Goal: Information Seeking & Learning: Check status

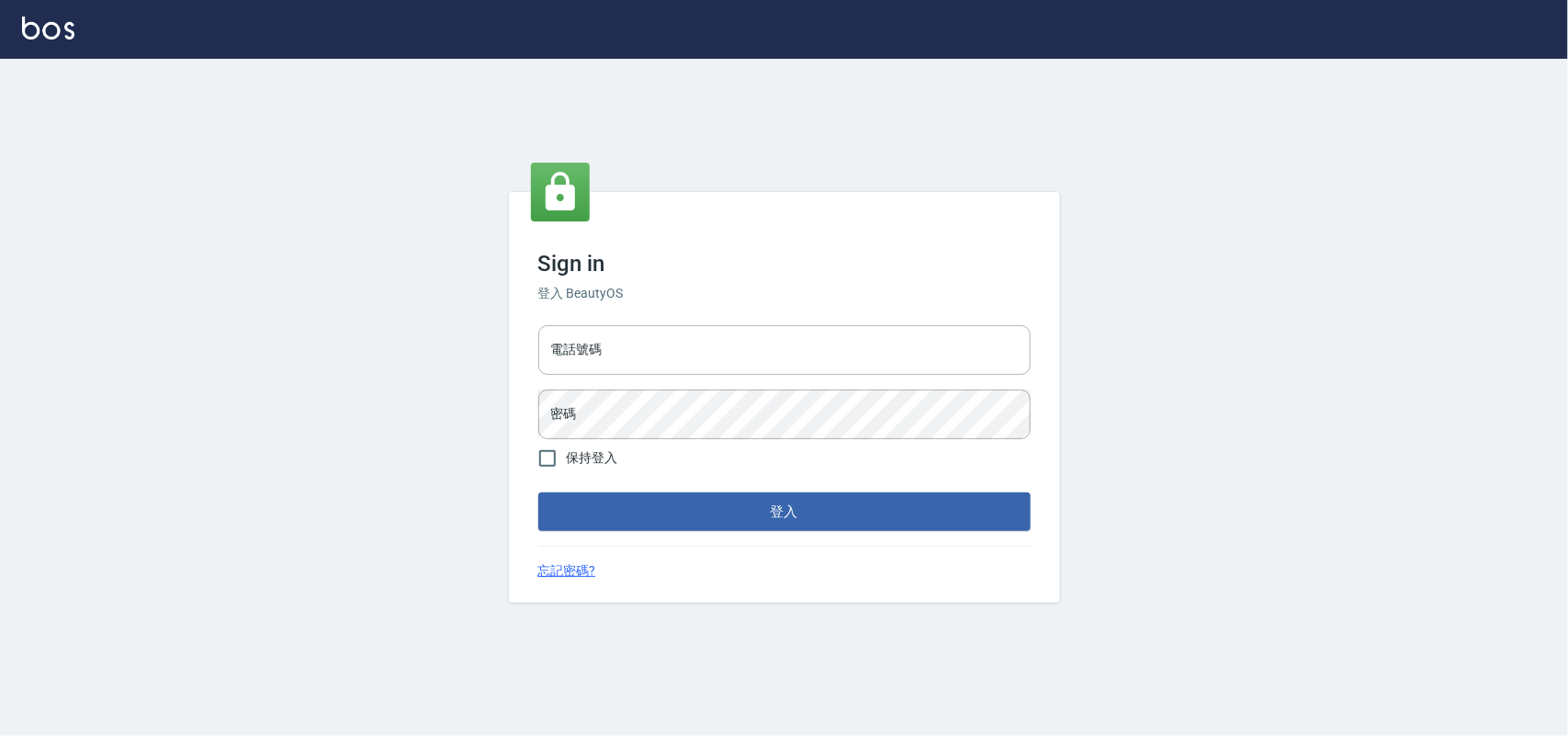
click at [598, 354] on input "電話號碼" at bounding box center [784, 349] width 492 height 49
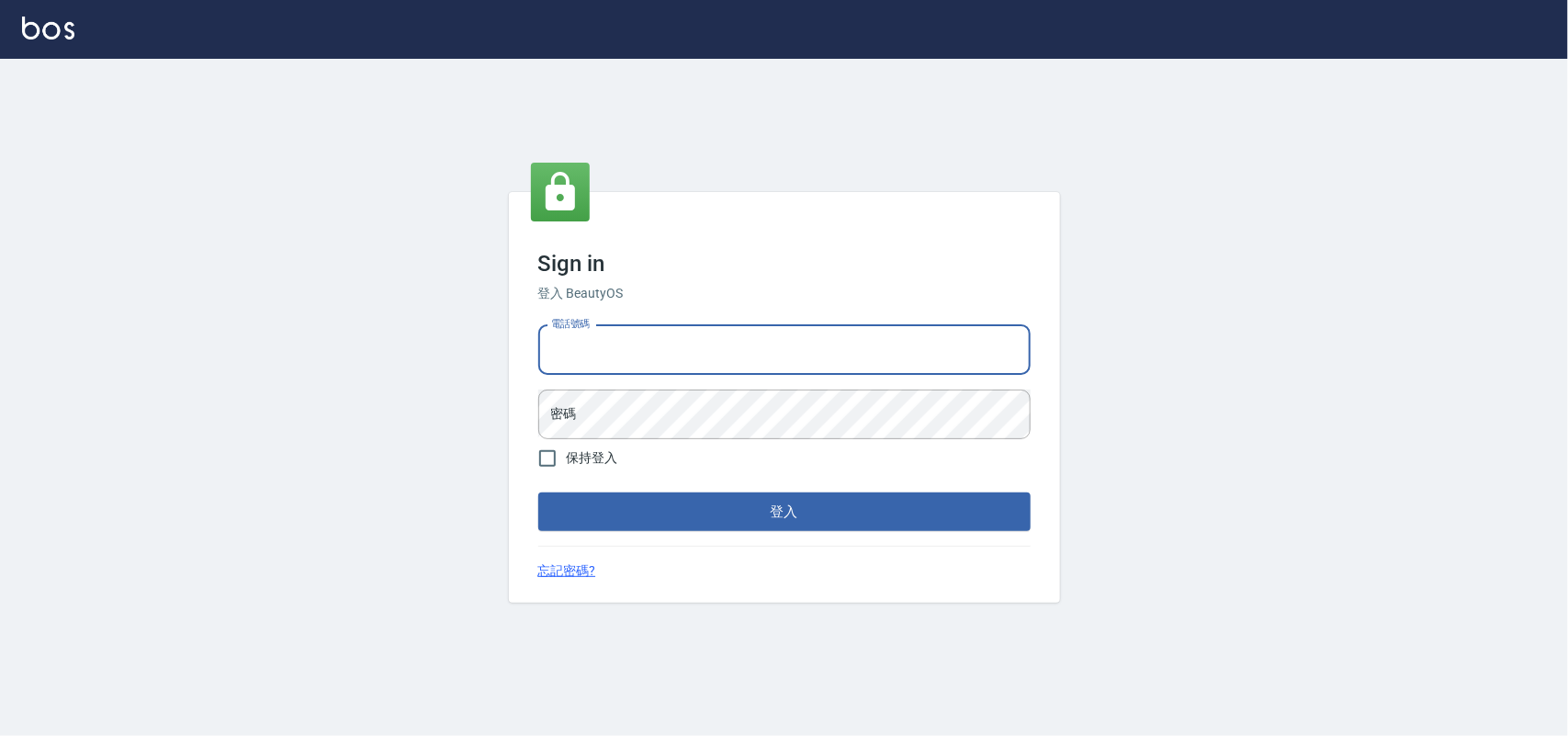
type input "0985335300"
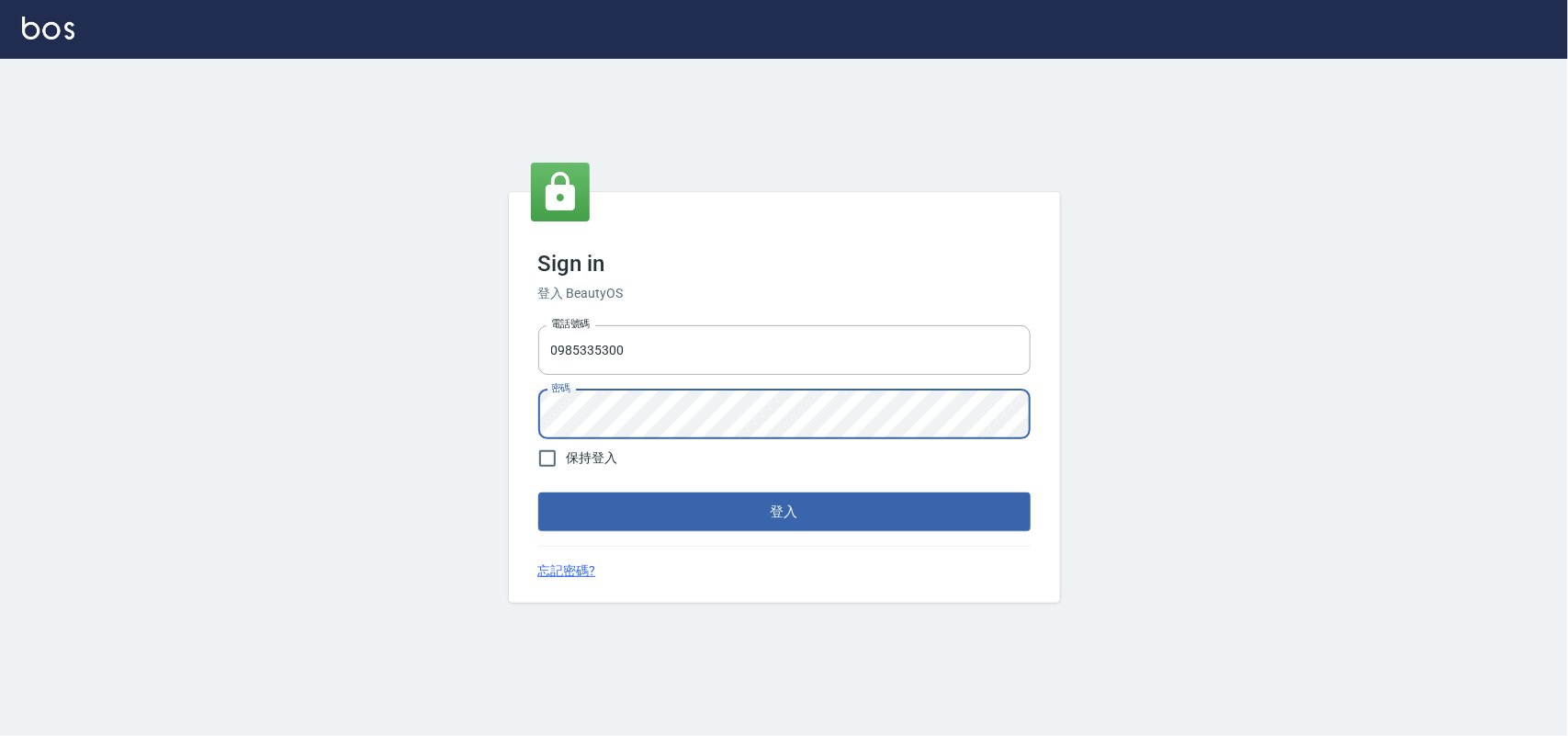
click at [538, 492] on button "登入" at bounding box center [784, 511] width 492 height 39
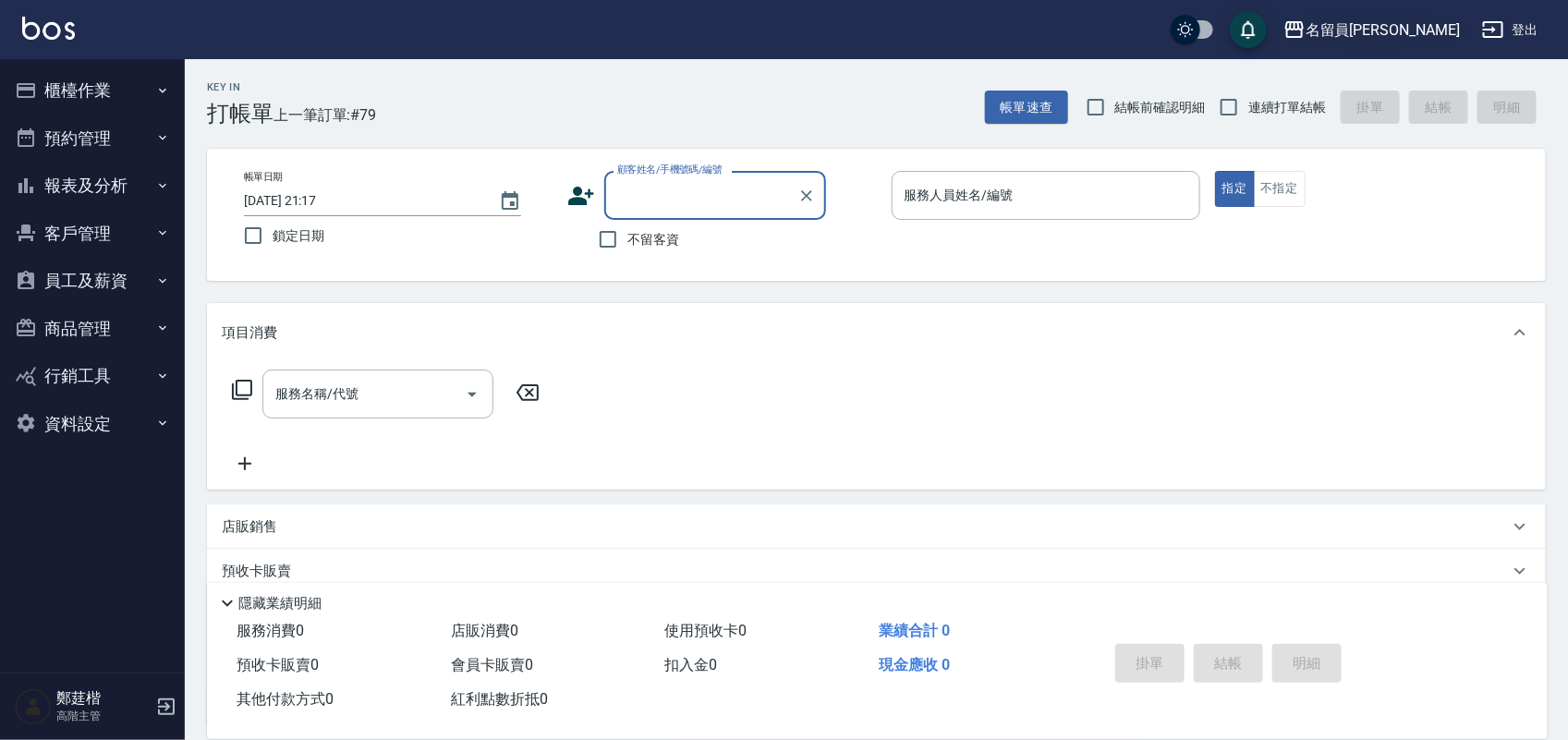
click at [1386, 26] on div "名留員[PERSON_NAME]" at bounding box center [1381, 30] width 154 height 23
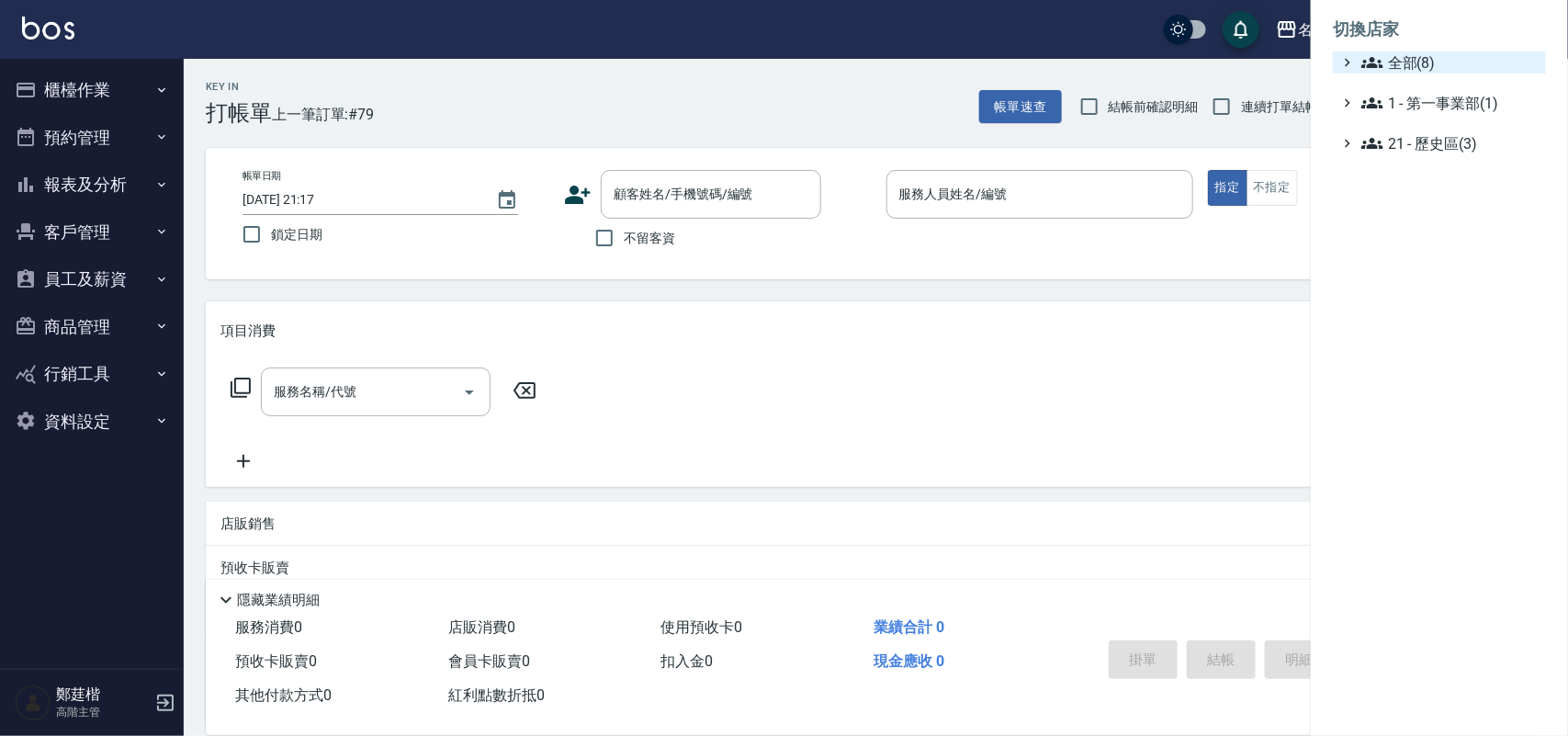
click at [1375, 58] on icon at bounding box center [1373, 62] width 22 height 11
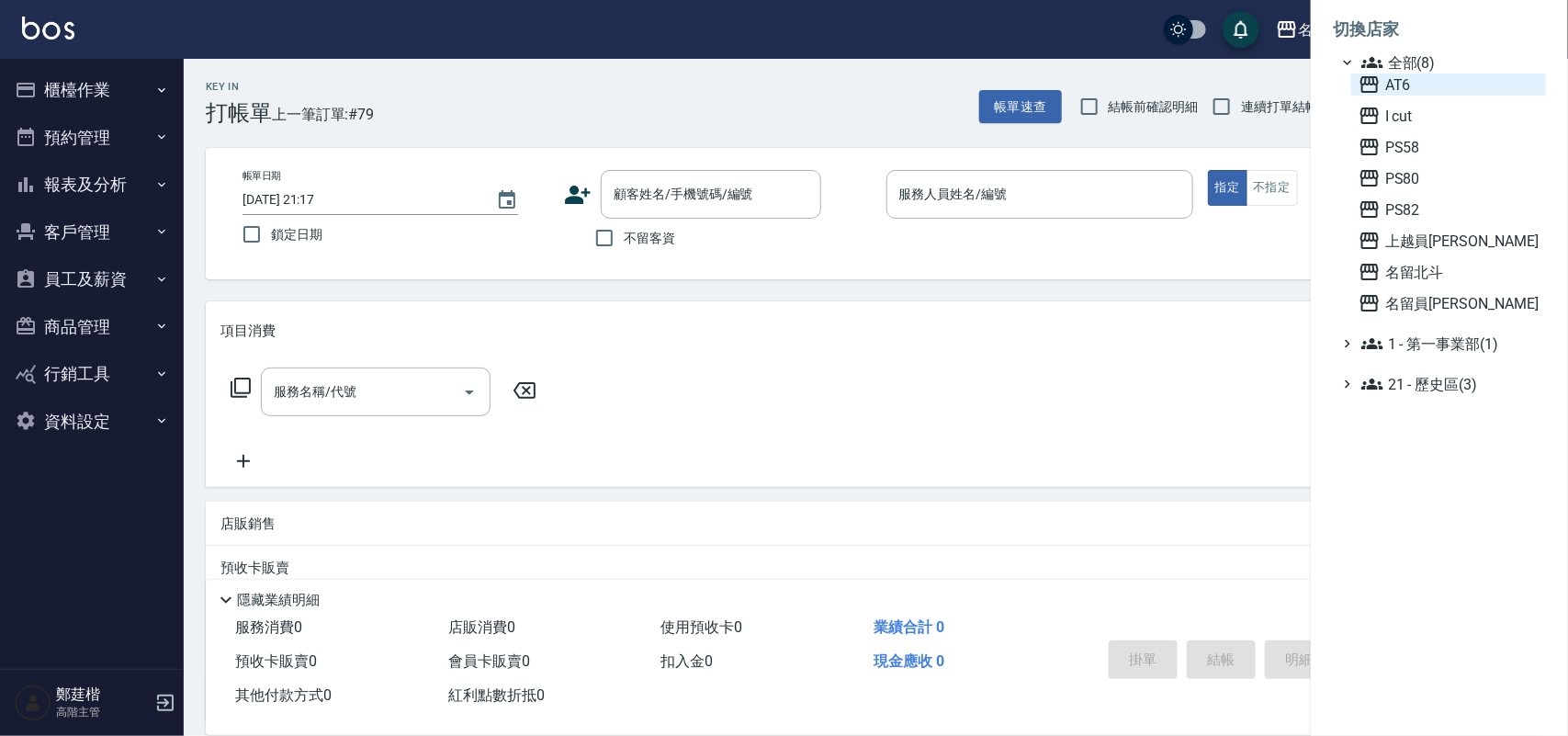
click at [1462, 84] on span "AT6" at bounding box center [1449, 84] width 180 height 22
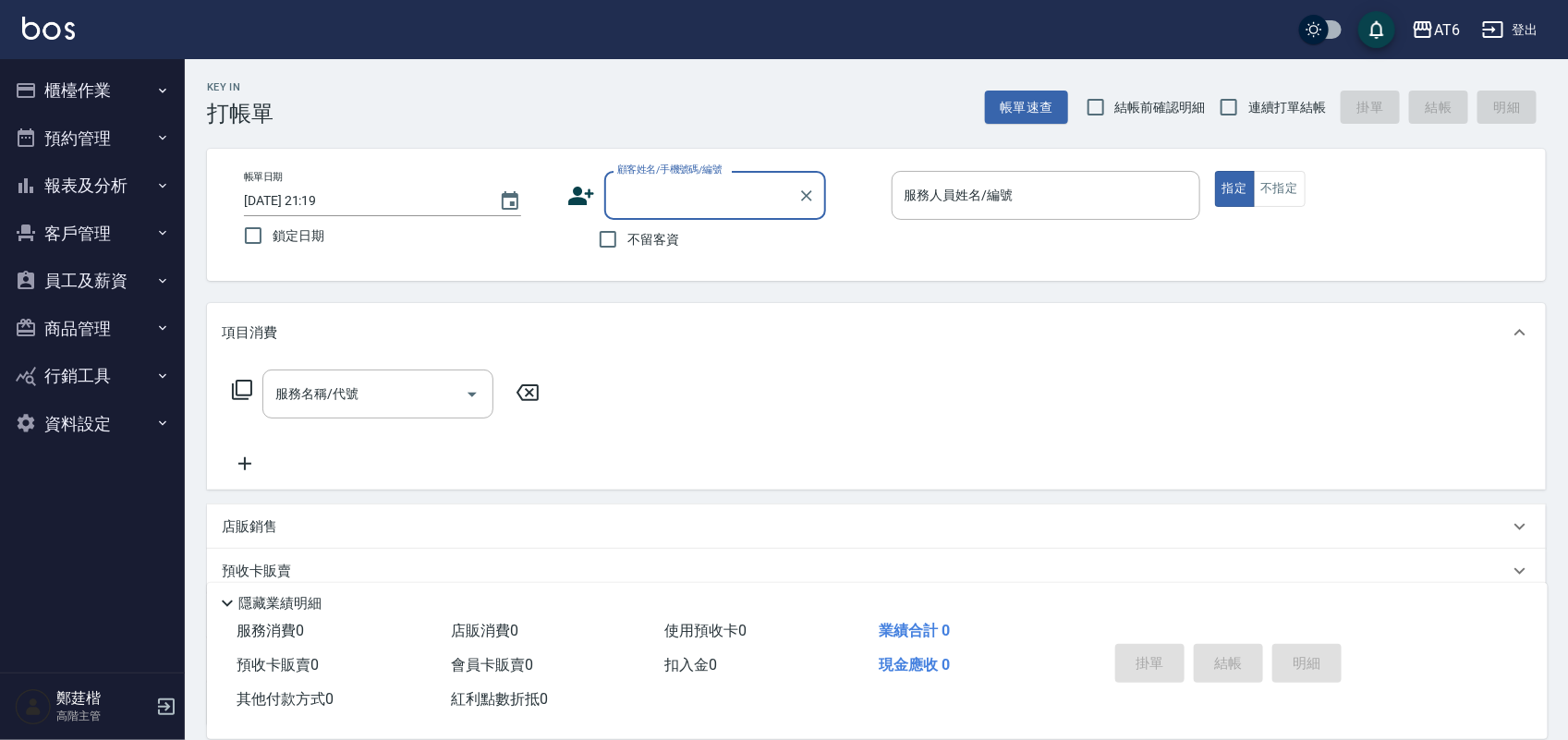
click at [1250, 107] on span "連續打單結帳" at bounding box center [1286, 107] width 77 height 20
click at [1248, 107] on input "連續打單結帳" at bounding box center [1229, 107] width 39 height 39
checkbox input "true"
click at [296, 223] on label "鎖定日期" at bounding box center [385, 236] width 304 height 39
click at [273, 223] on input "鎖定日期" at bounding box center [253, 236] width 39 height 39
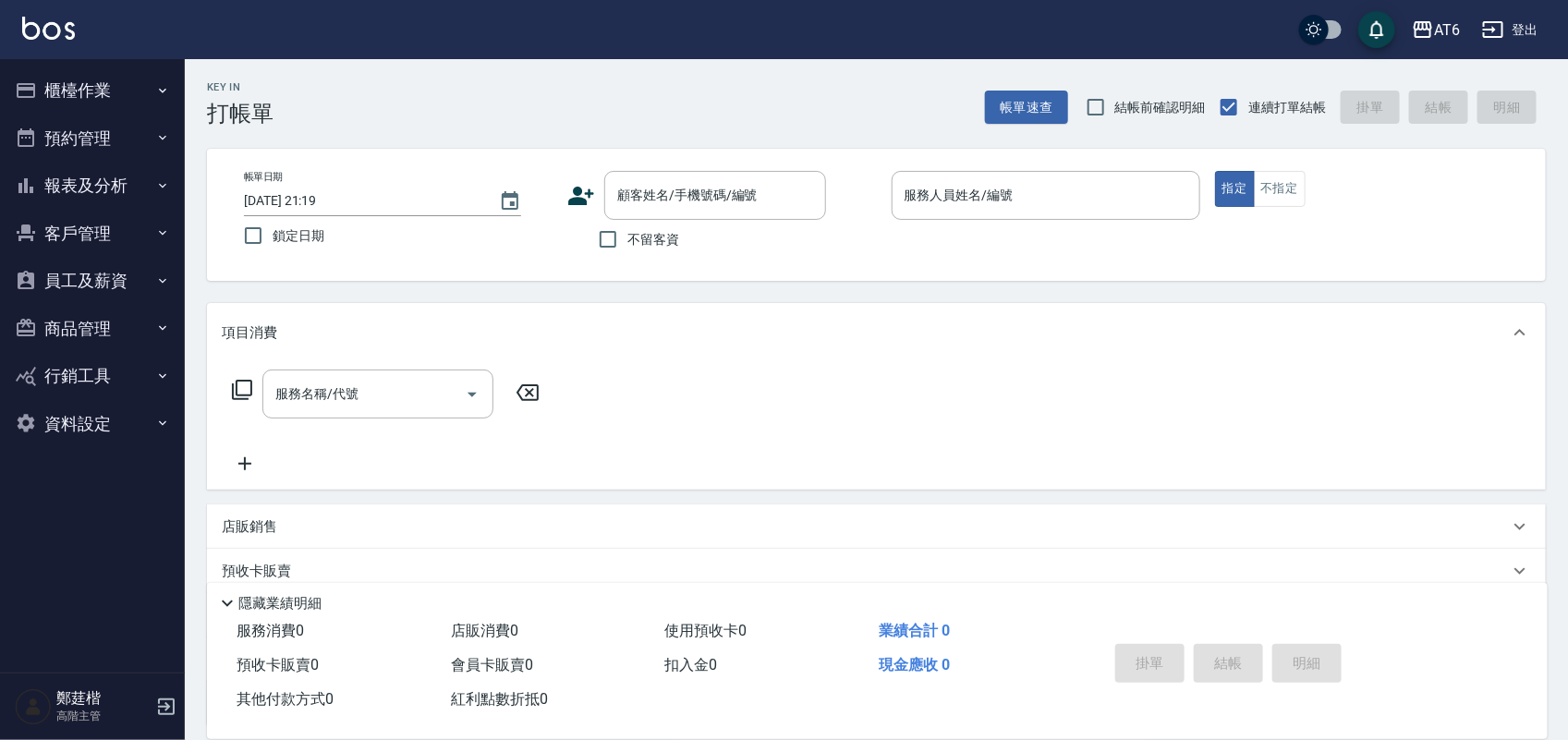
checkbox input "true"
click at [647, 241] on span "不留客資" at bounding box center [652, 239] width 51 height 20
click at [627, 241] on input "不留客資" at bounding box center [608, 240] width 39 height 39
checkbox input "true"
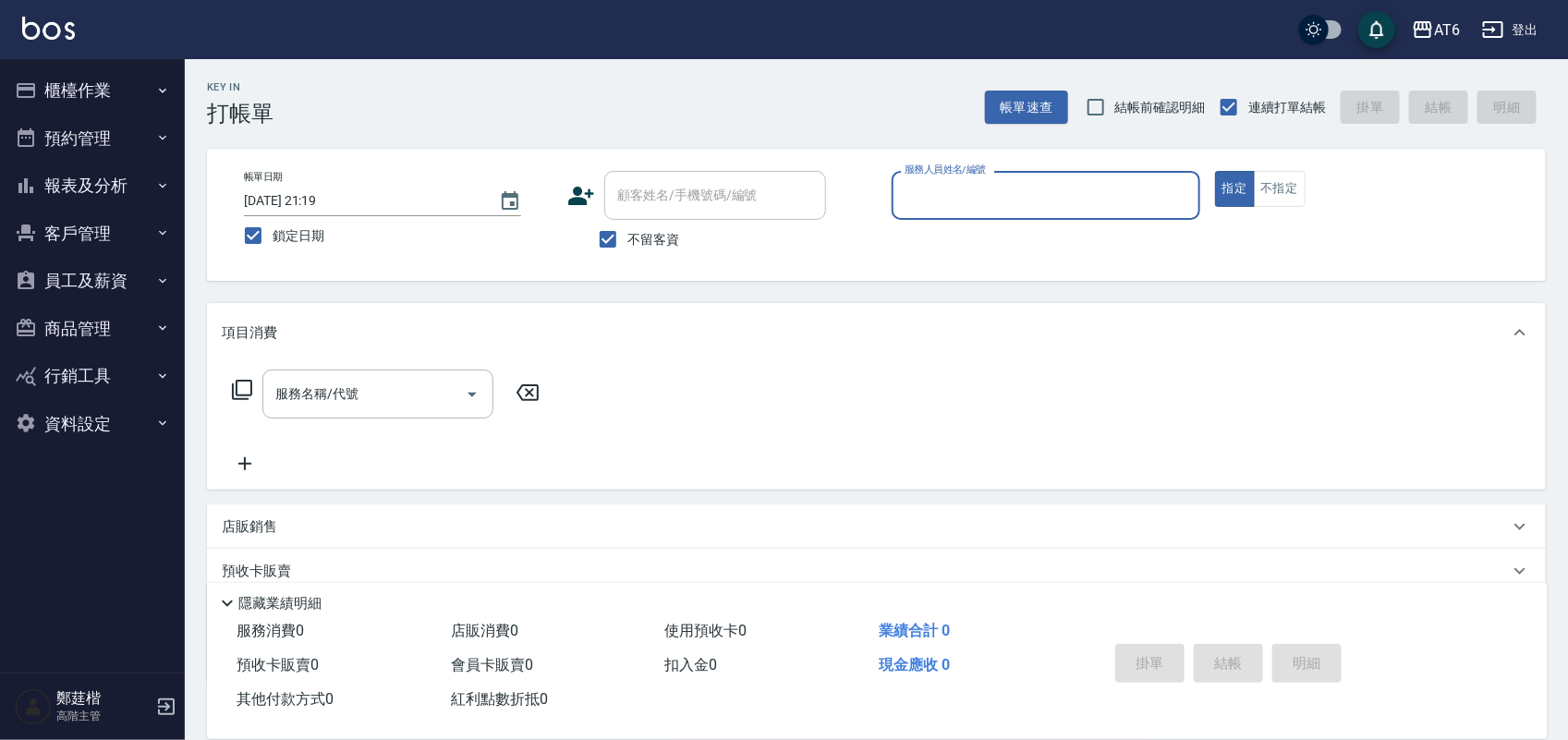
click at [930, 185] on input "服務人員姓名/編號" at bounding box center [1045, 195] width 292 height 33
type input "8"
type button "true"
type input "[PERSON_NAME]-8"
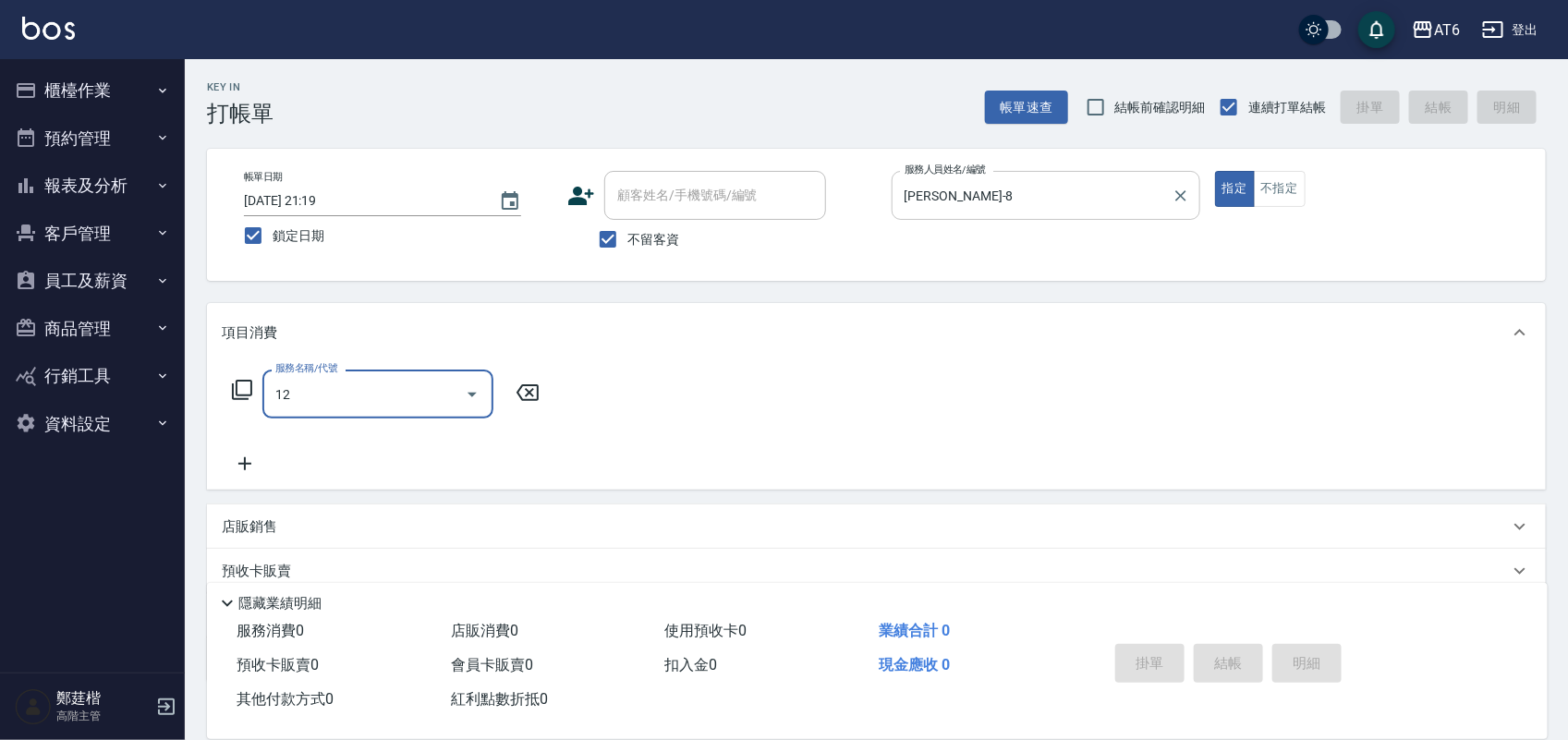
type input "精油洗髮(12)"
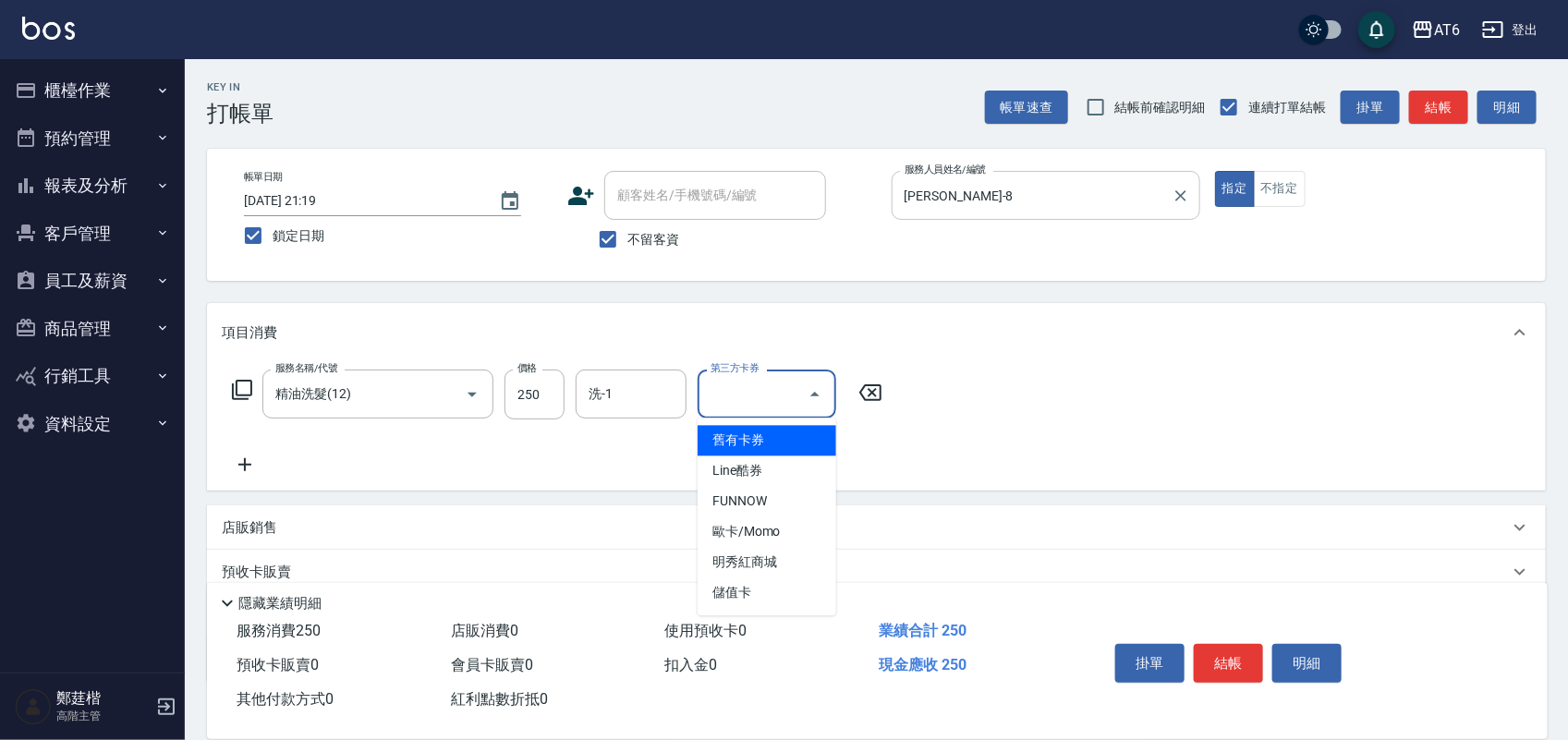
type input "舊有卡券"
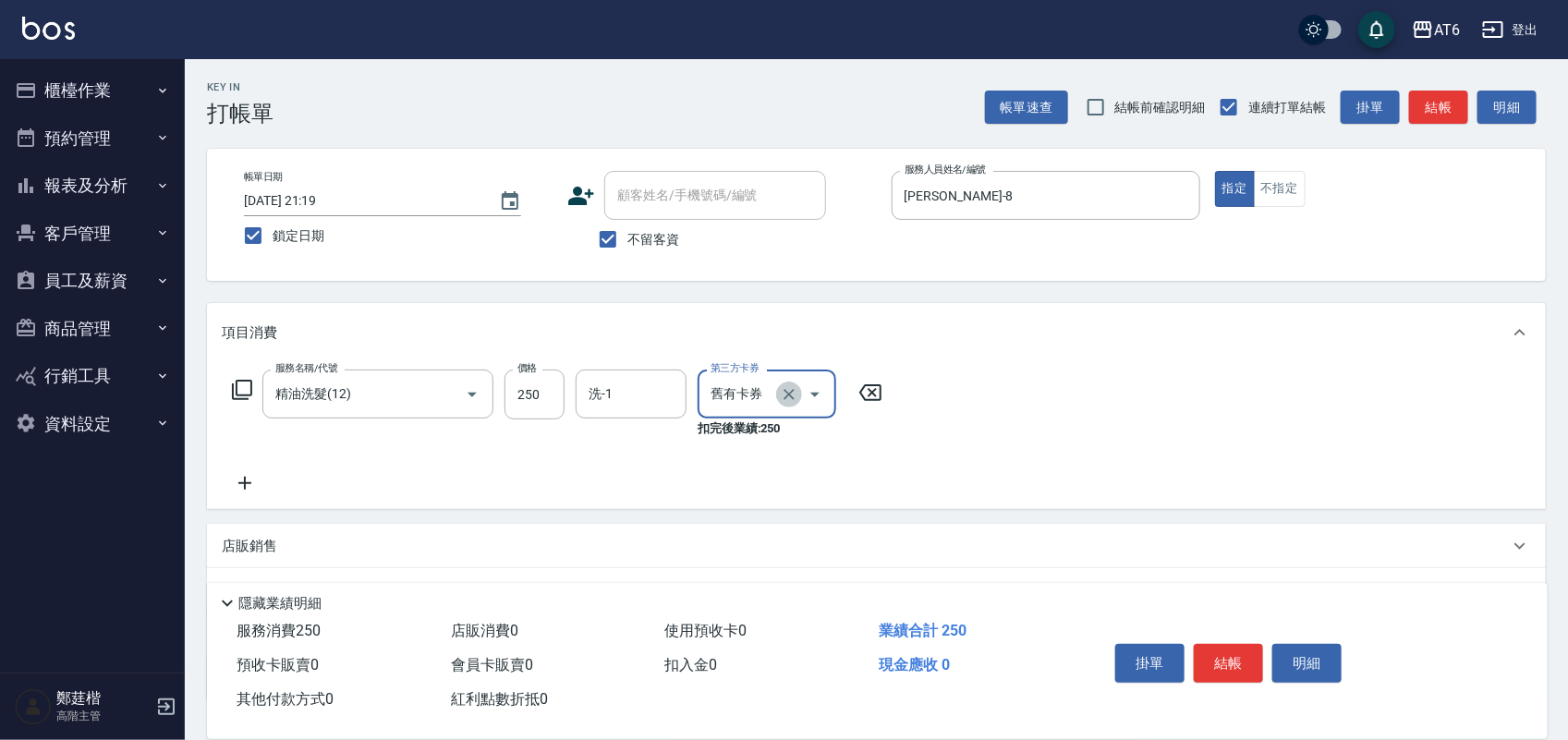
click at [776, 398] on button "Clear" at bounding box center [789, 395] width 26 height 26
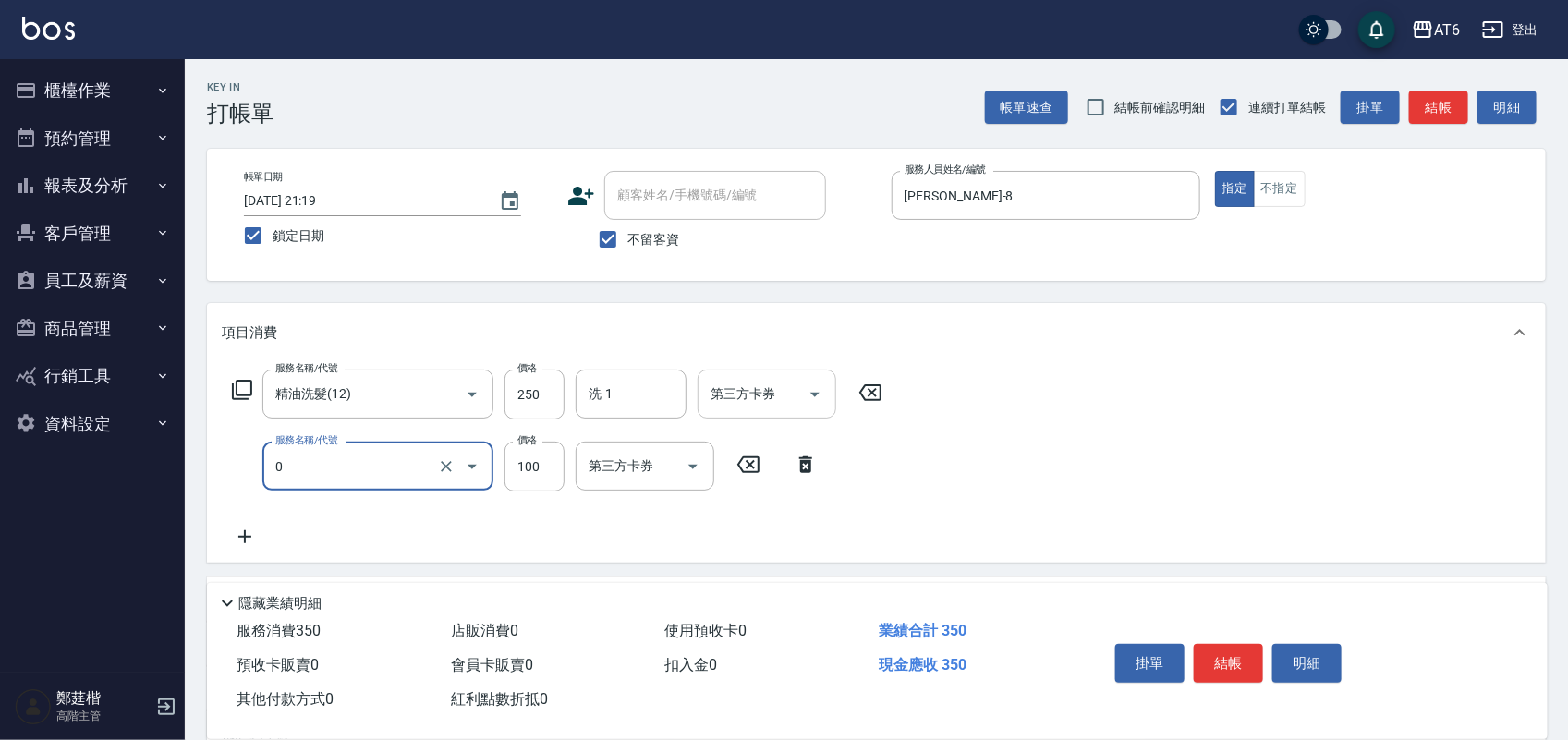
type input "剪髮(0)"
type input "130"
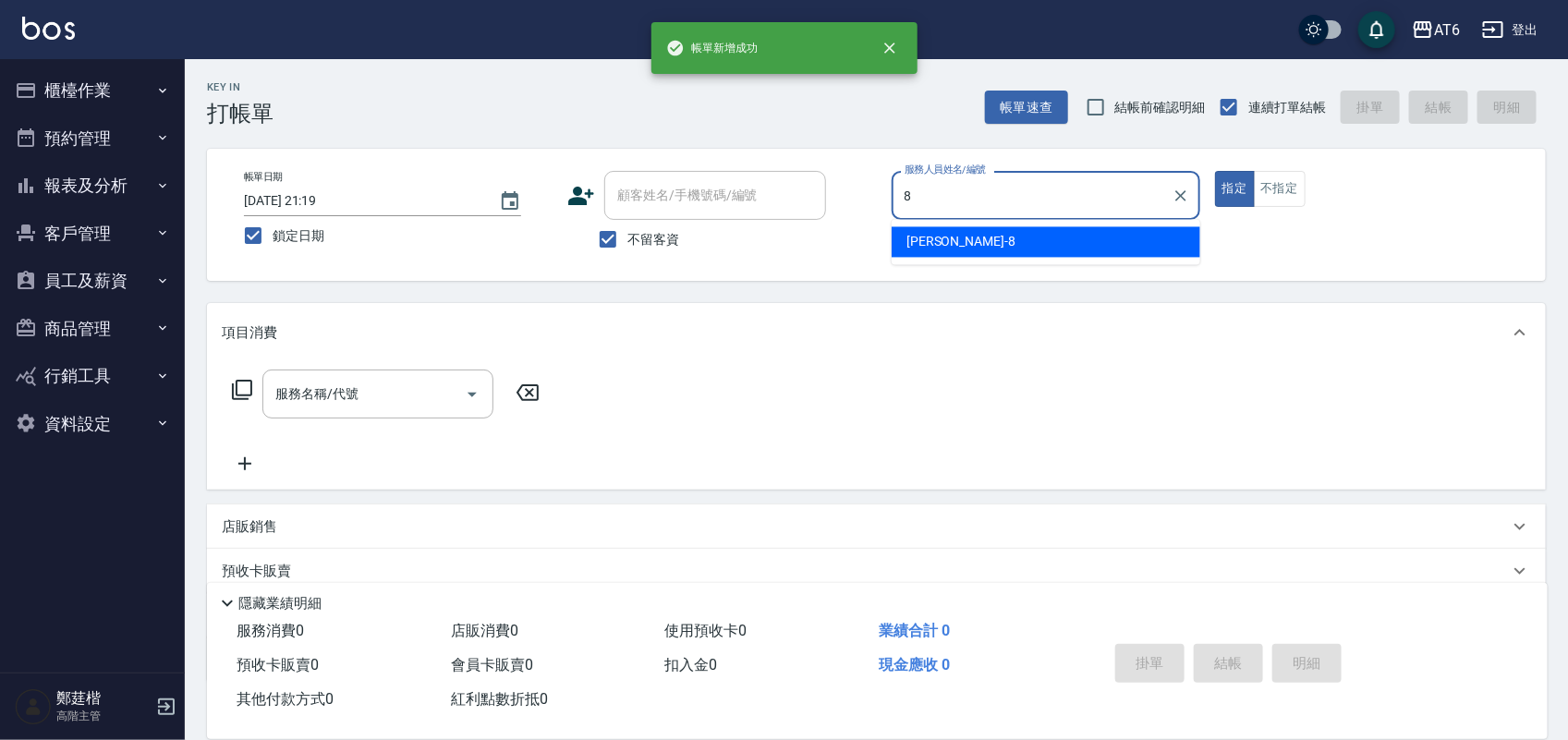
type input "[PERSON_NAME]-8"
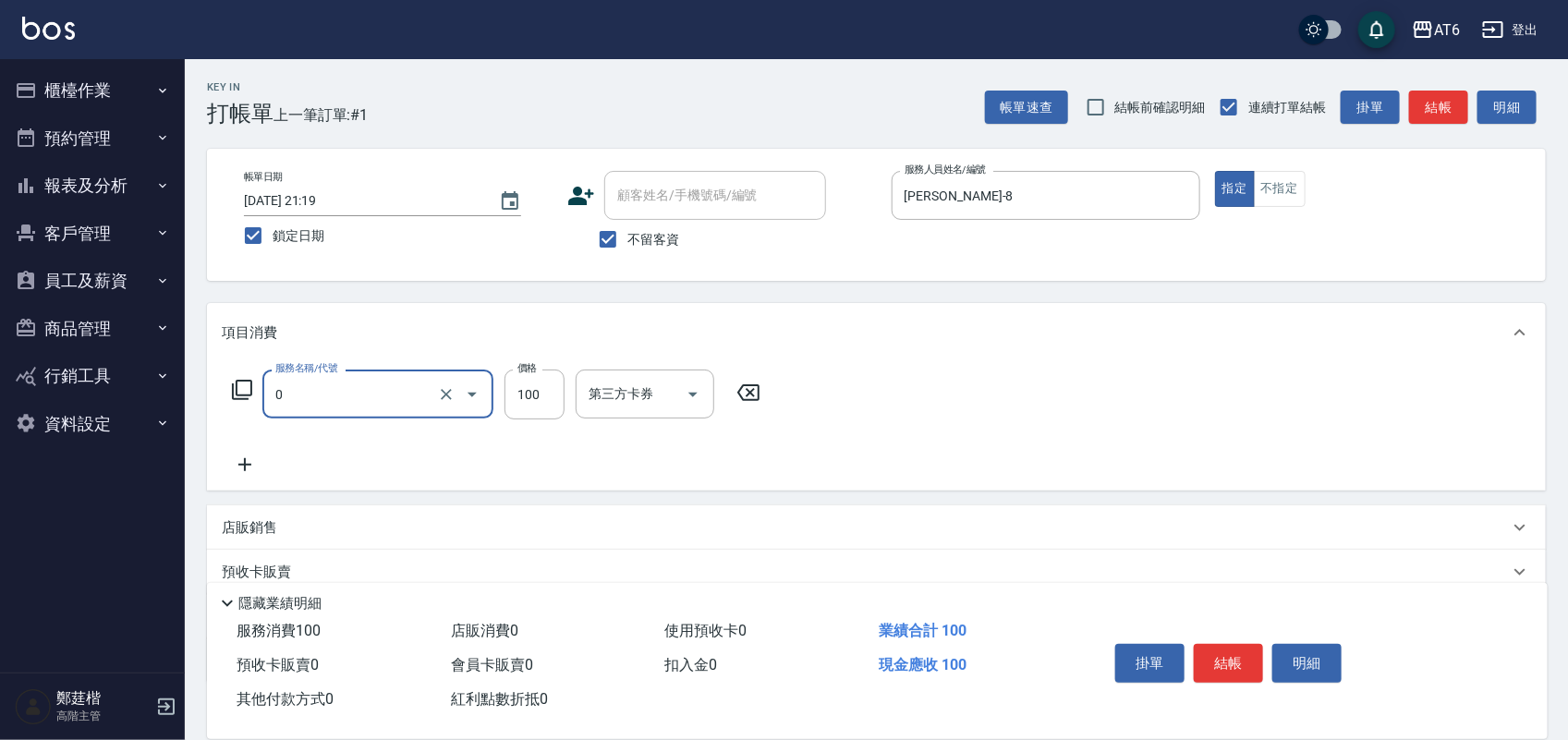
type input "剪髮(0)"
type input "180"
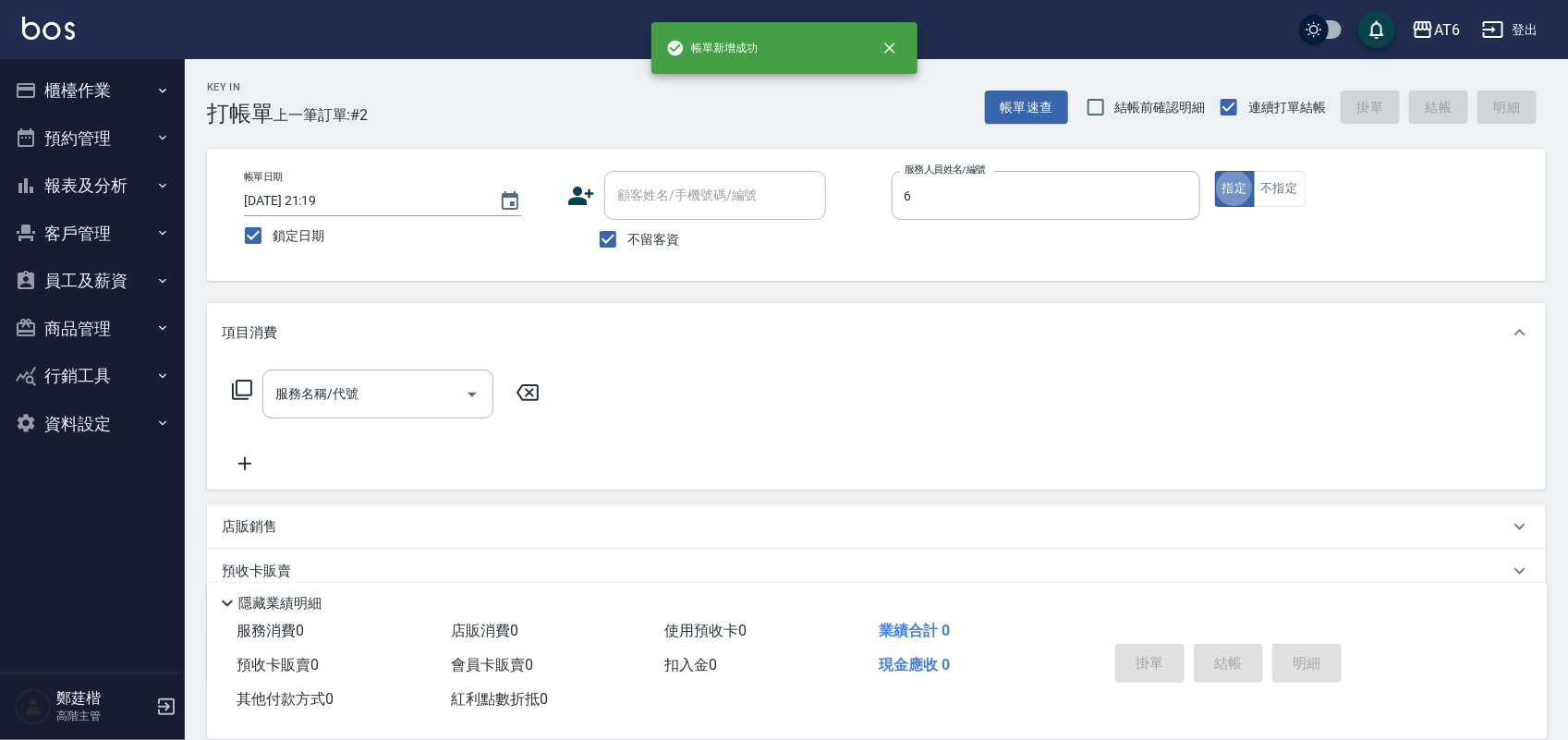
type input "[PERSON_NAME]-6"
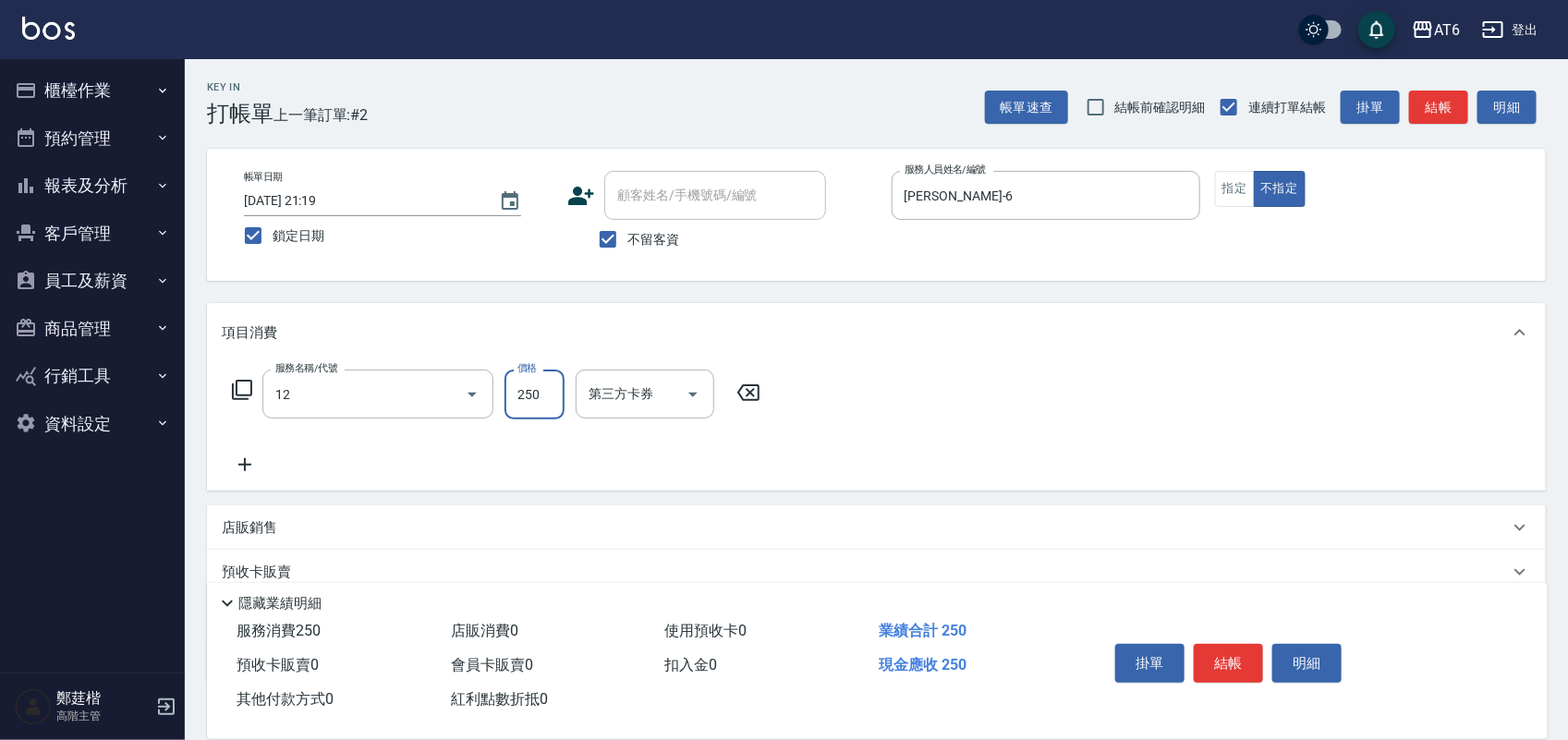
type input "精油洗髮(12)"
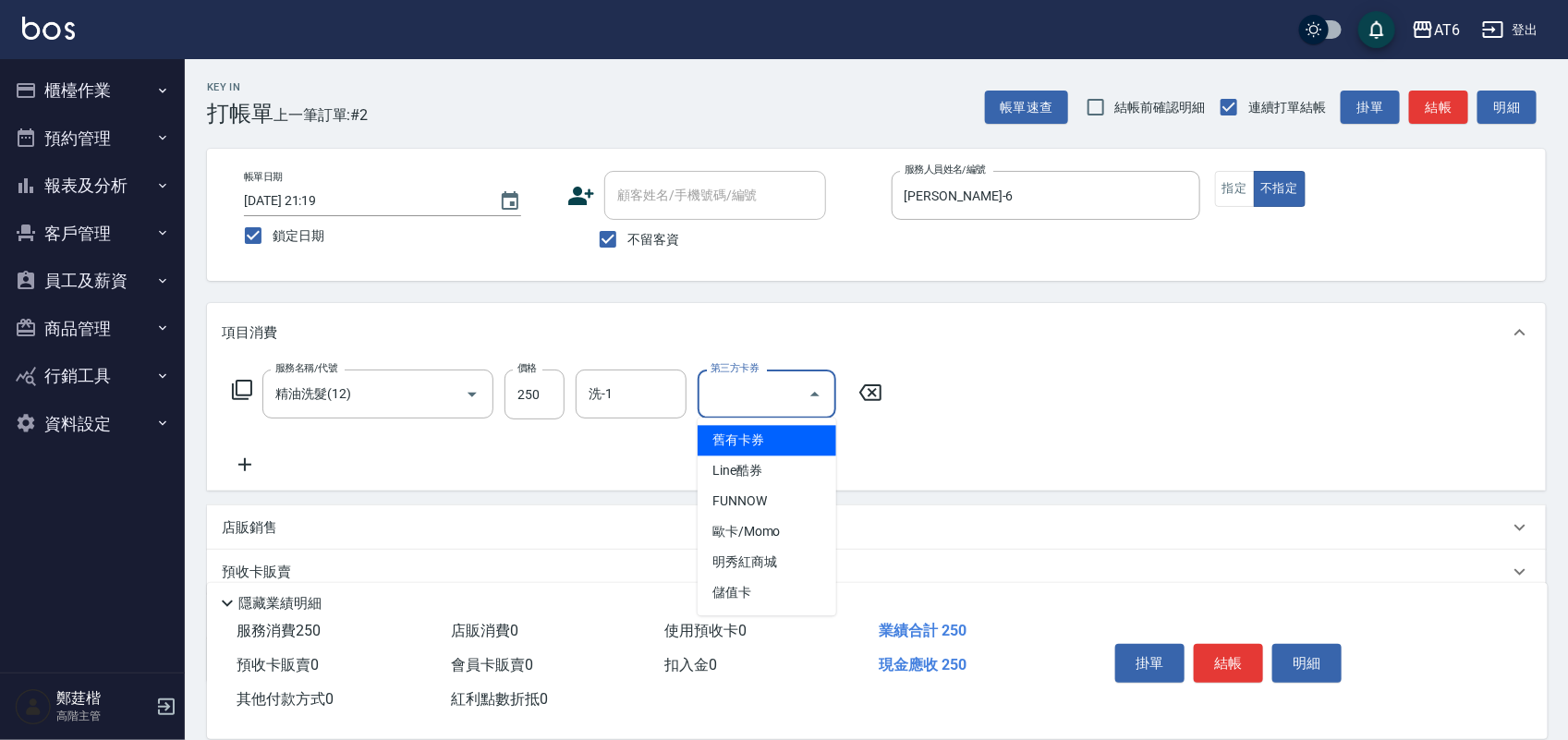
type input "舊有卡券"
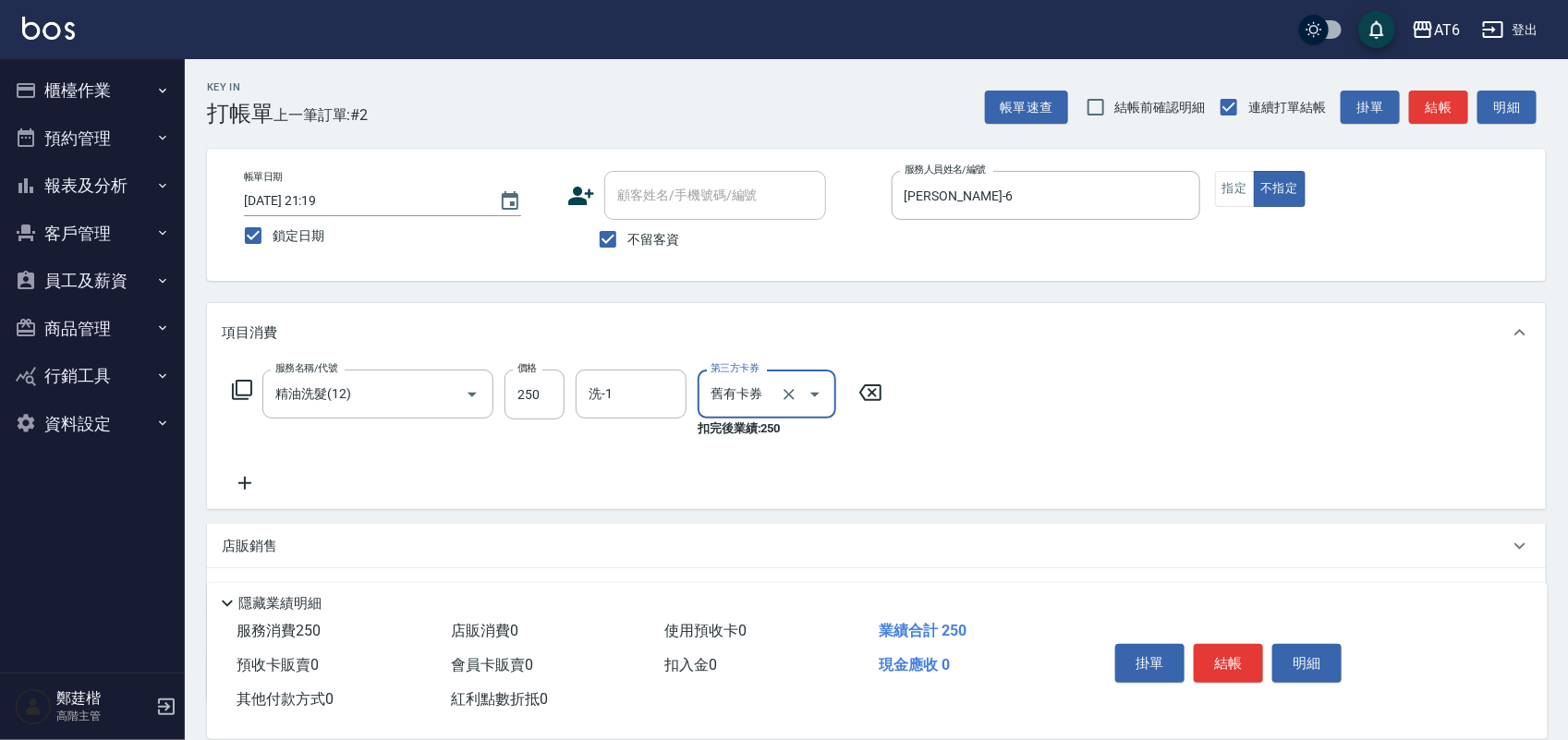
click at [795, 404] on div at bounding box center [801, 394] width 51 height 49
click at [786, 399] on icon "Clear" at bounding box center [789, 395] width 19 height 19
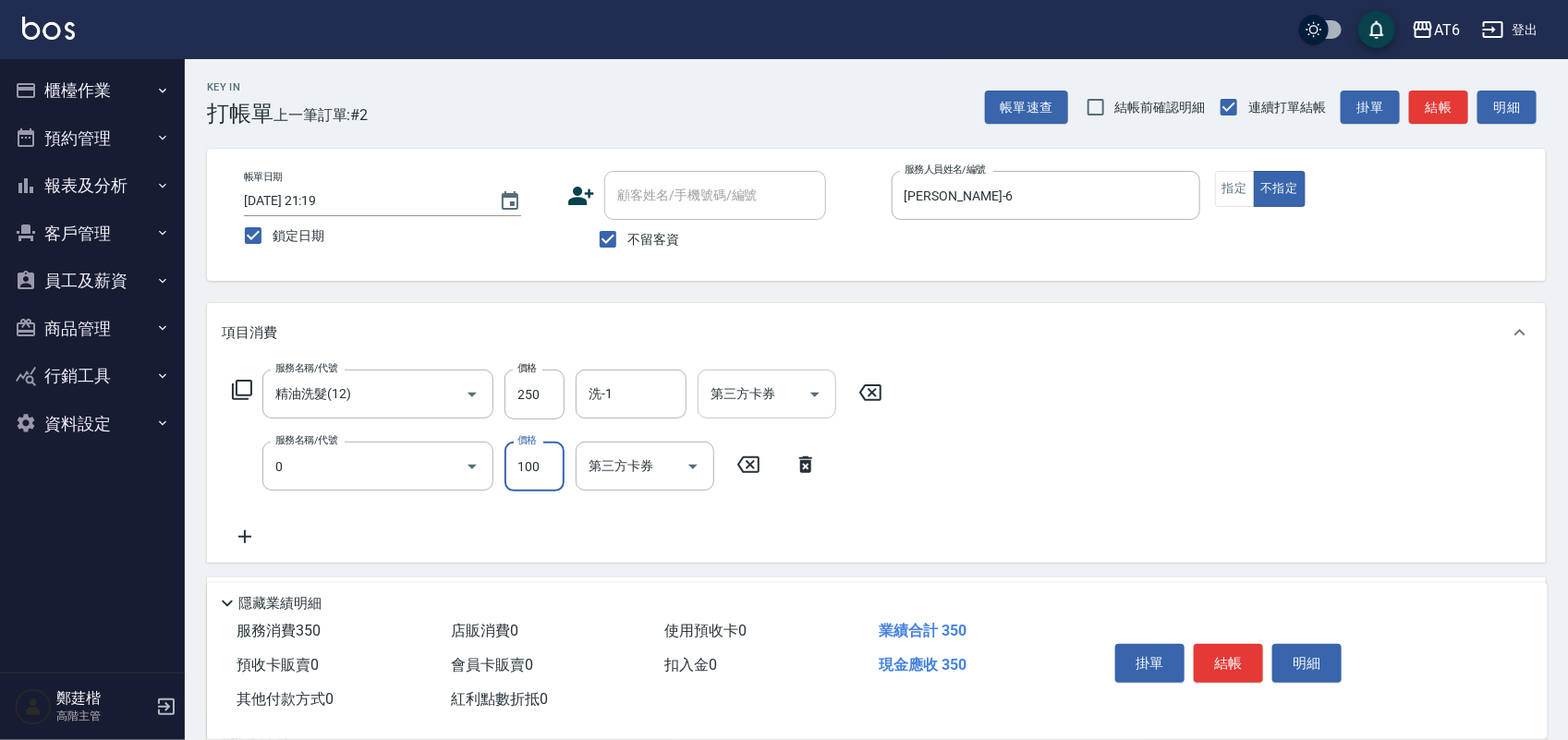
type input "剪髮(0)"
type input "130"
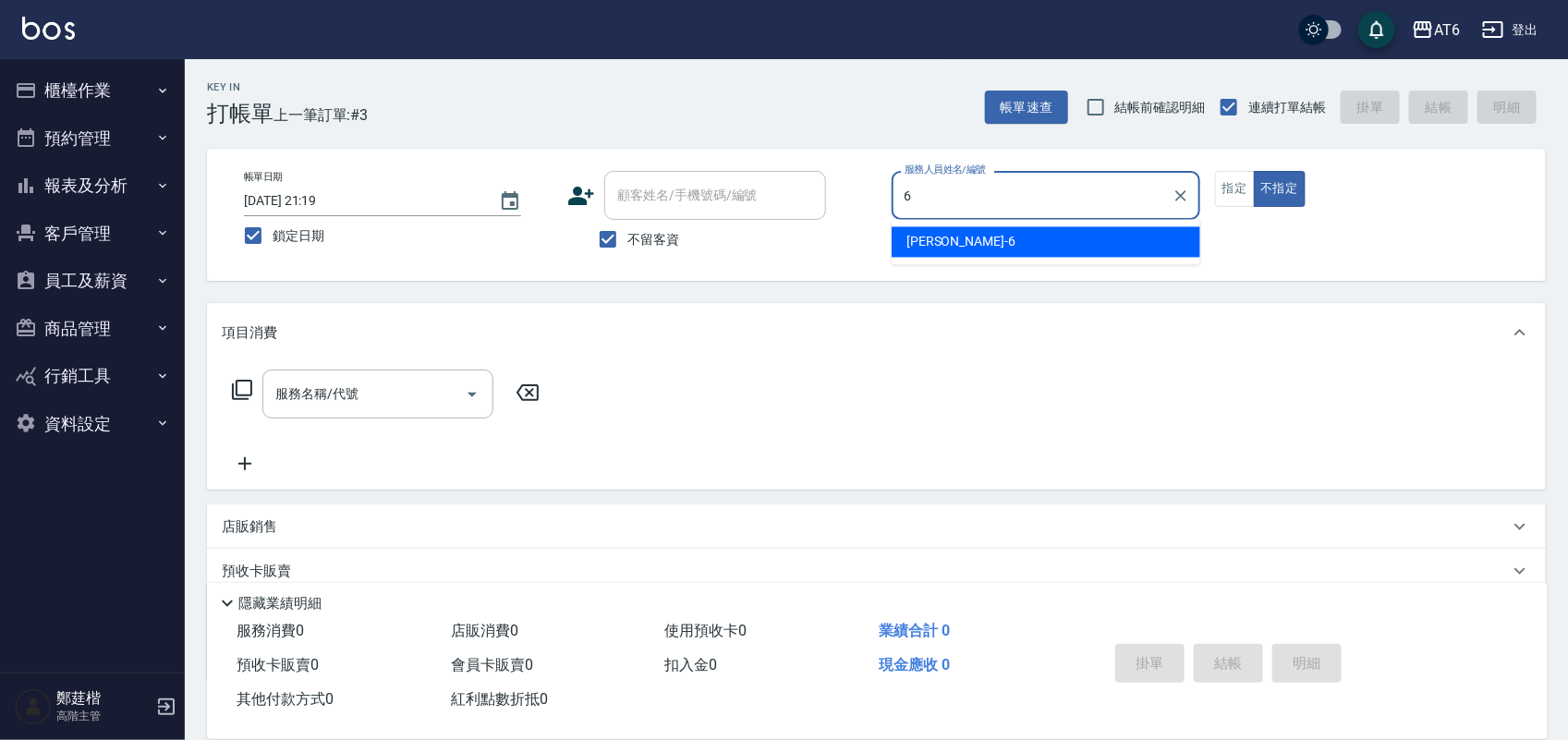
type input "6"
type button "false"
type input "[PERSON_NAME]-6"
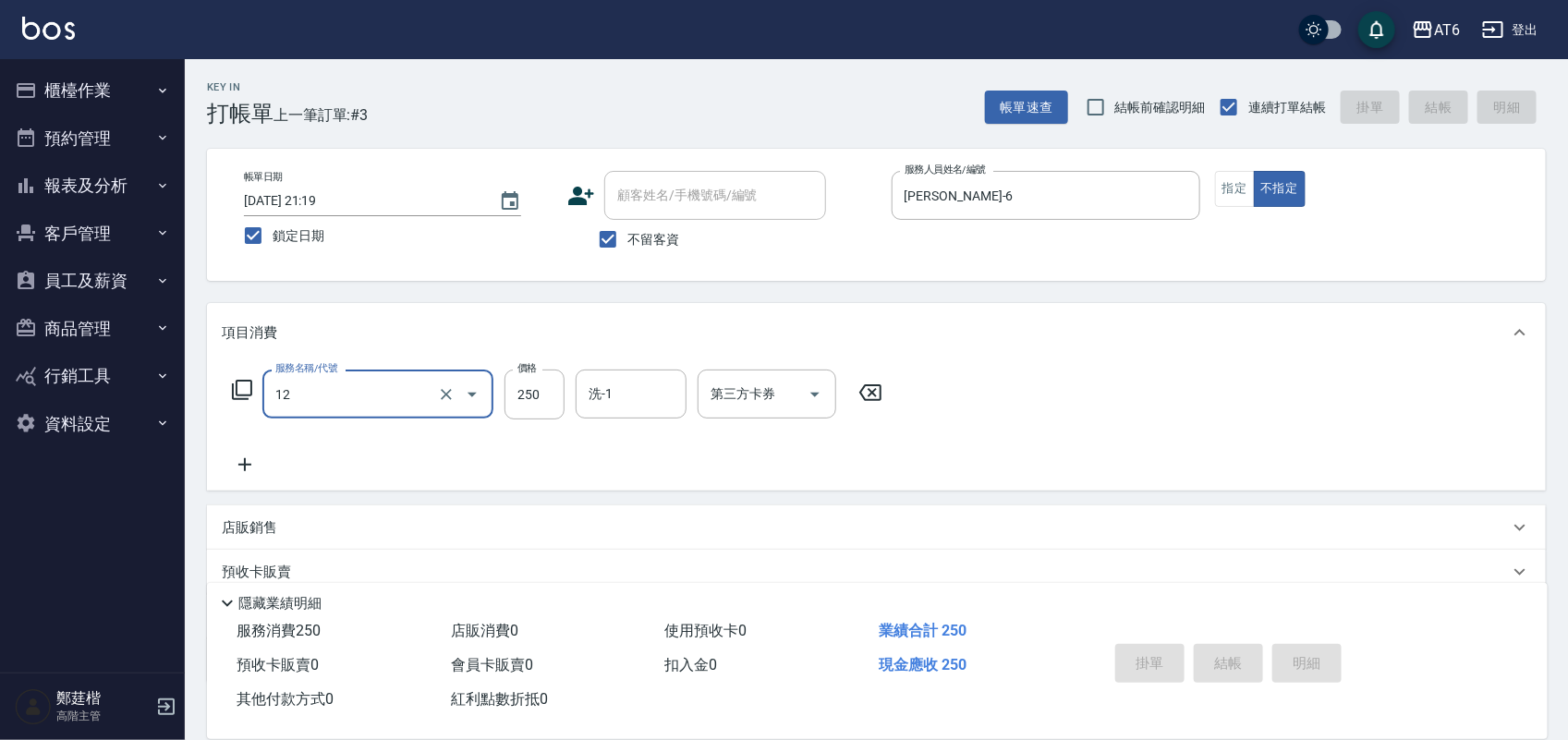
type input "12"
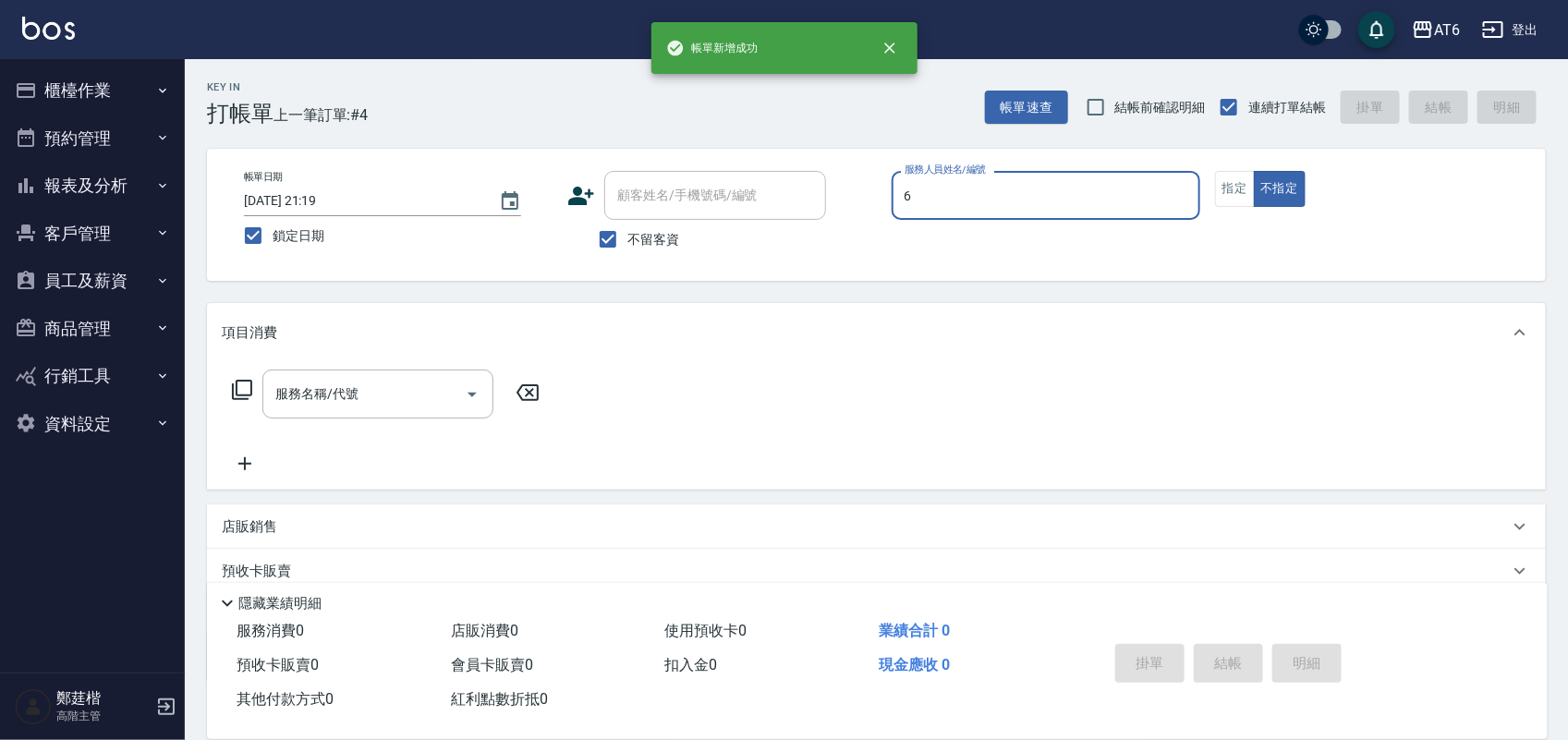
type input "[PERSON_NAME]-6"
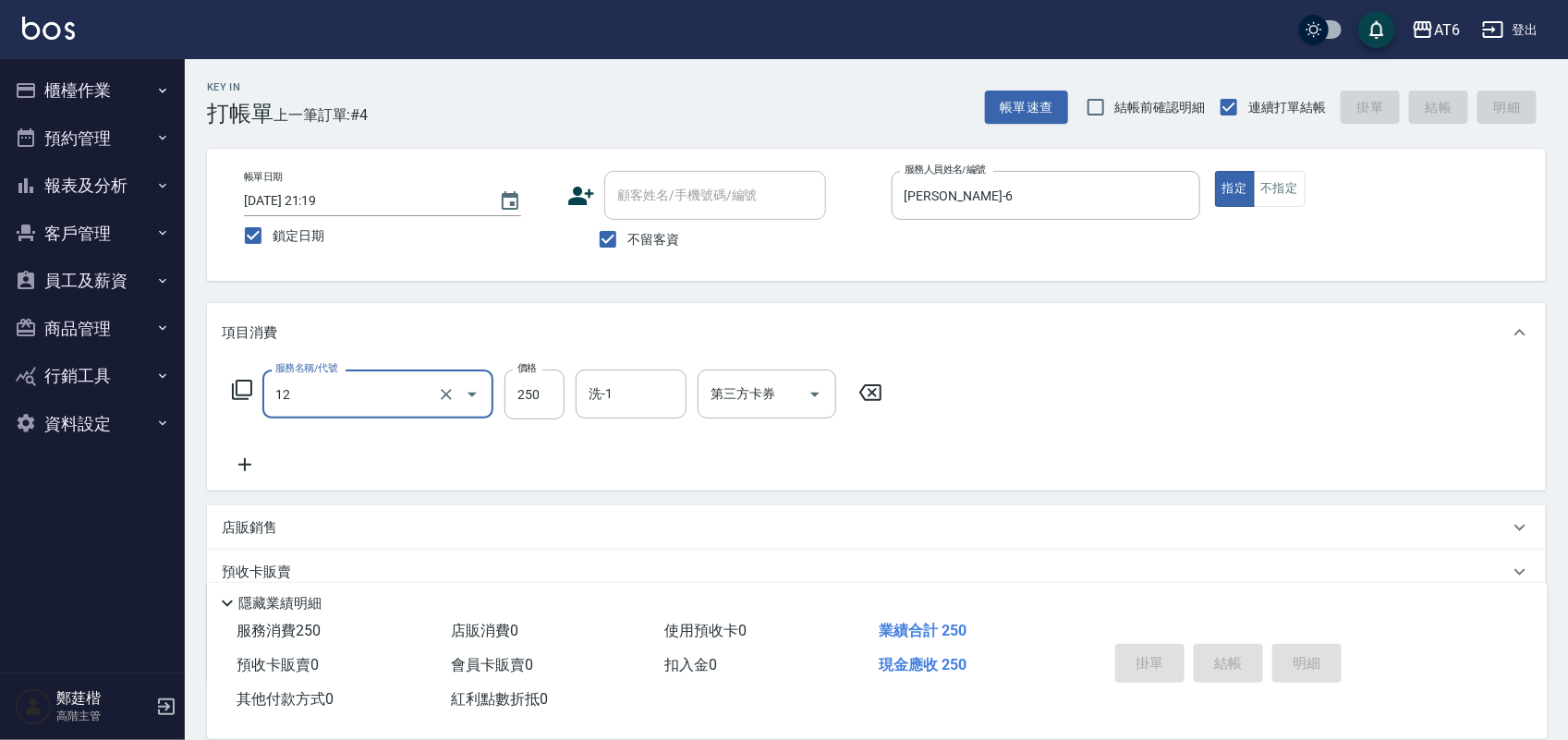
type input "12"
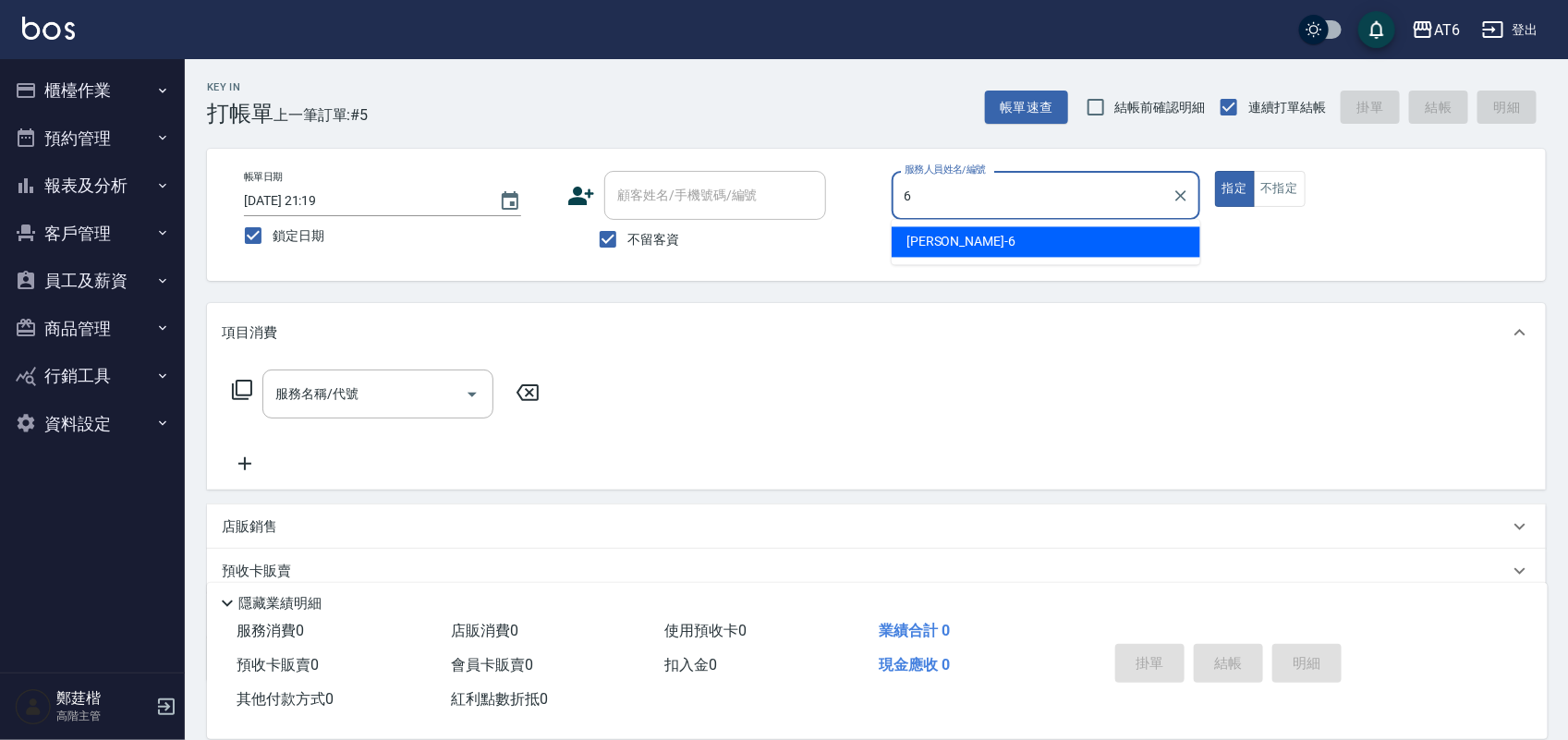
type input "[PERSON_NAME]-6"
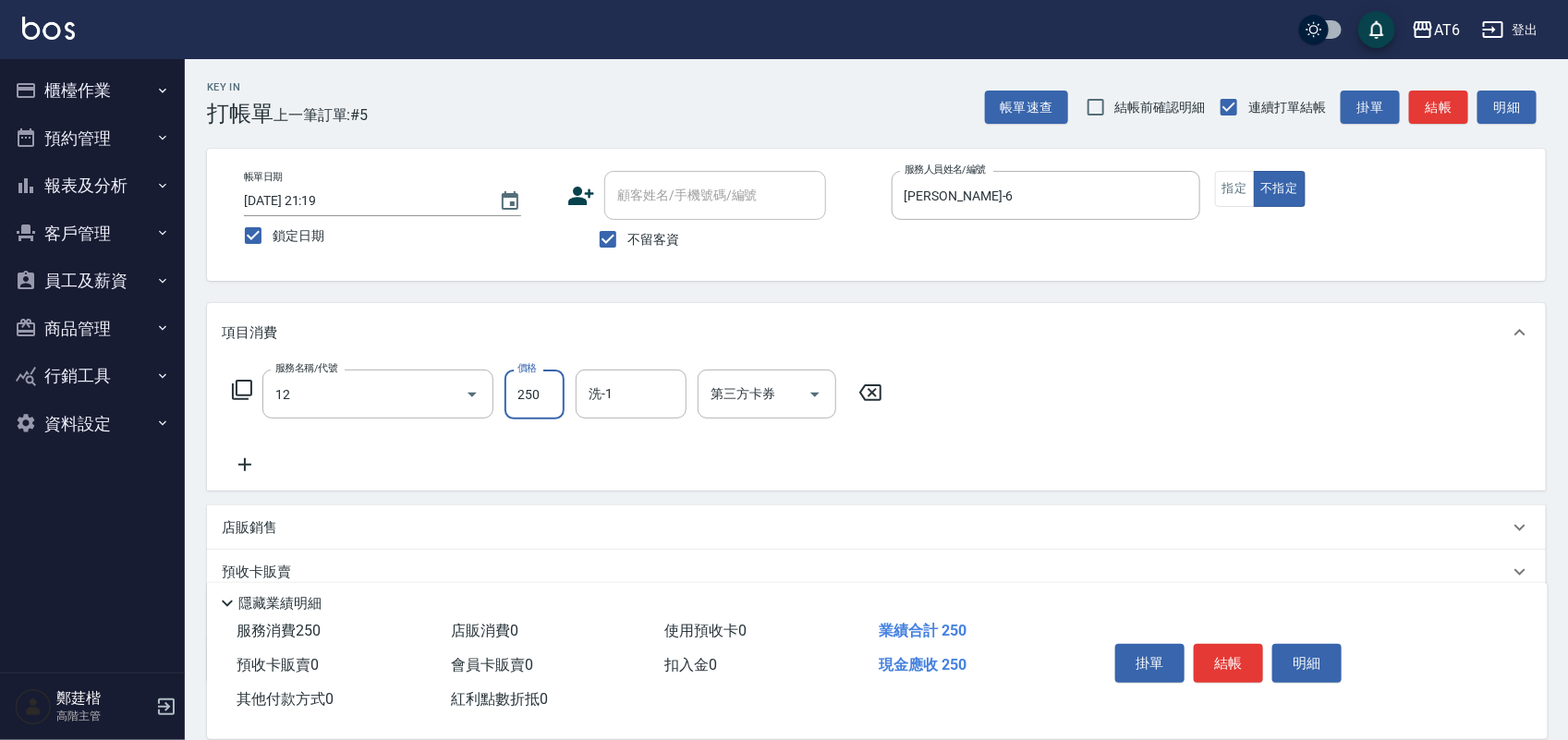
type input "精油洗髮(12)"
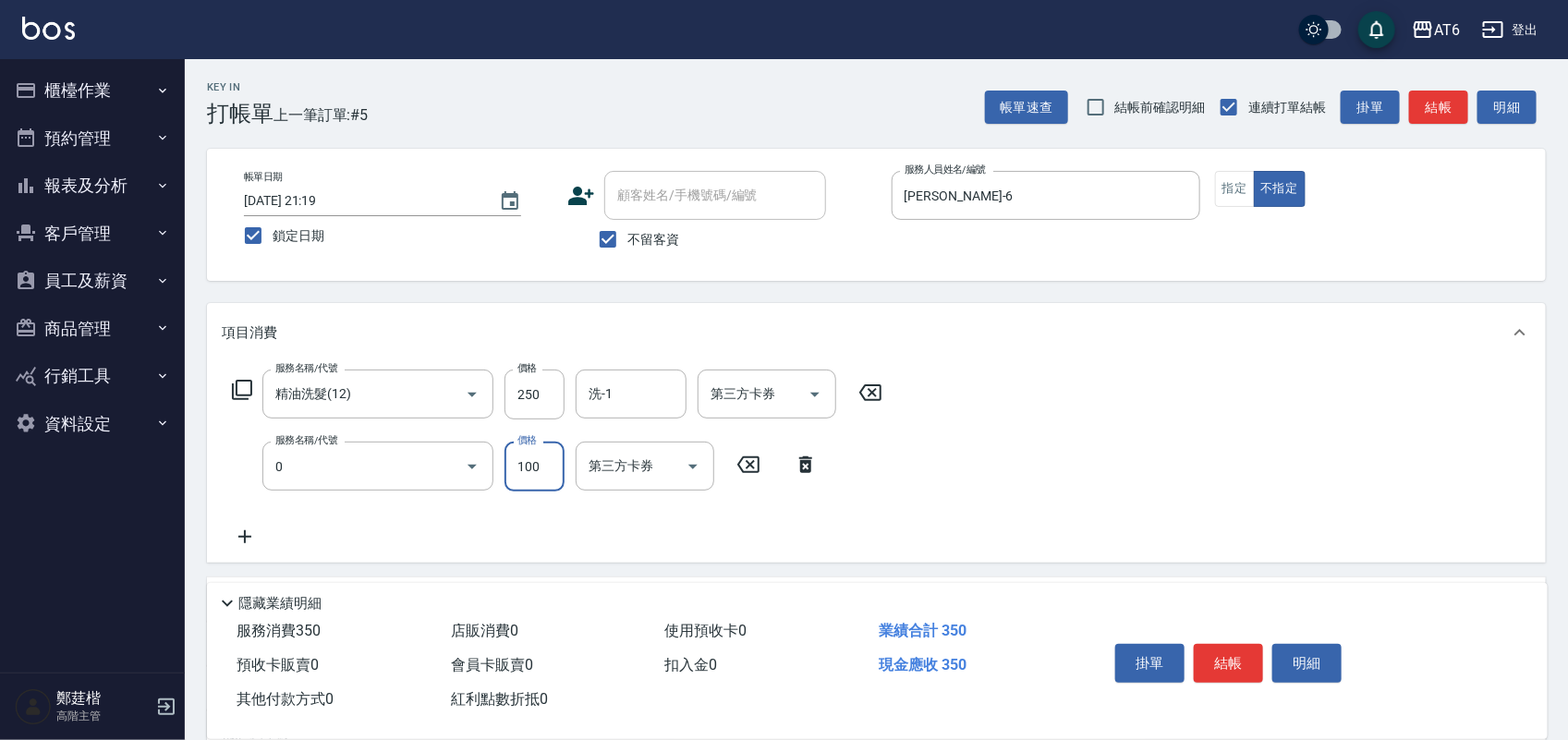
type input "剪髮(0)"
type input "50"
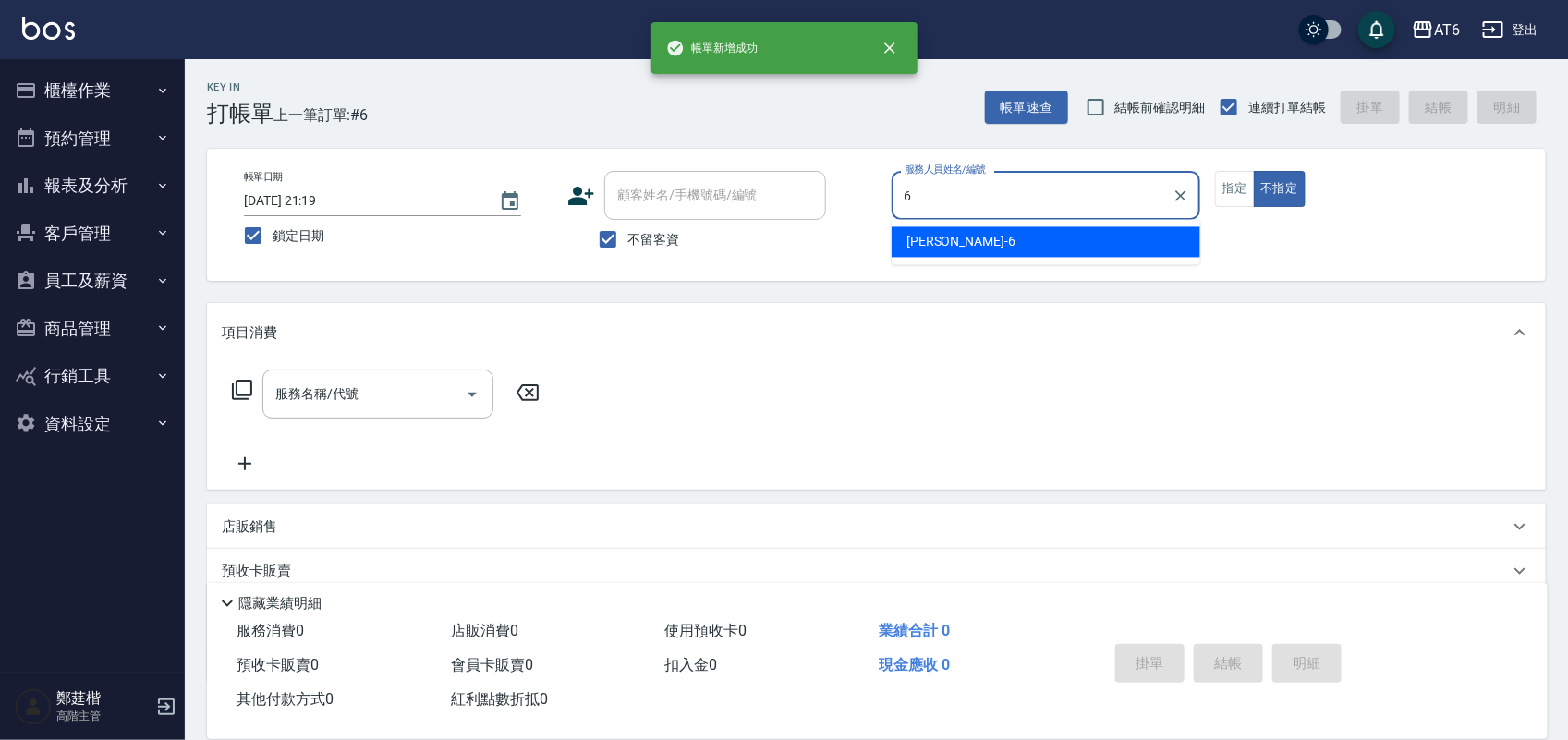
type input "[PERSON_NAME]-6"
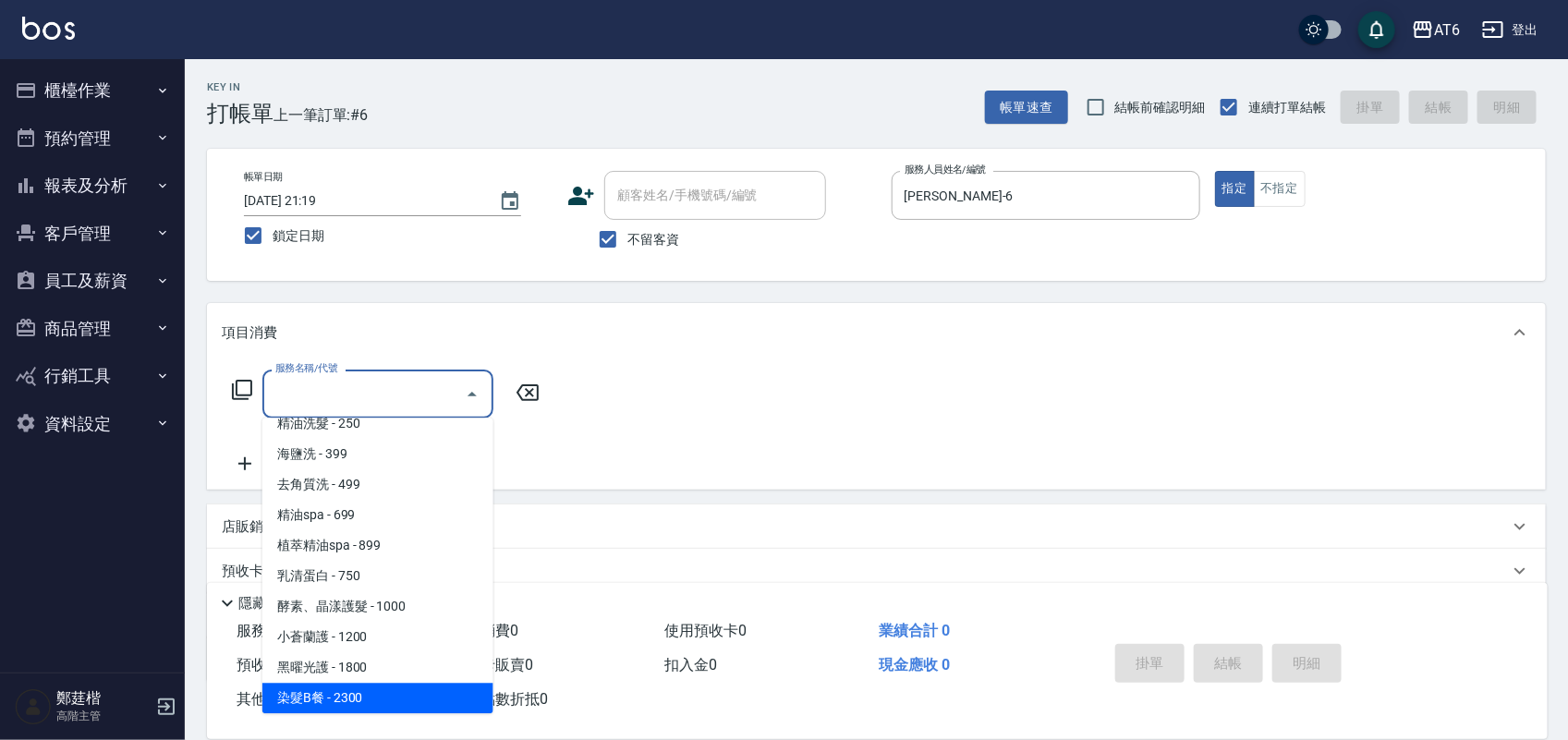
scroll to position [168, 0]
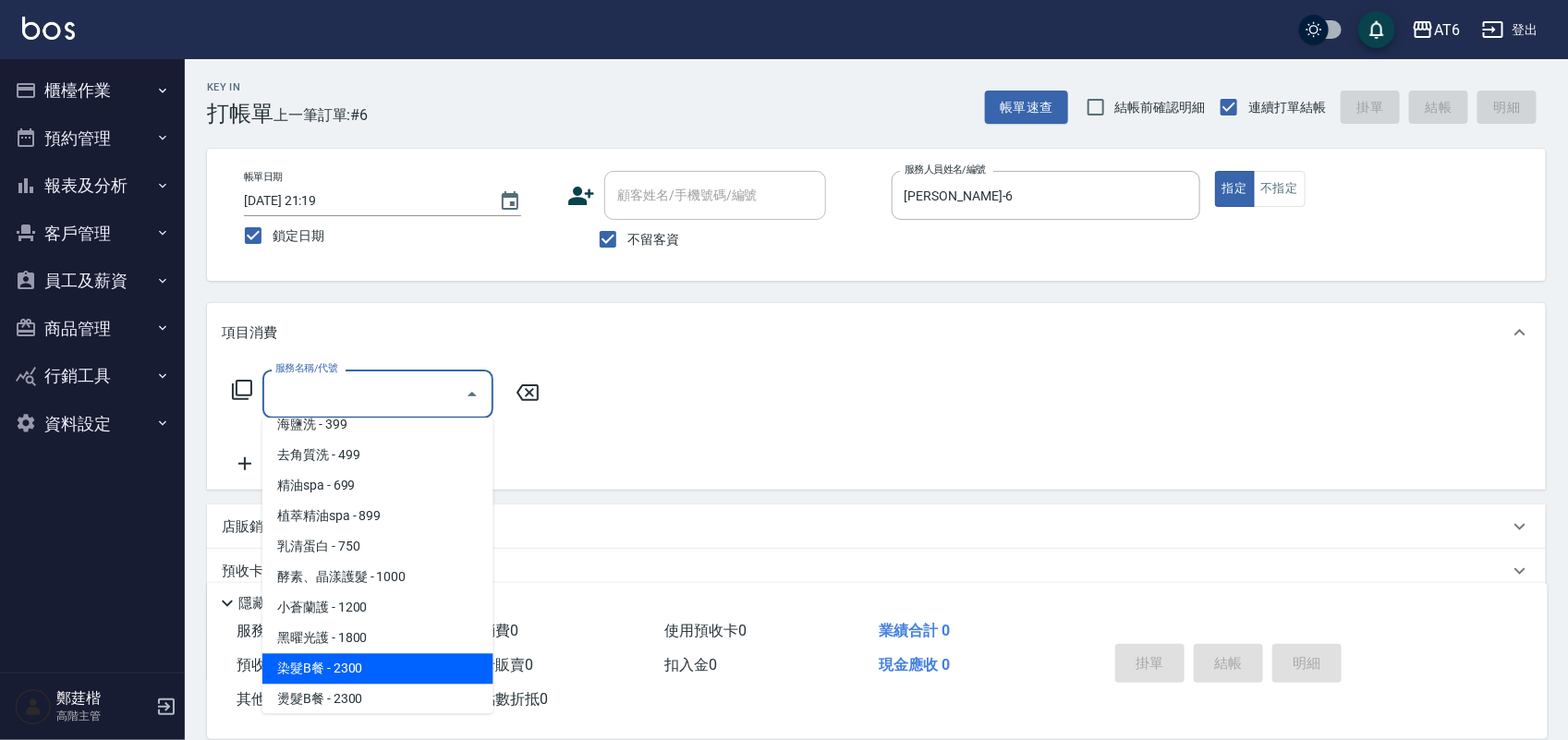
type input "染髮B餐(32)"
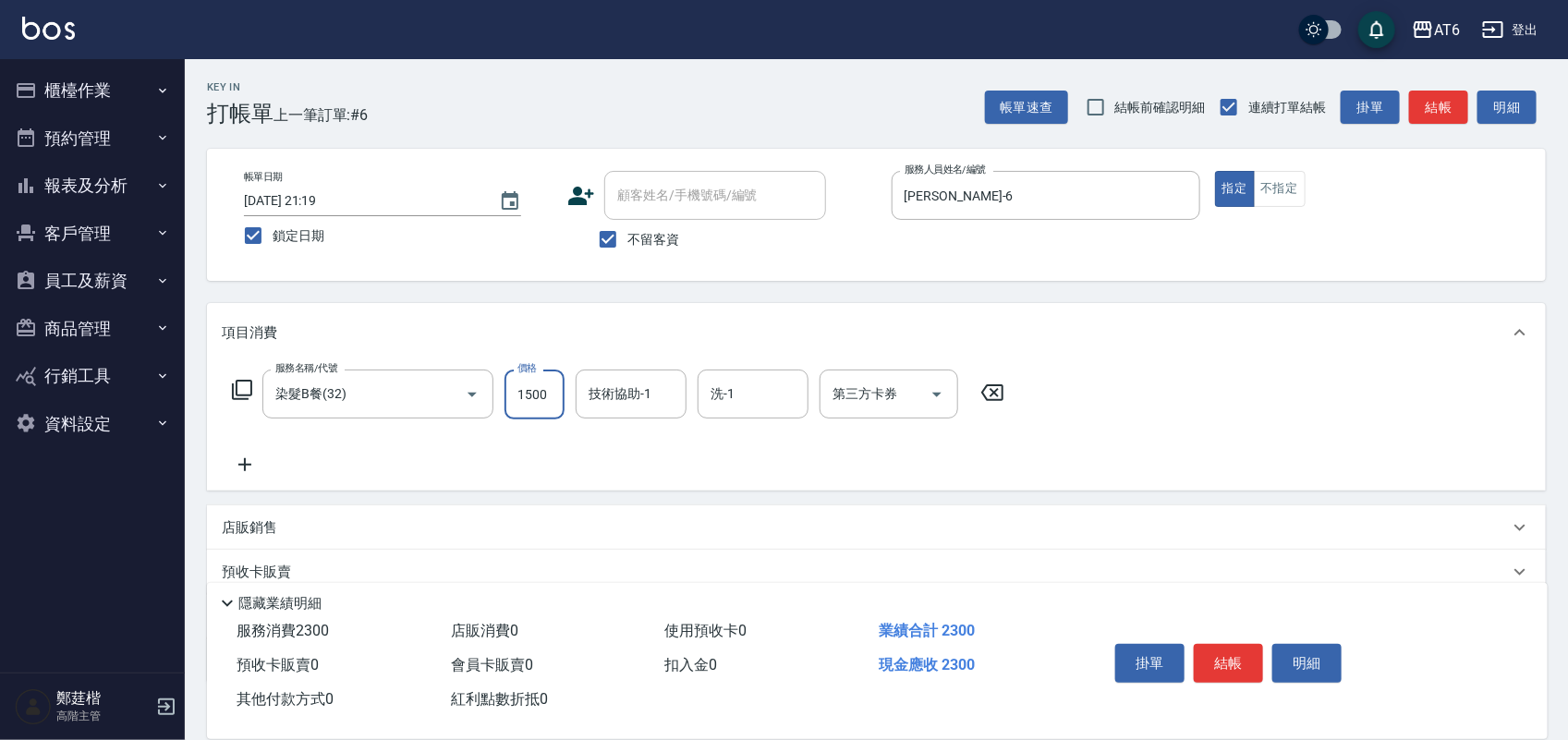
type input "1500"
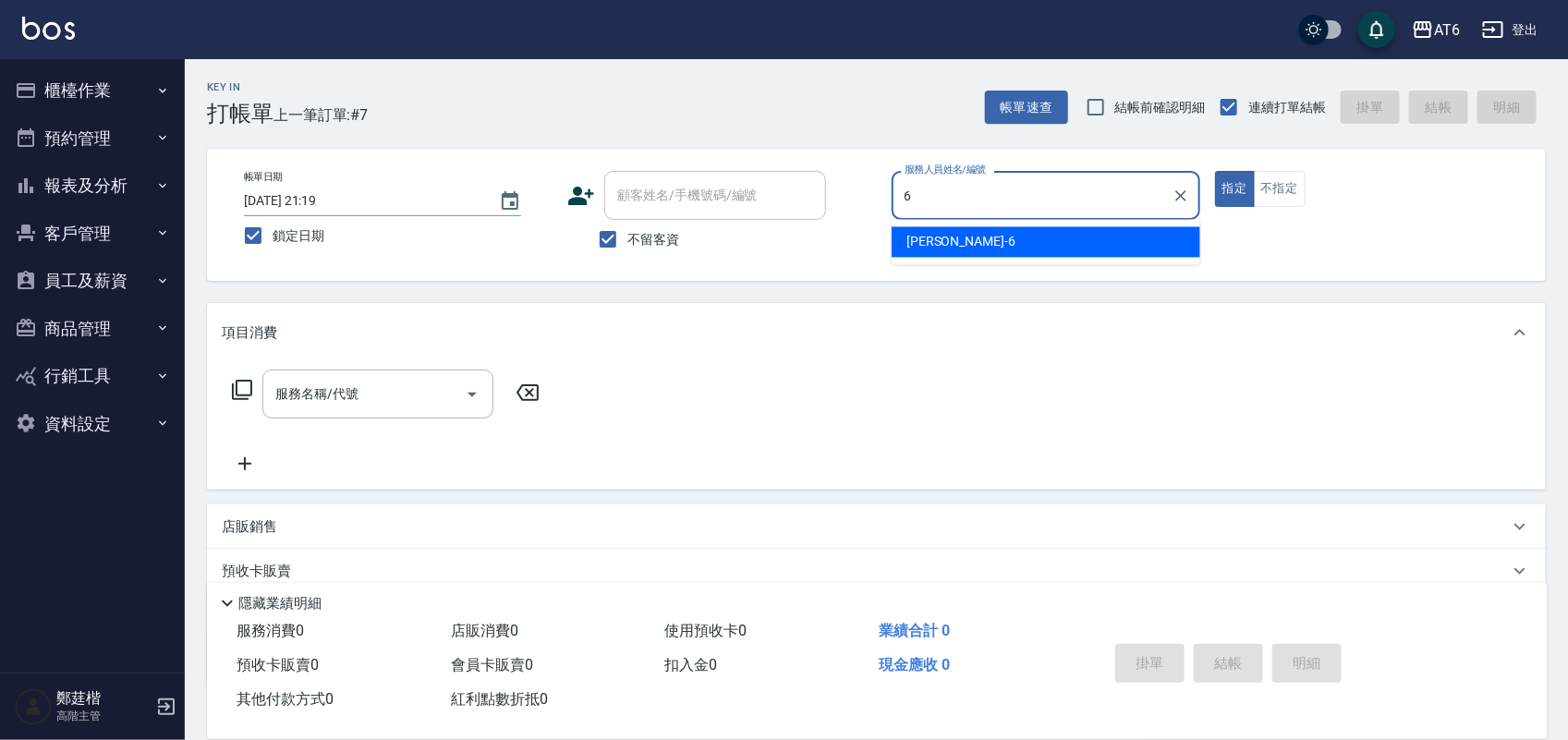
type input "[PERSON_NAME]-6"
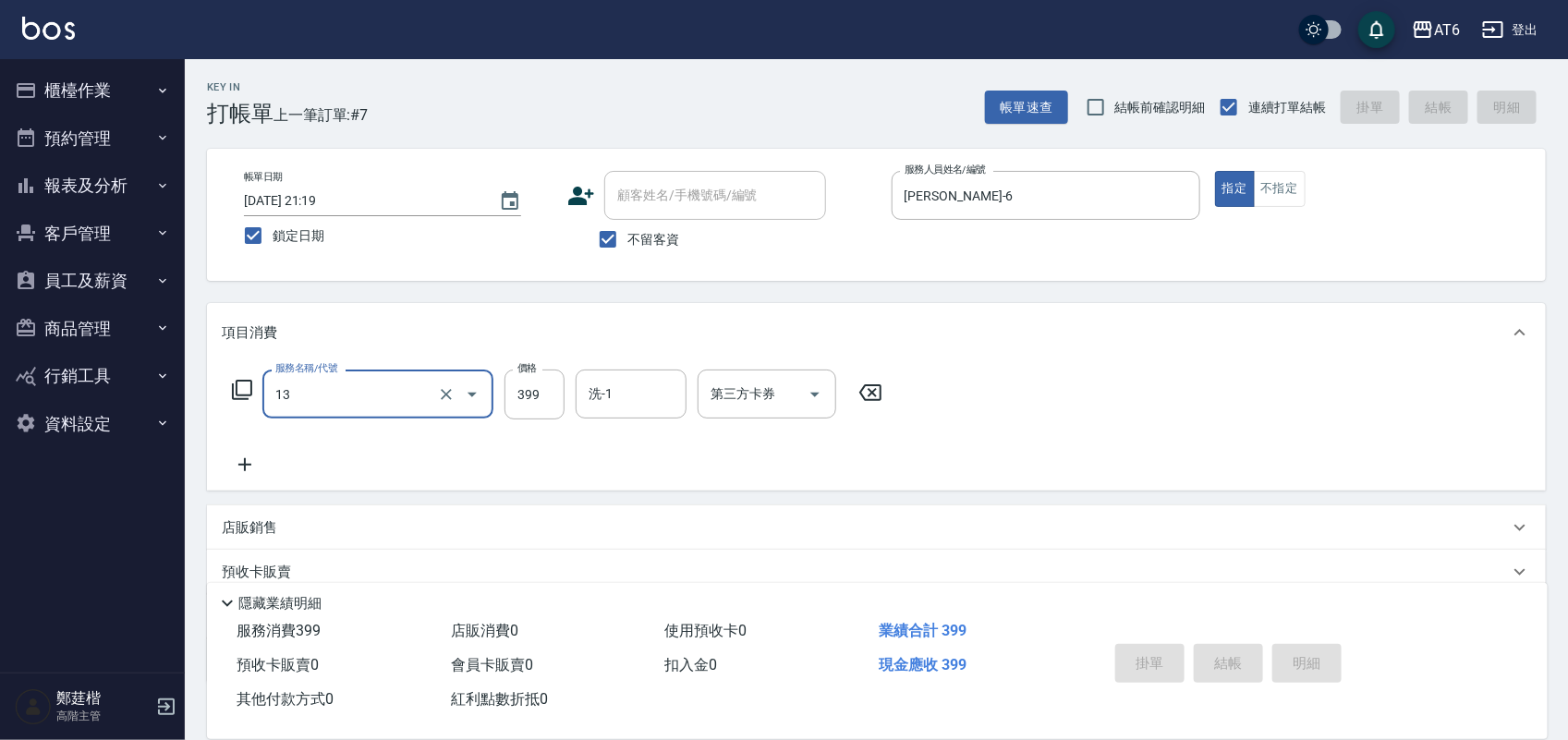
type input "13"
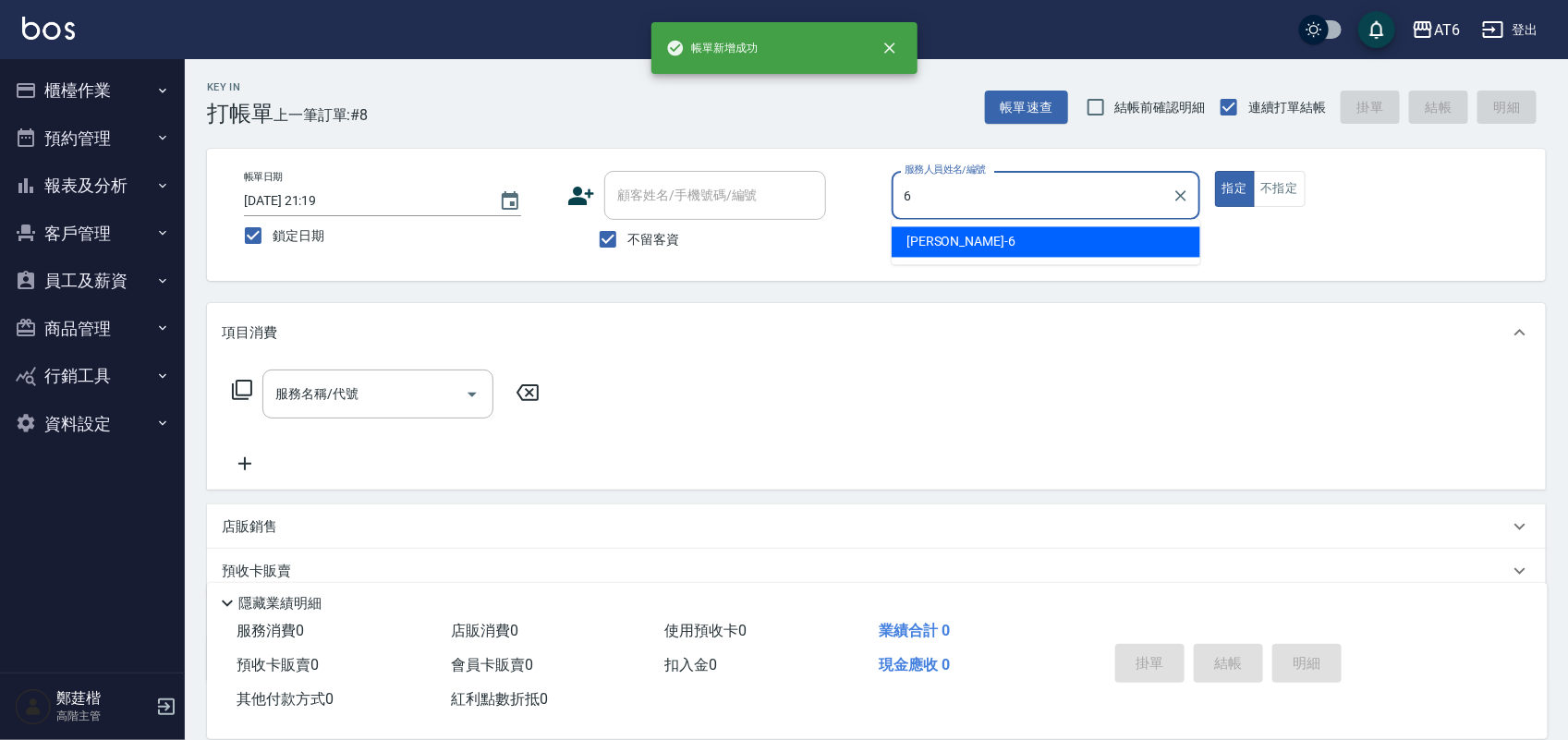
type input "[PERSON_NAME]-6"
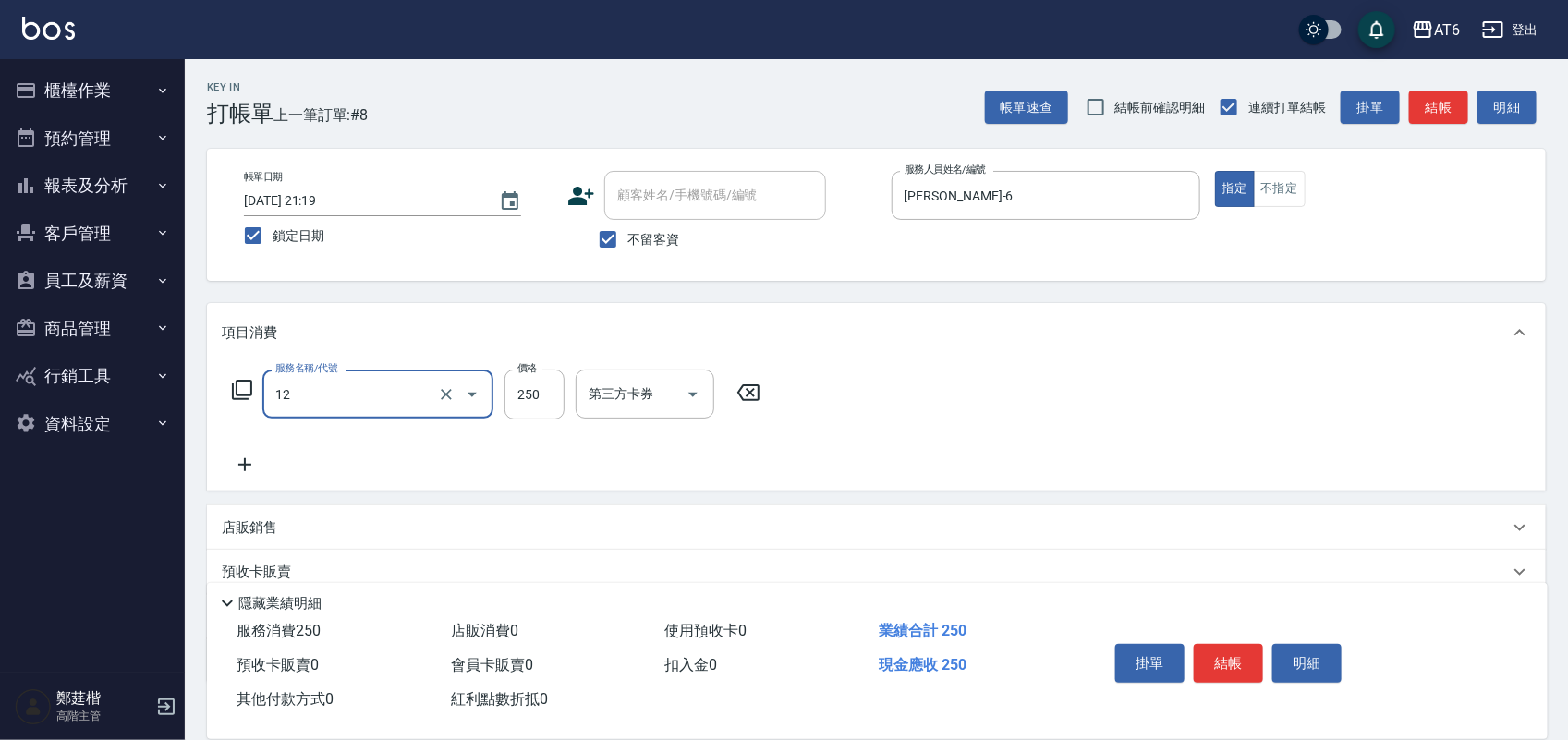
type input "精油洗髮(12)"
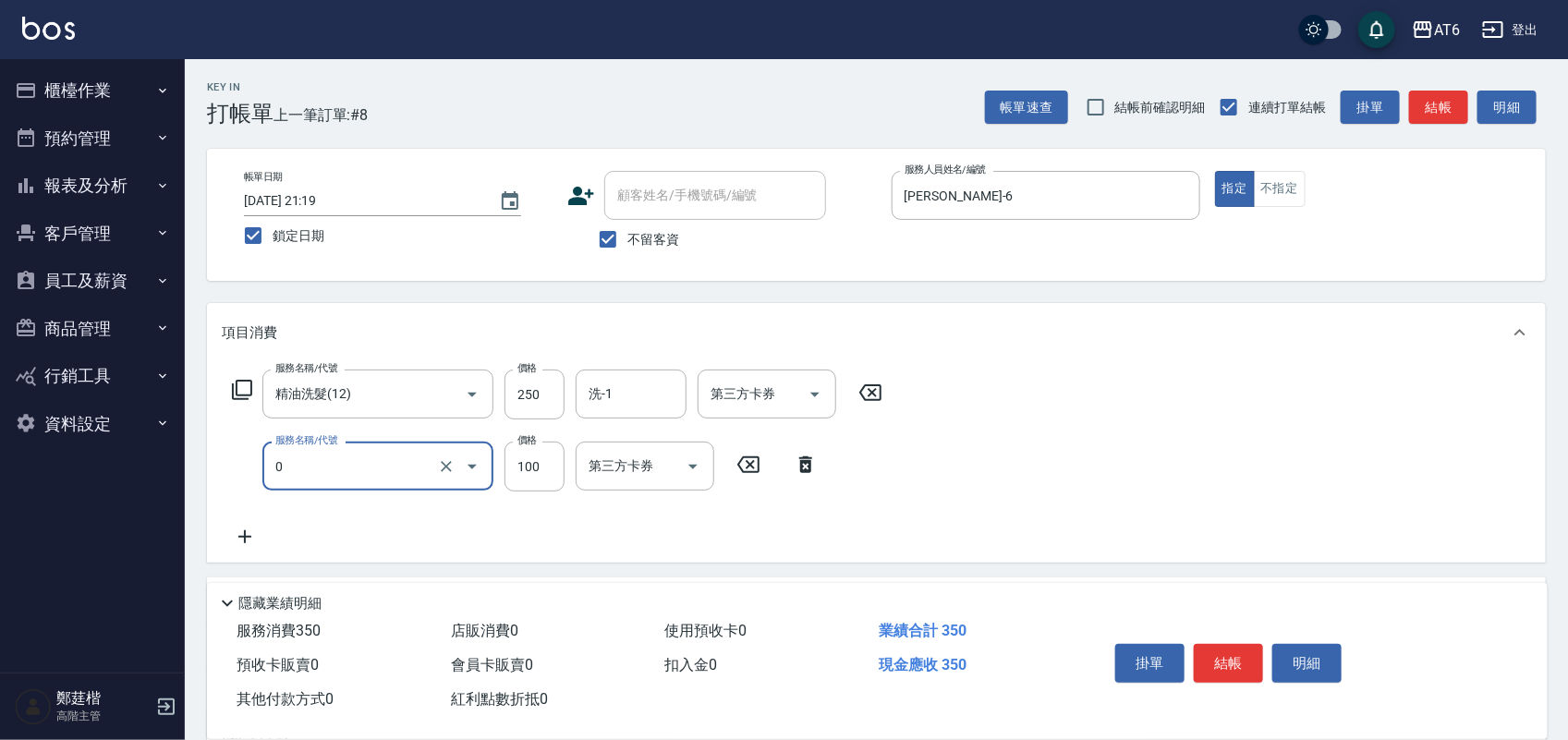
type input "剪髮(0)"
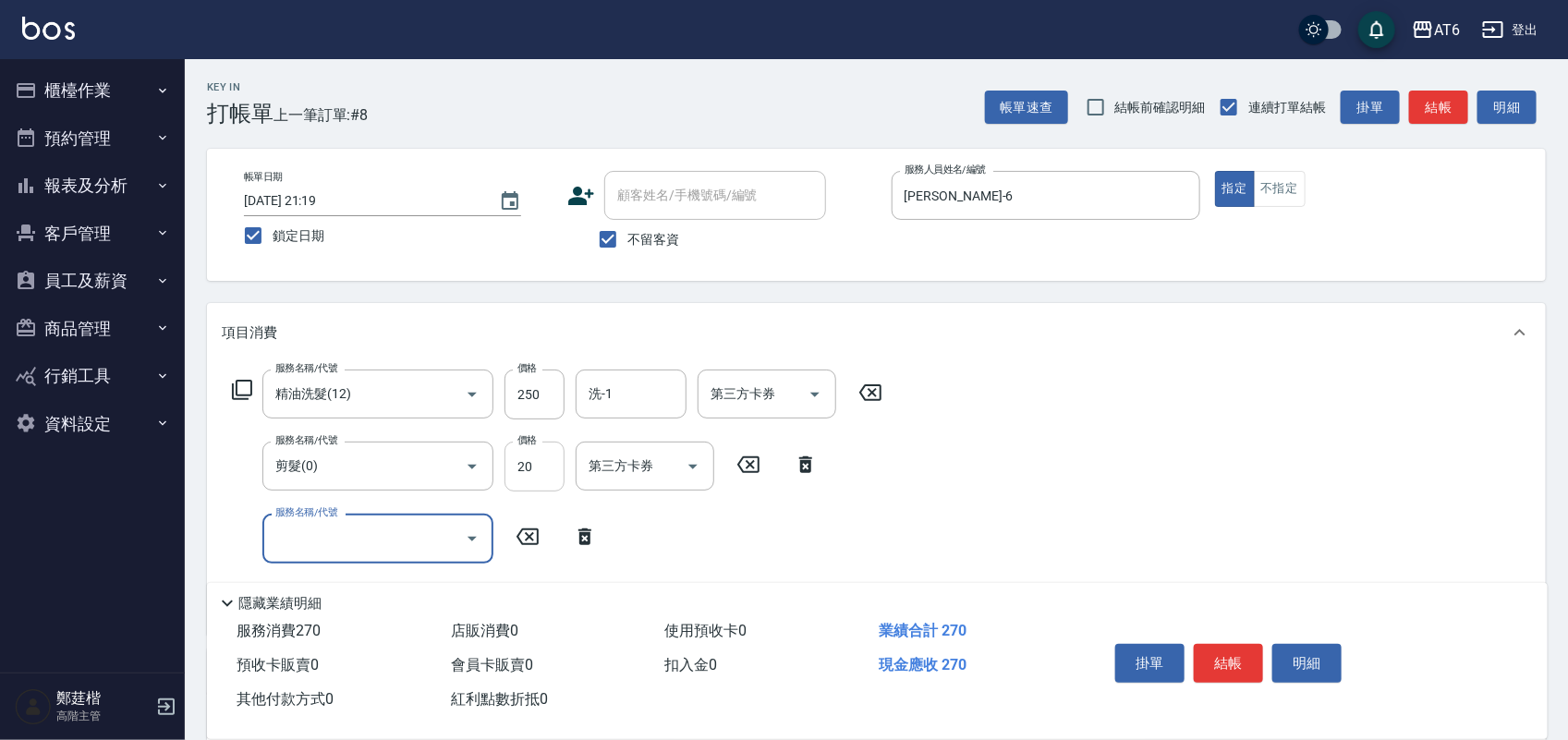
click at [536, 468] on input "20" at bounding box center [534, 466] width 60 height 49
type input "200"
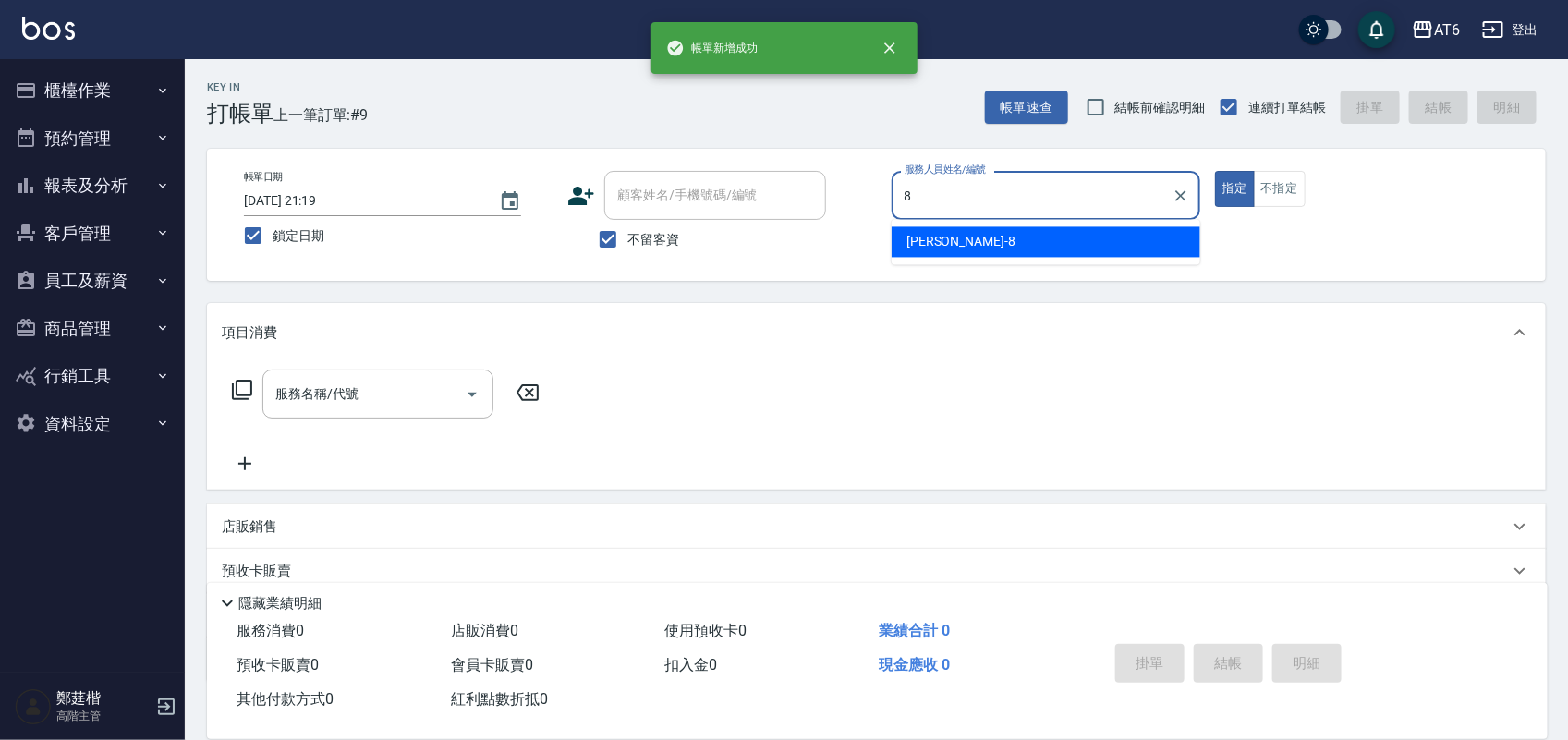
type input "[PERSON_NAME]-8"
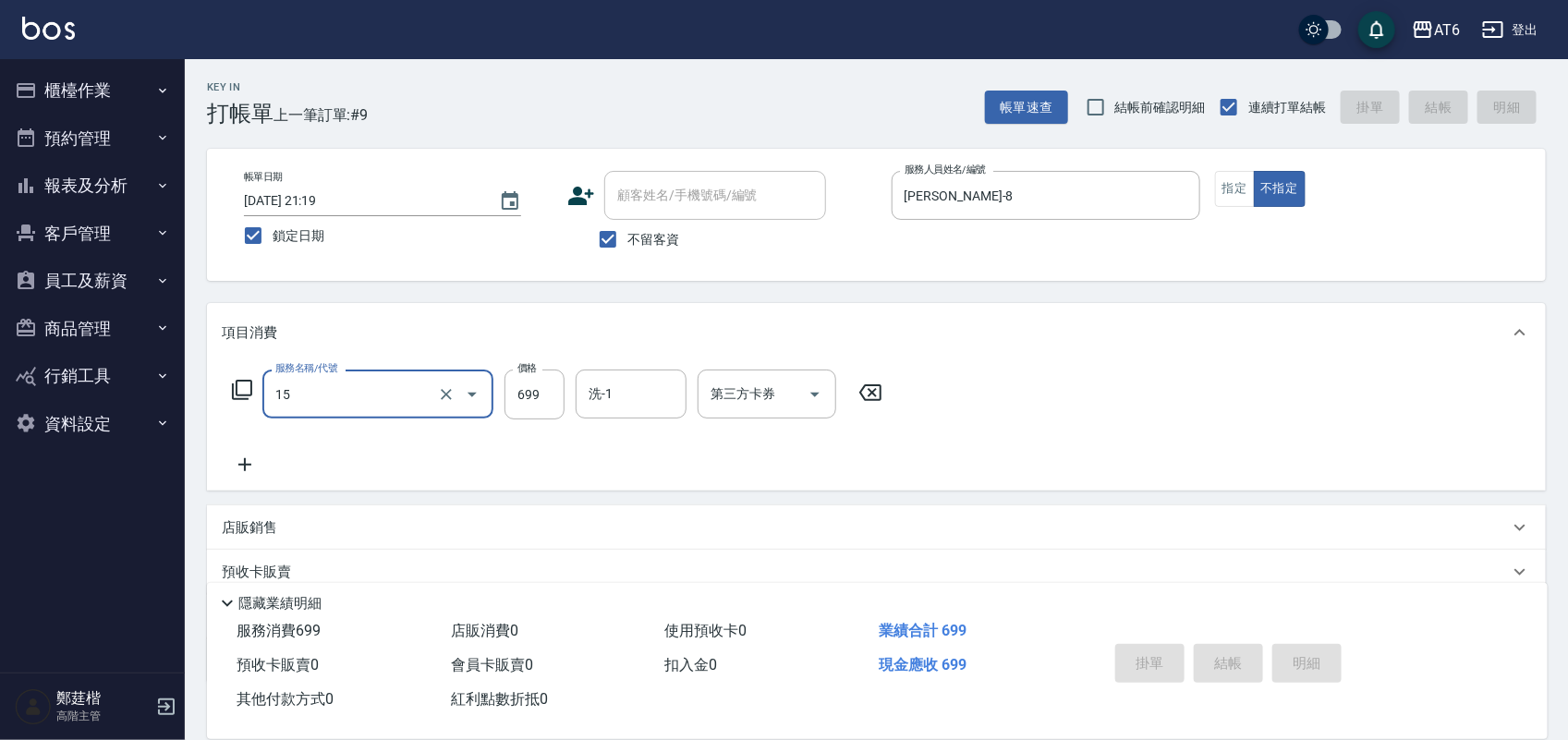
type input "15"
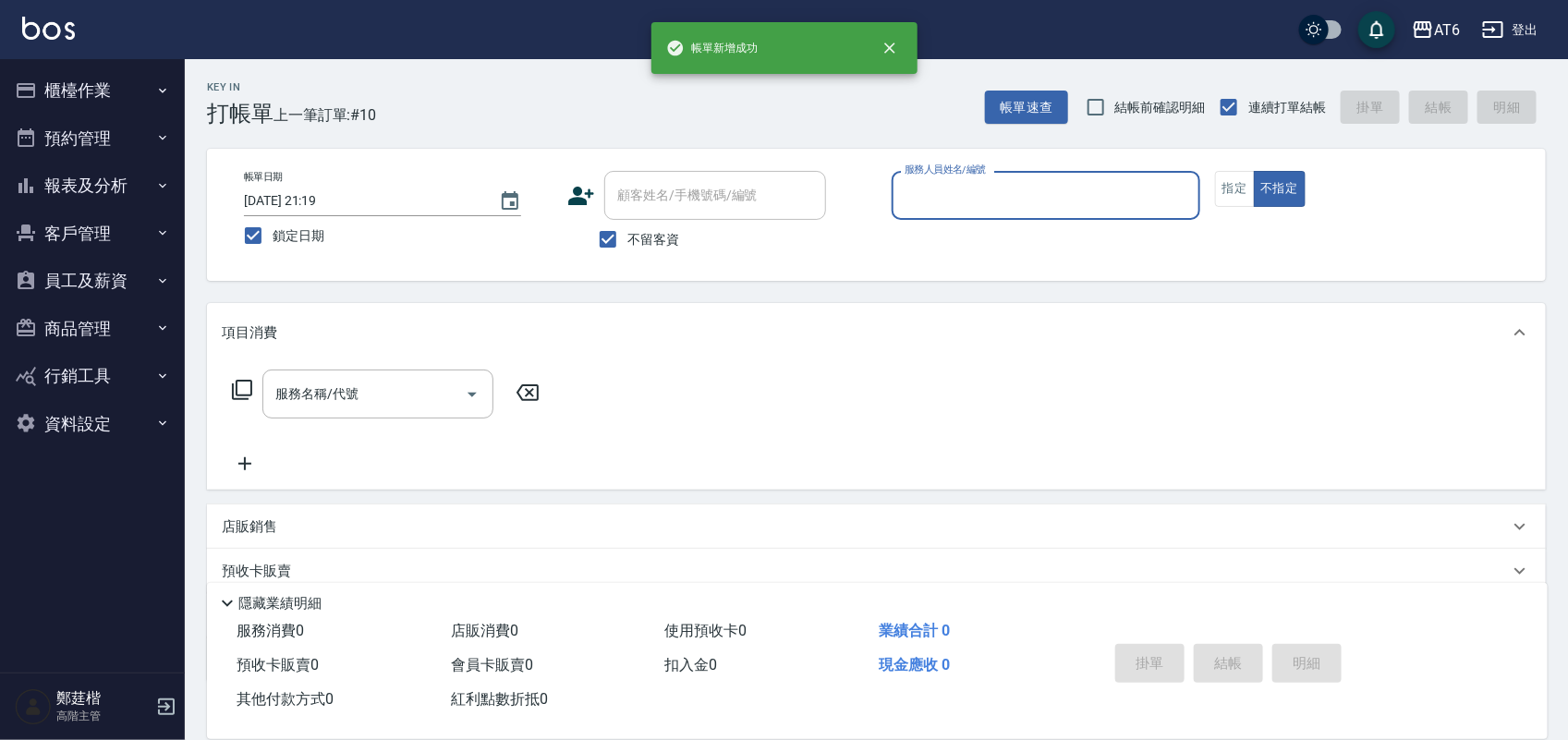
type input "/"
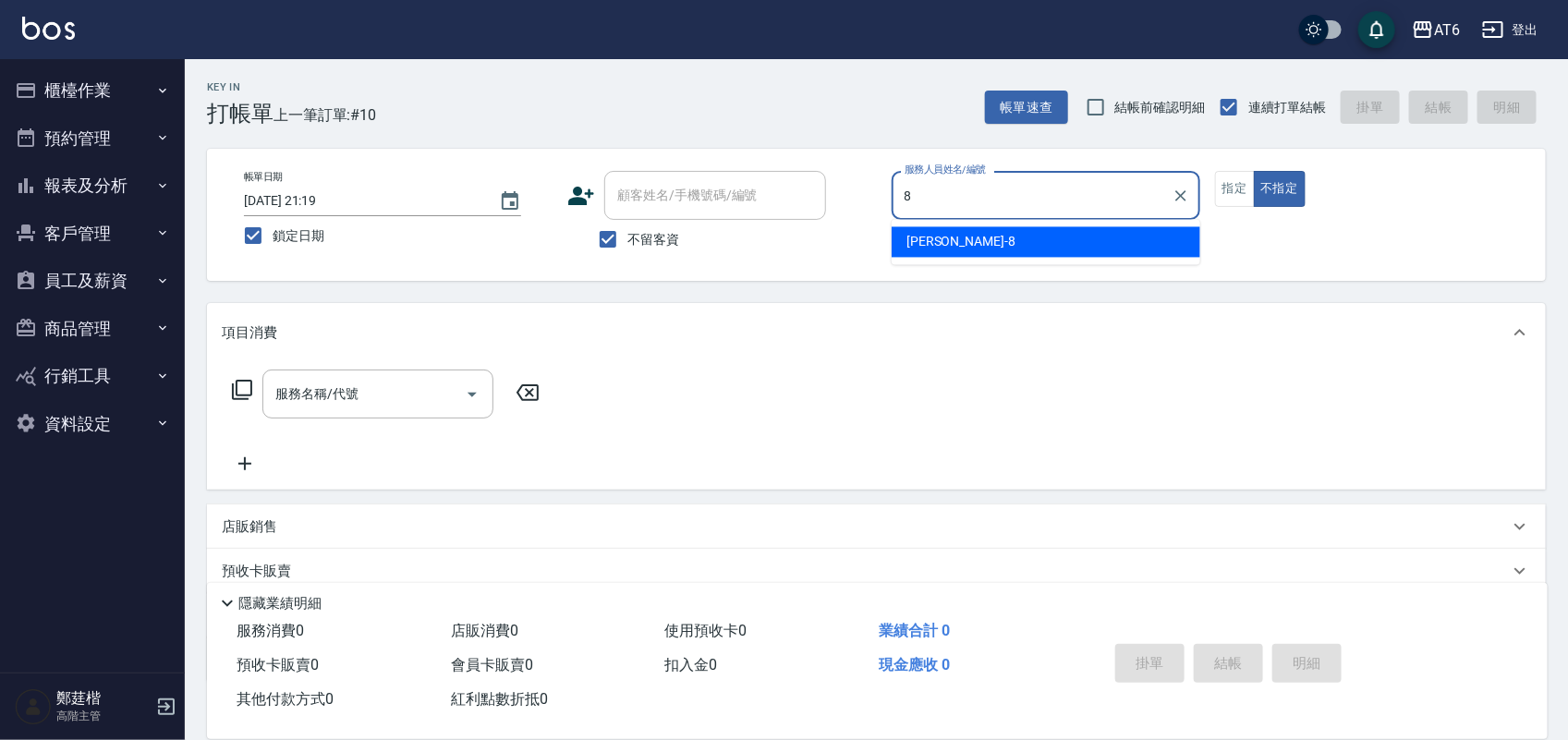
type input "[PERSON_NAME]-8"
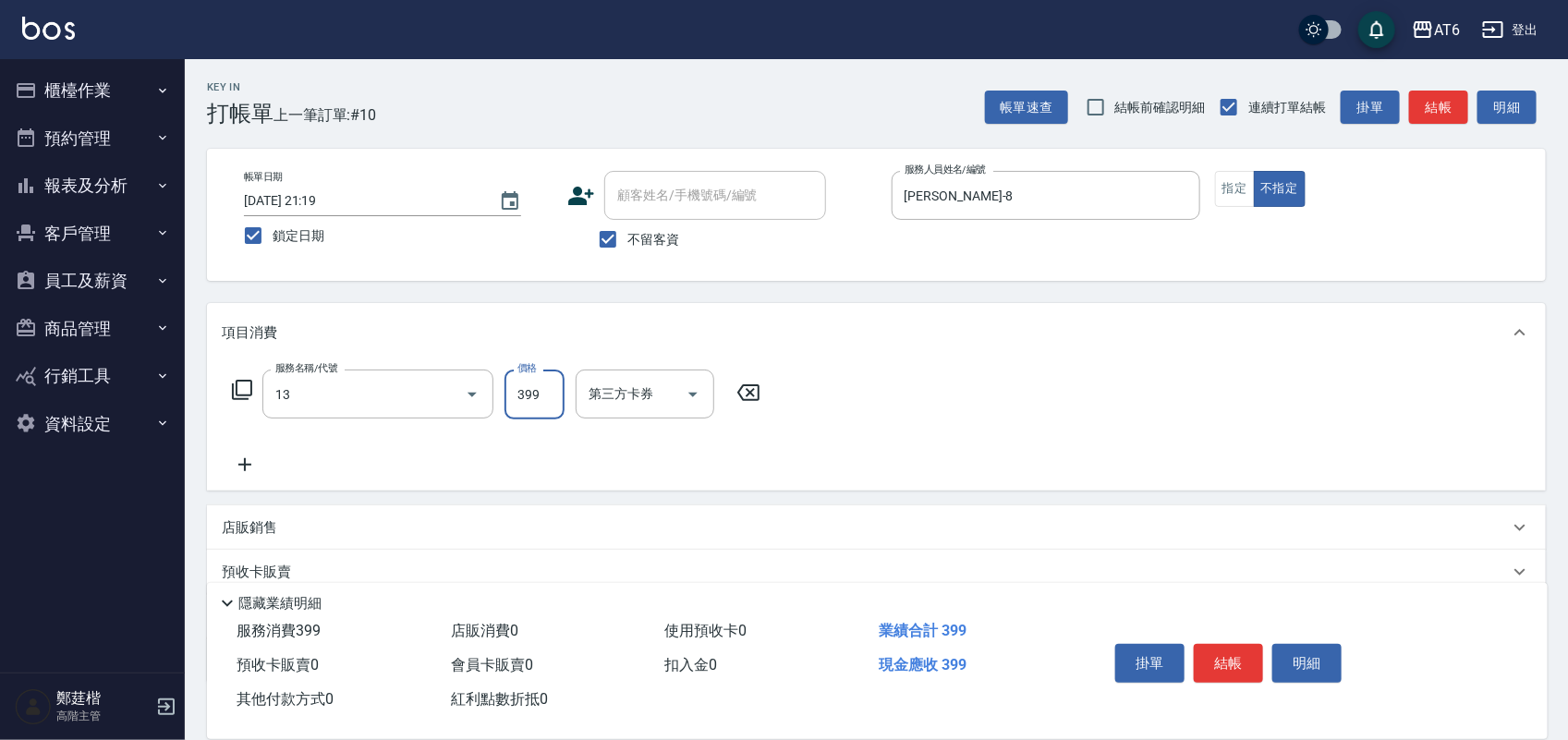
type input "海鹽洗(13)"
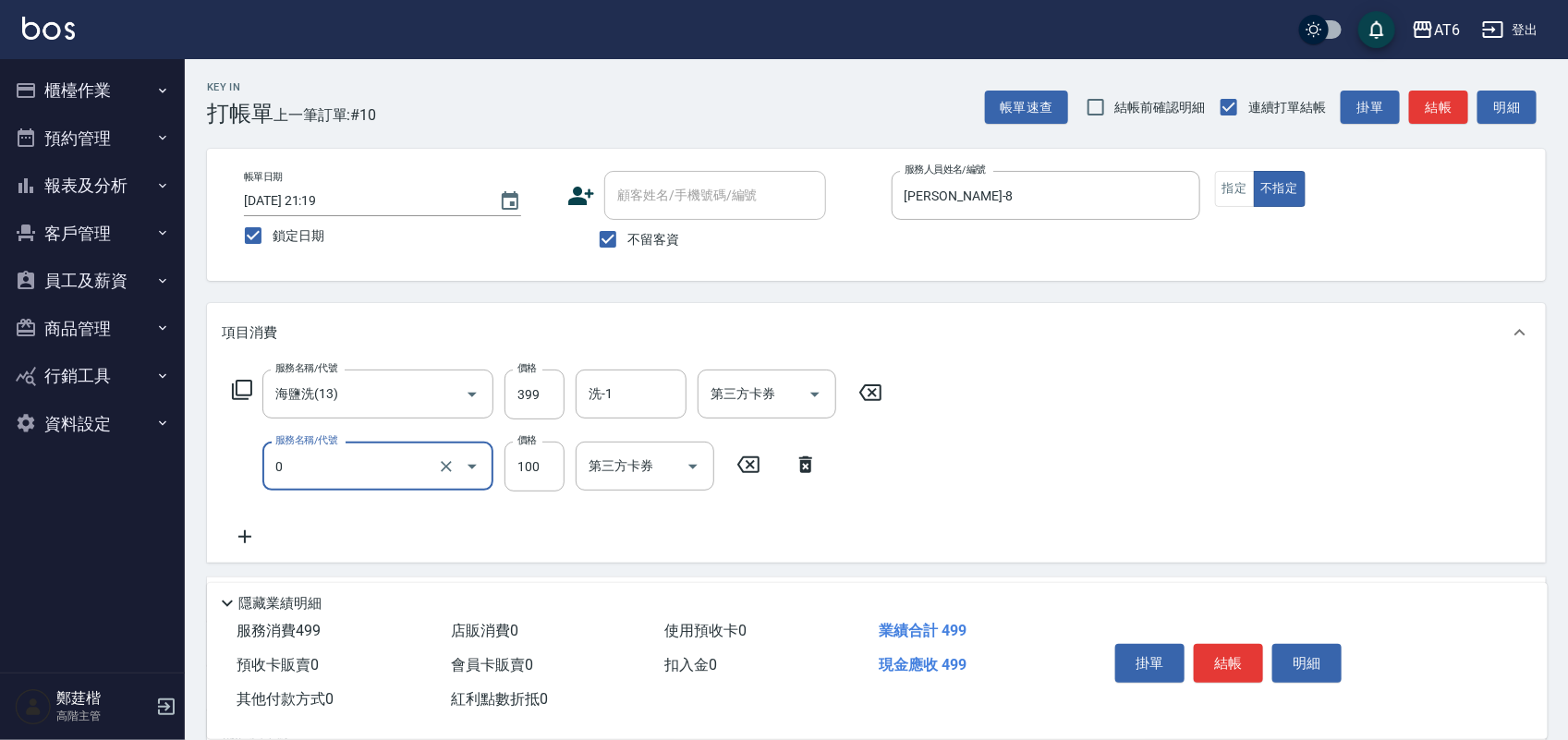
type input "剪髮(0)"
type input "180"
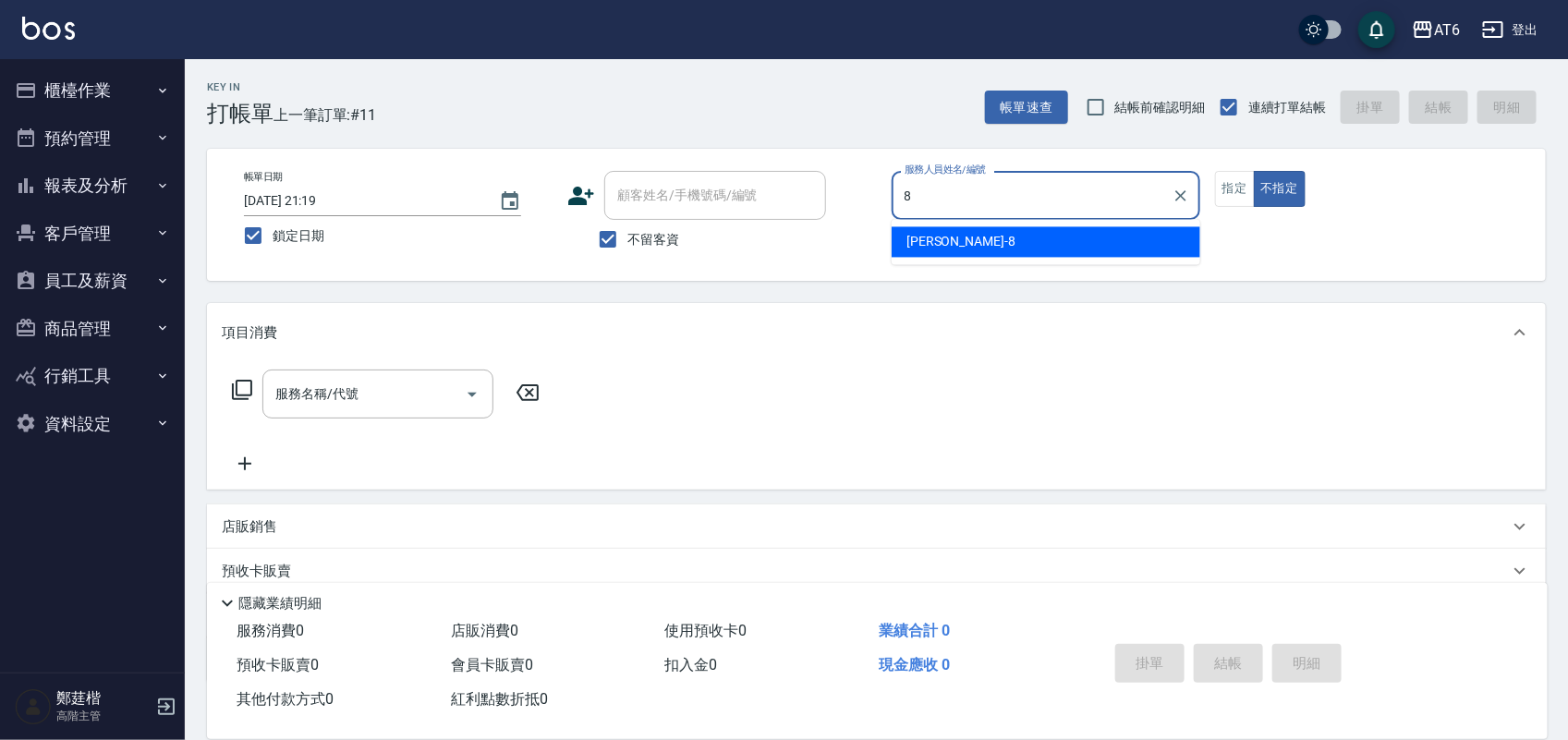
type input "[PERSON_NAME]-8"
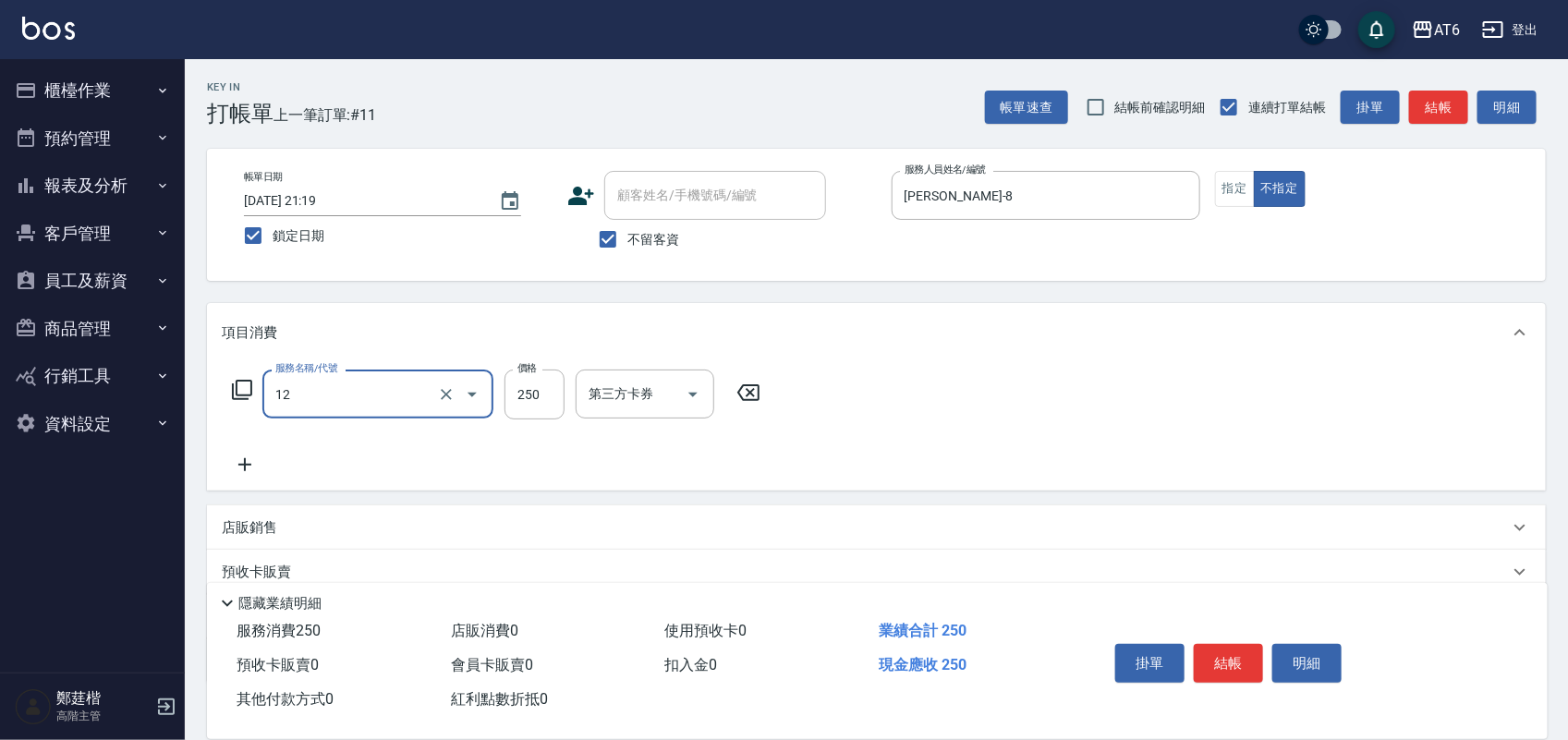
type input "精油洗髮(12)"
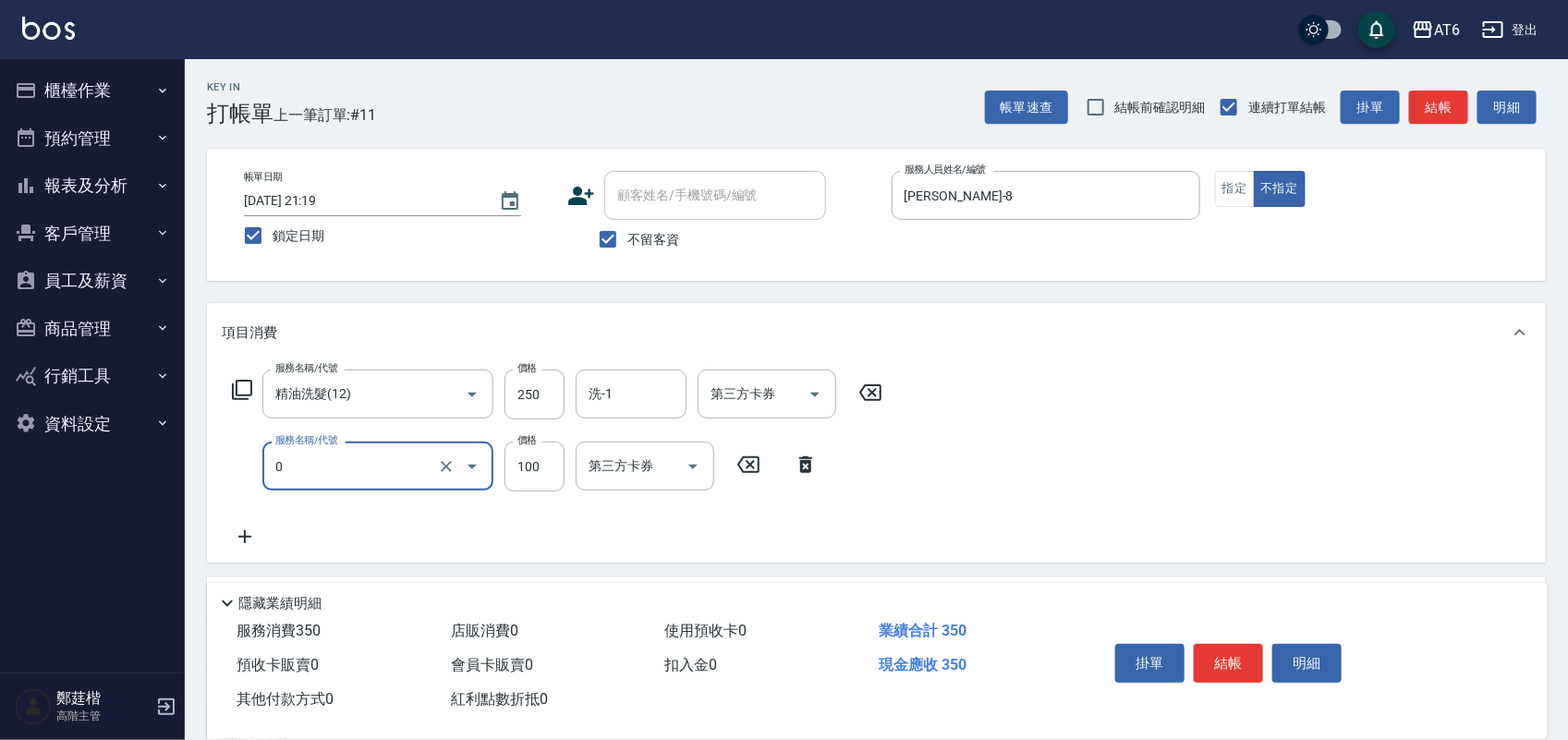
type input "剪髮(0)"
type input "130"
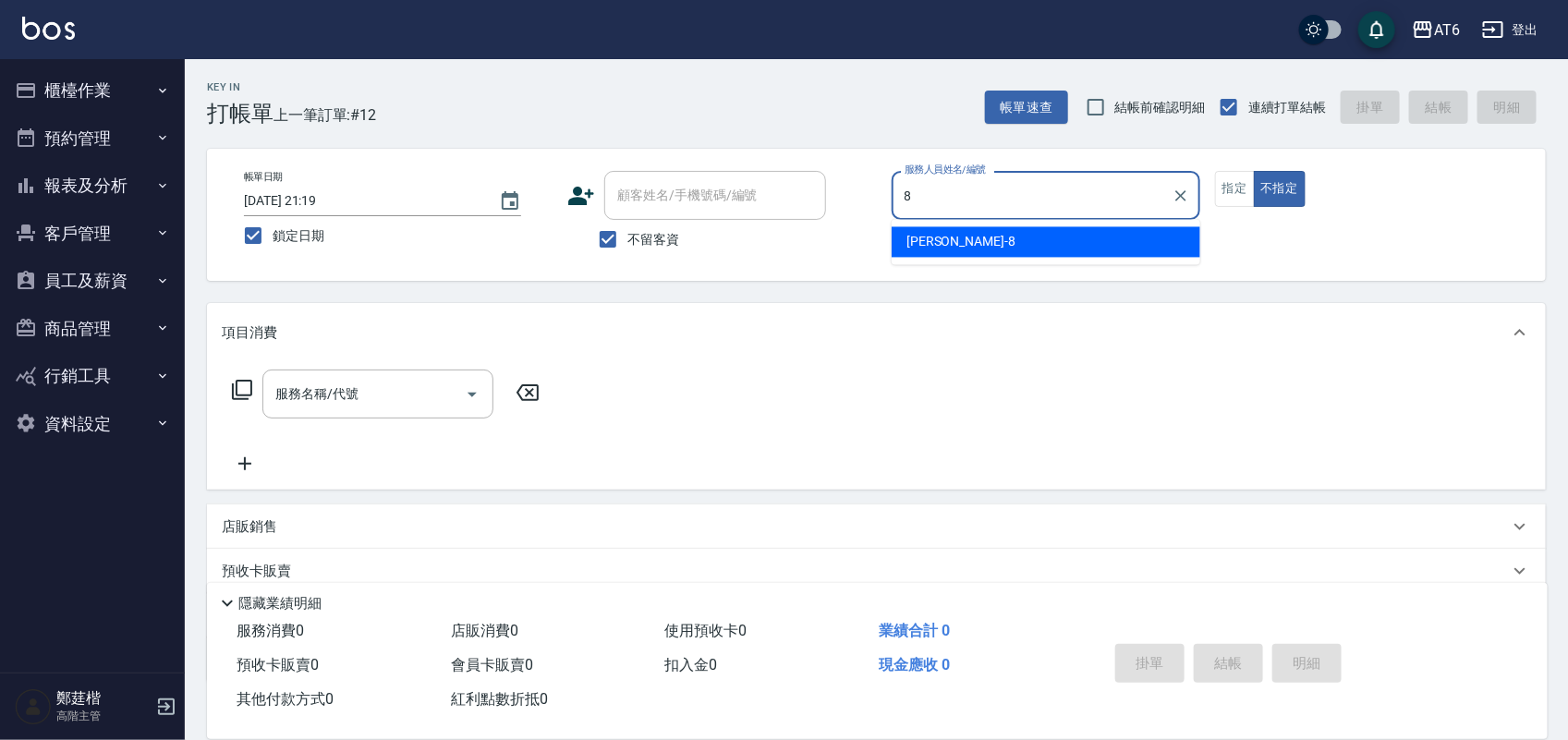
type input "[PERSON_NAME]-8"
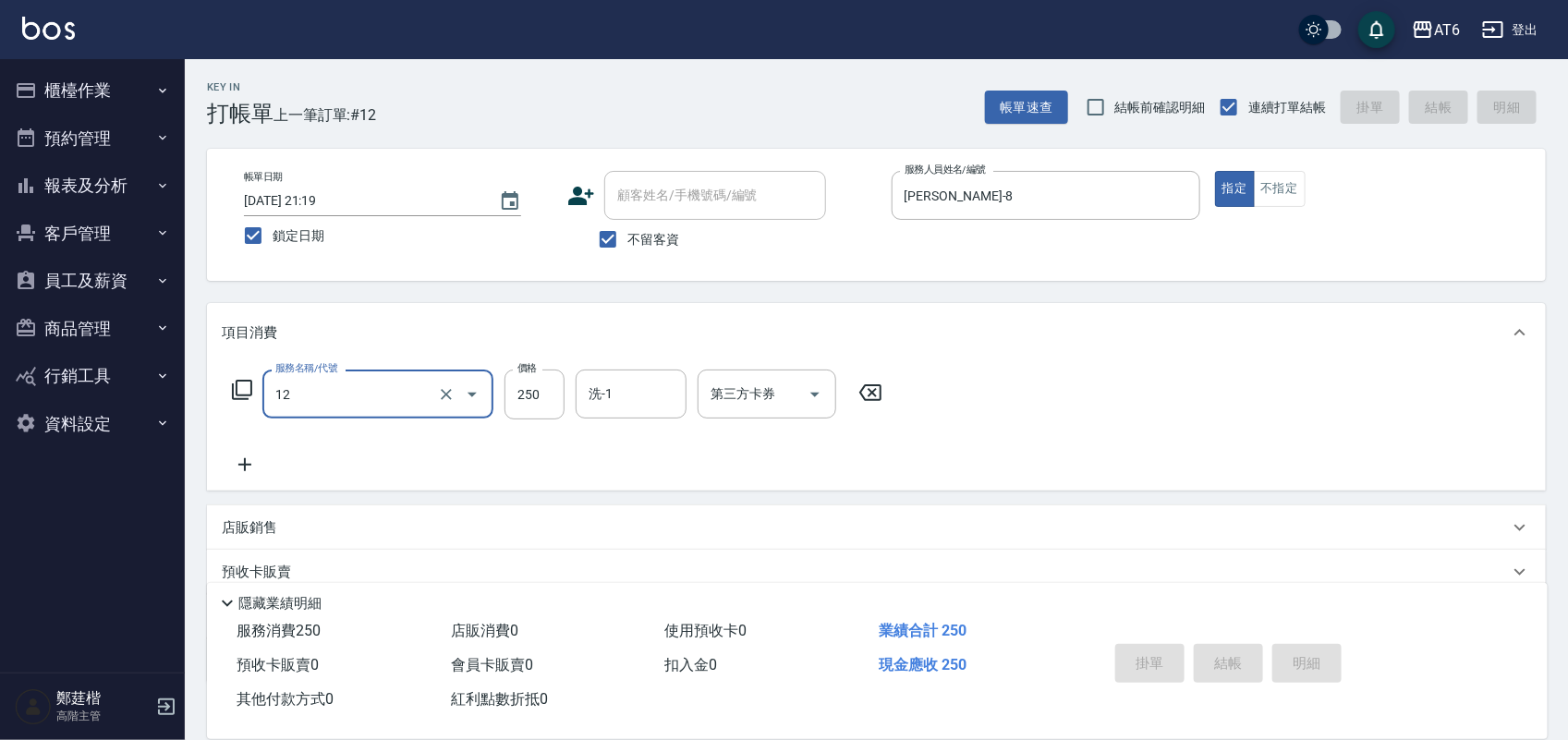
type input "12"
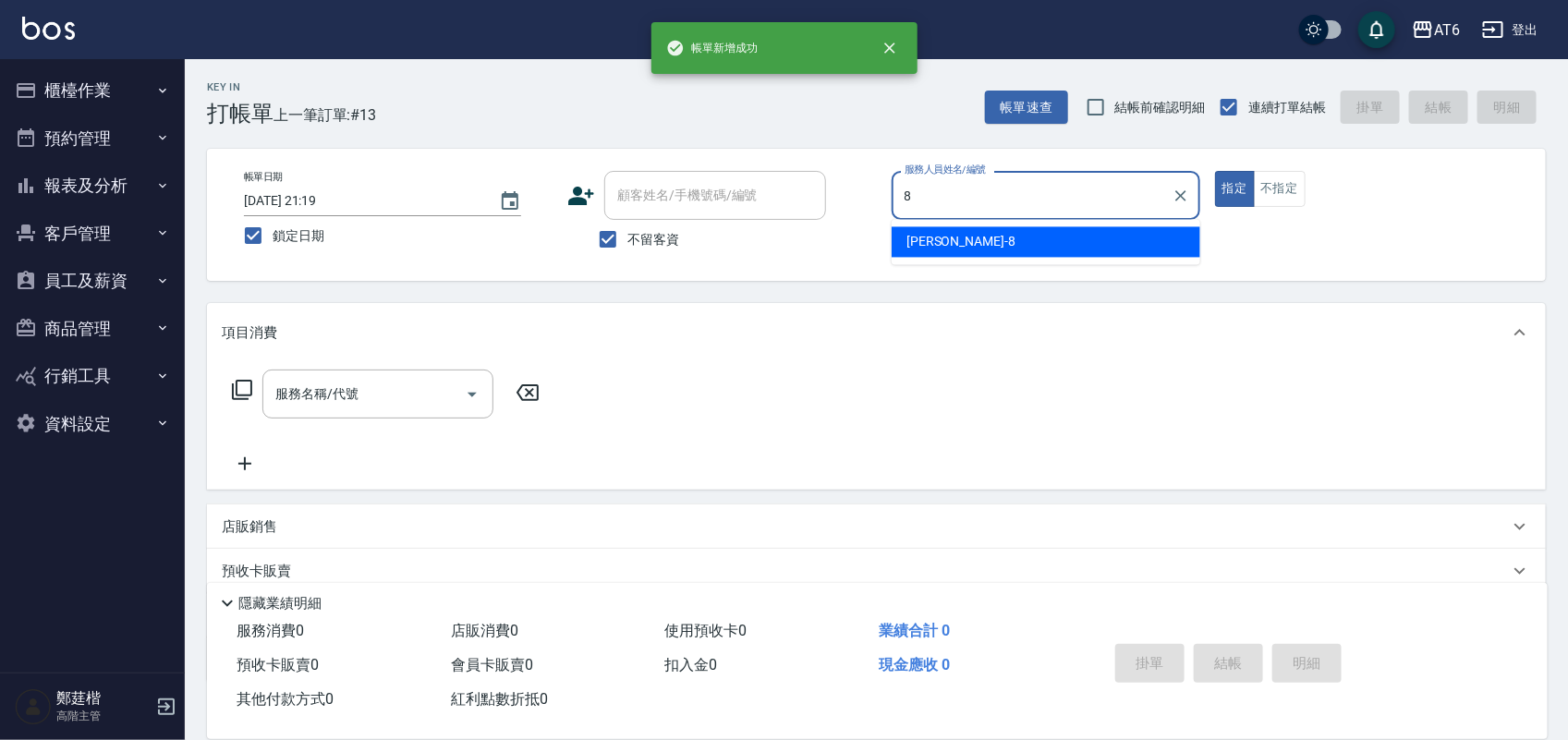
type input "[PERSON_NAME]-8"
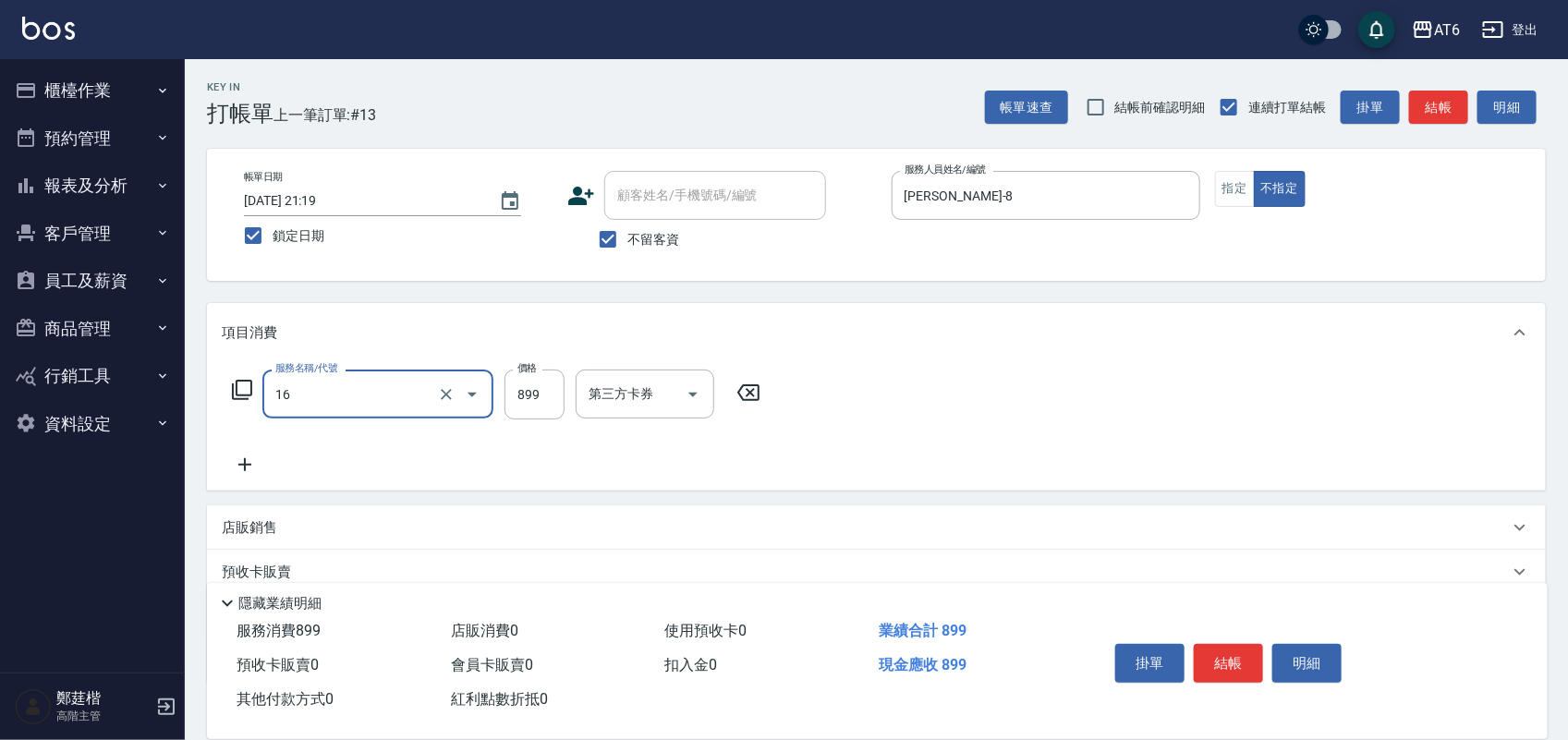
type input "植萃精油spa(16)"
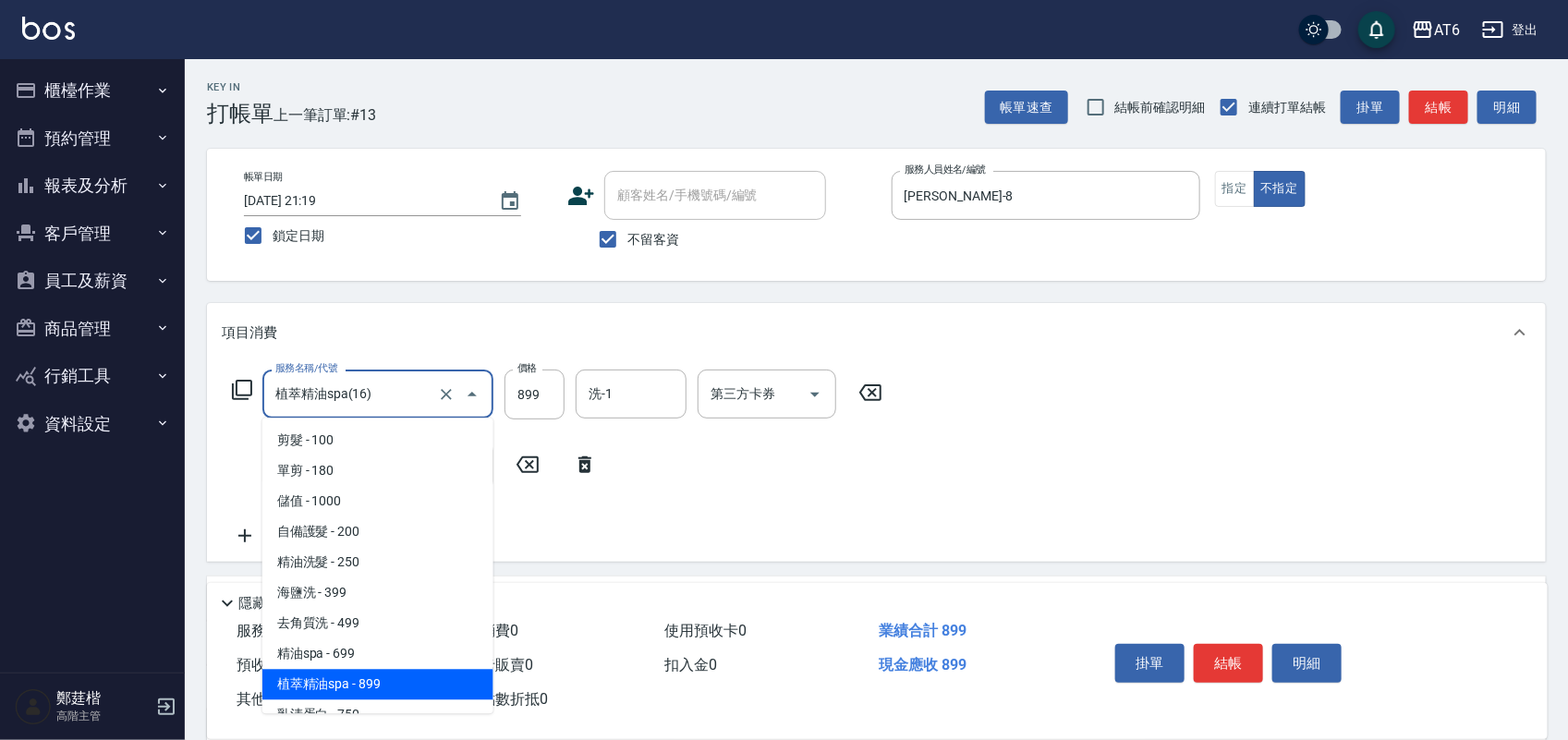
click at [390, 398] on input "植萃精油spa(16)" at bounding box center [352, 394] width 162 height 33
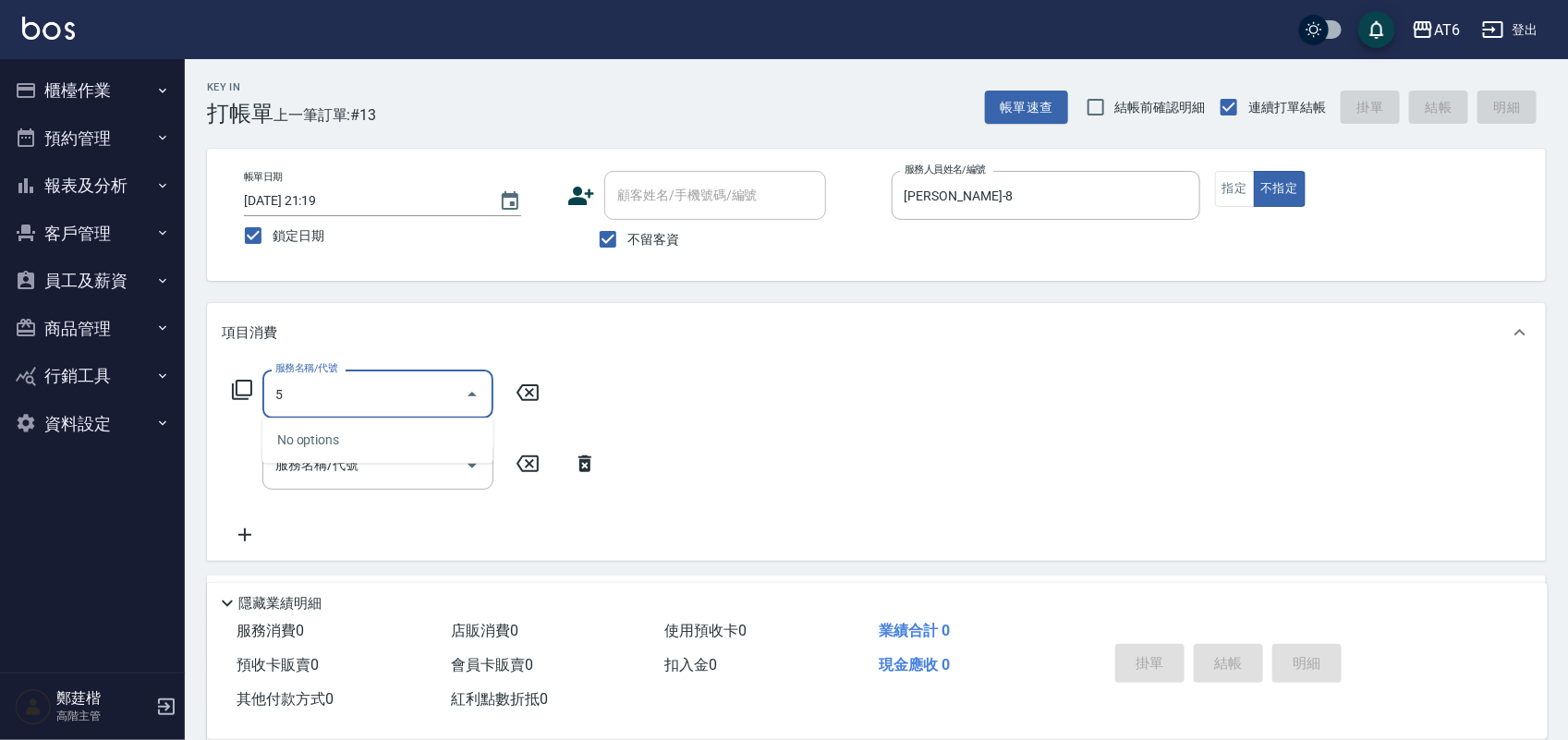
type input "5"
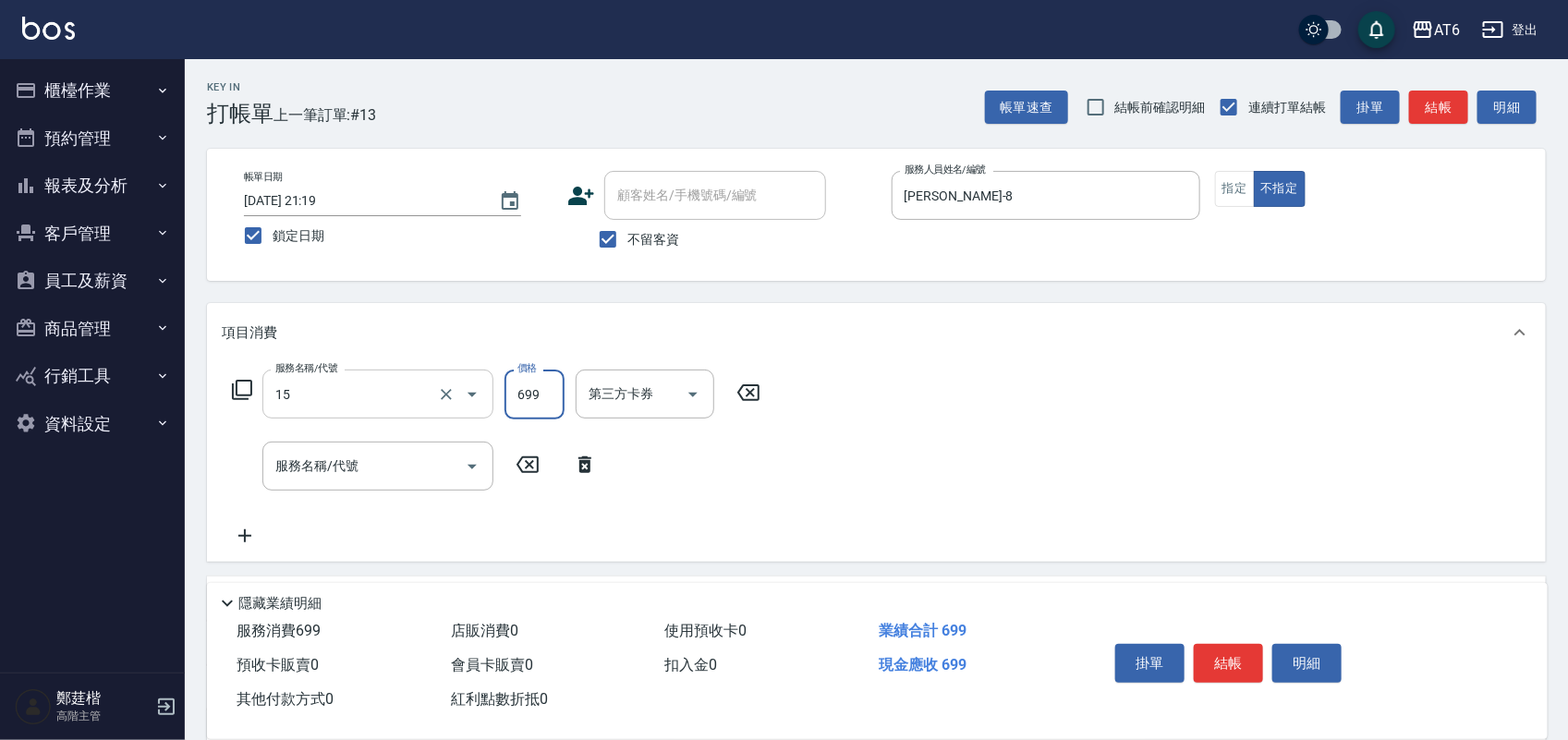
type input "精油spa(15)"
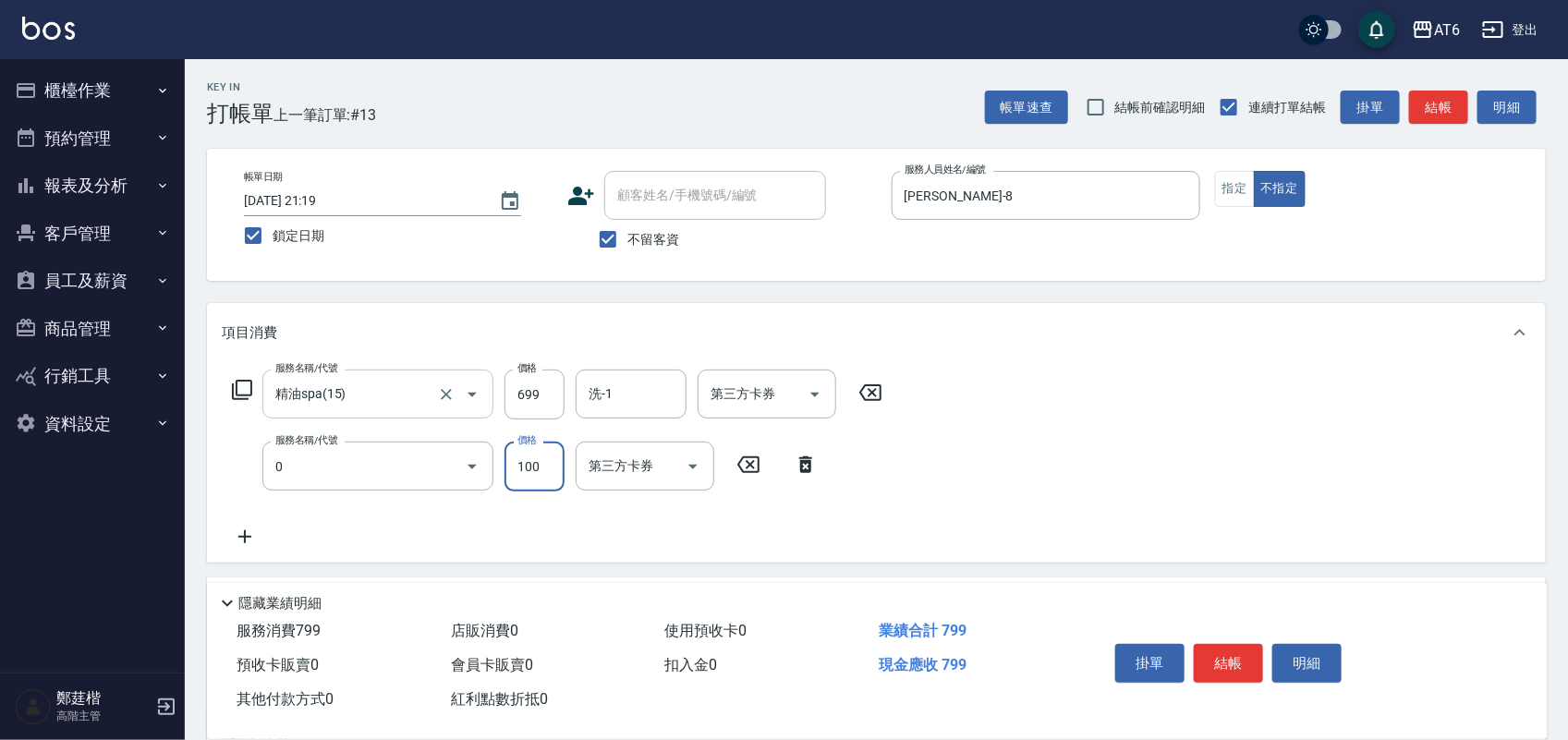
type input "剪髮(0)"
type input "180"
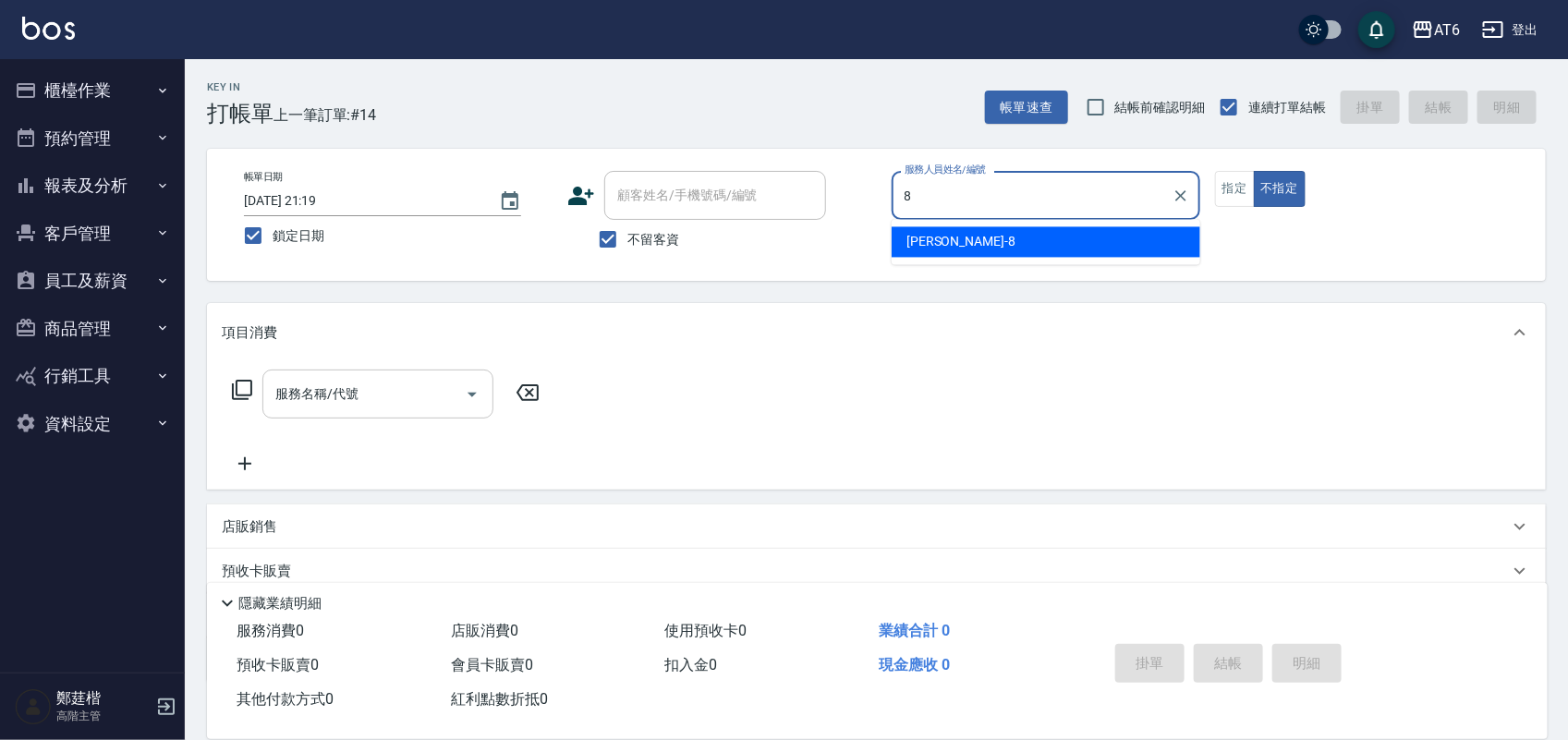
type input "[PERSON_NAME]-8"
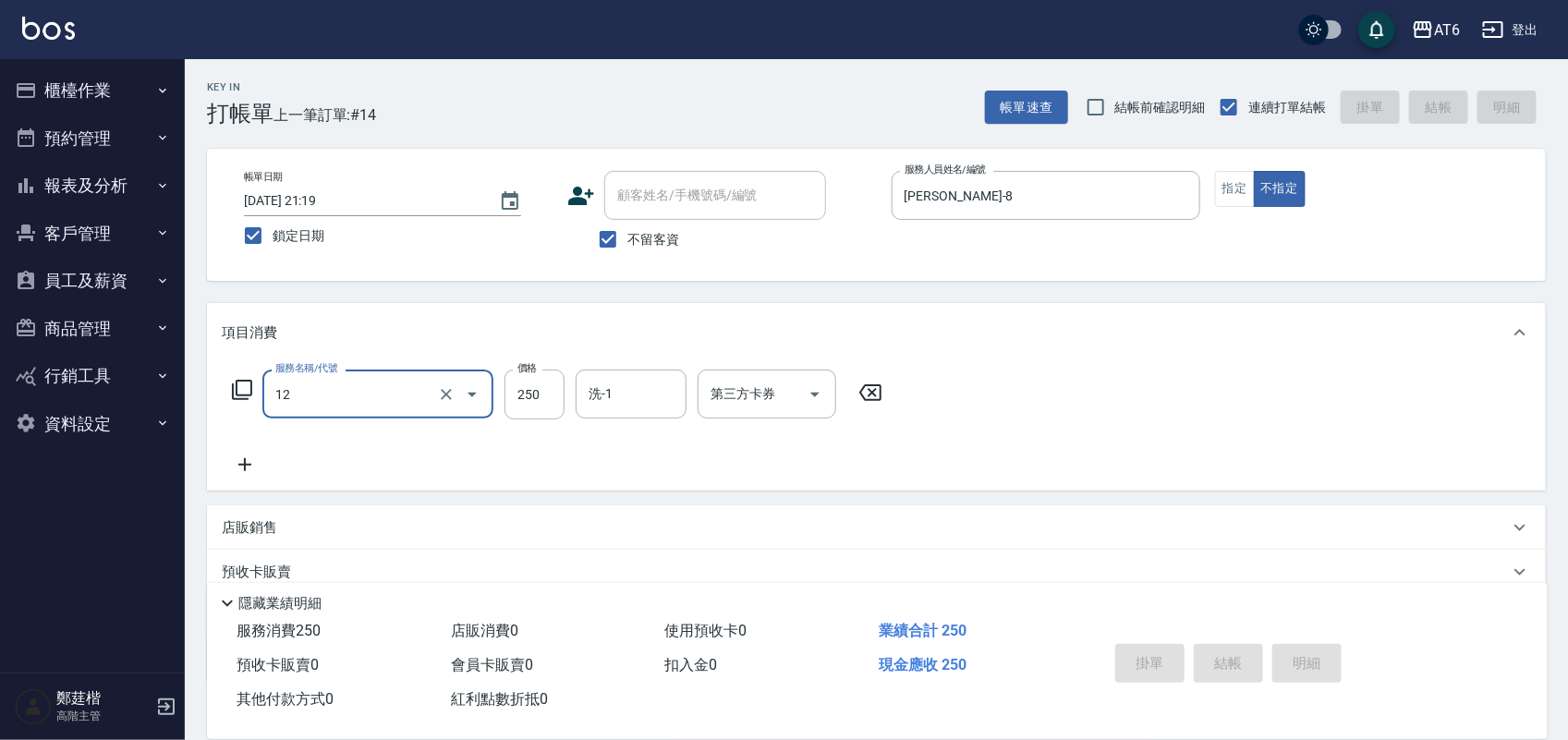
type input "12"
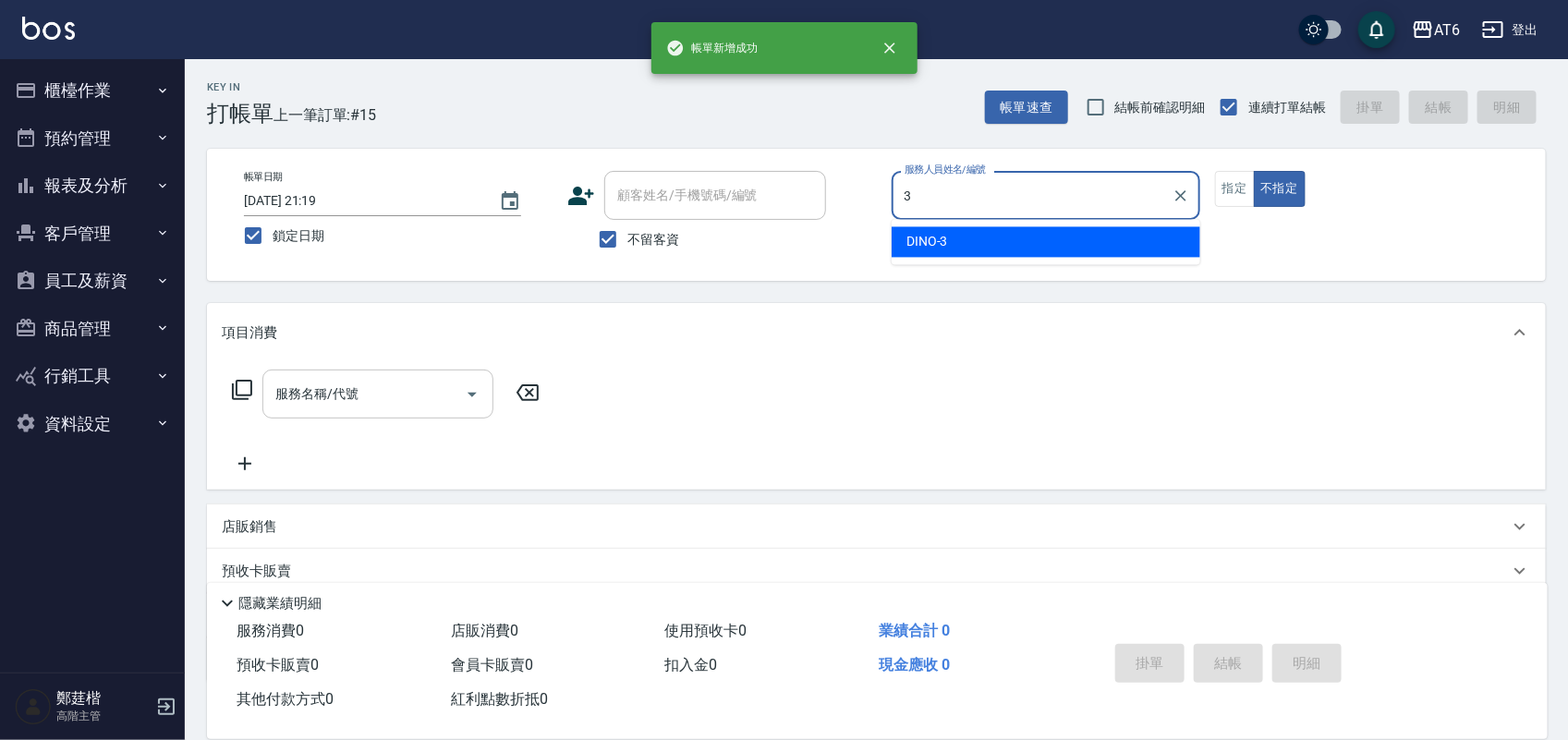
type input "DINO-3"
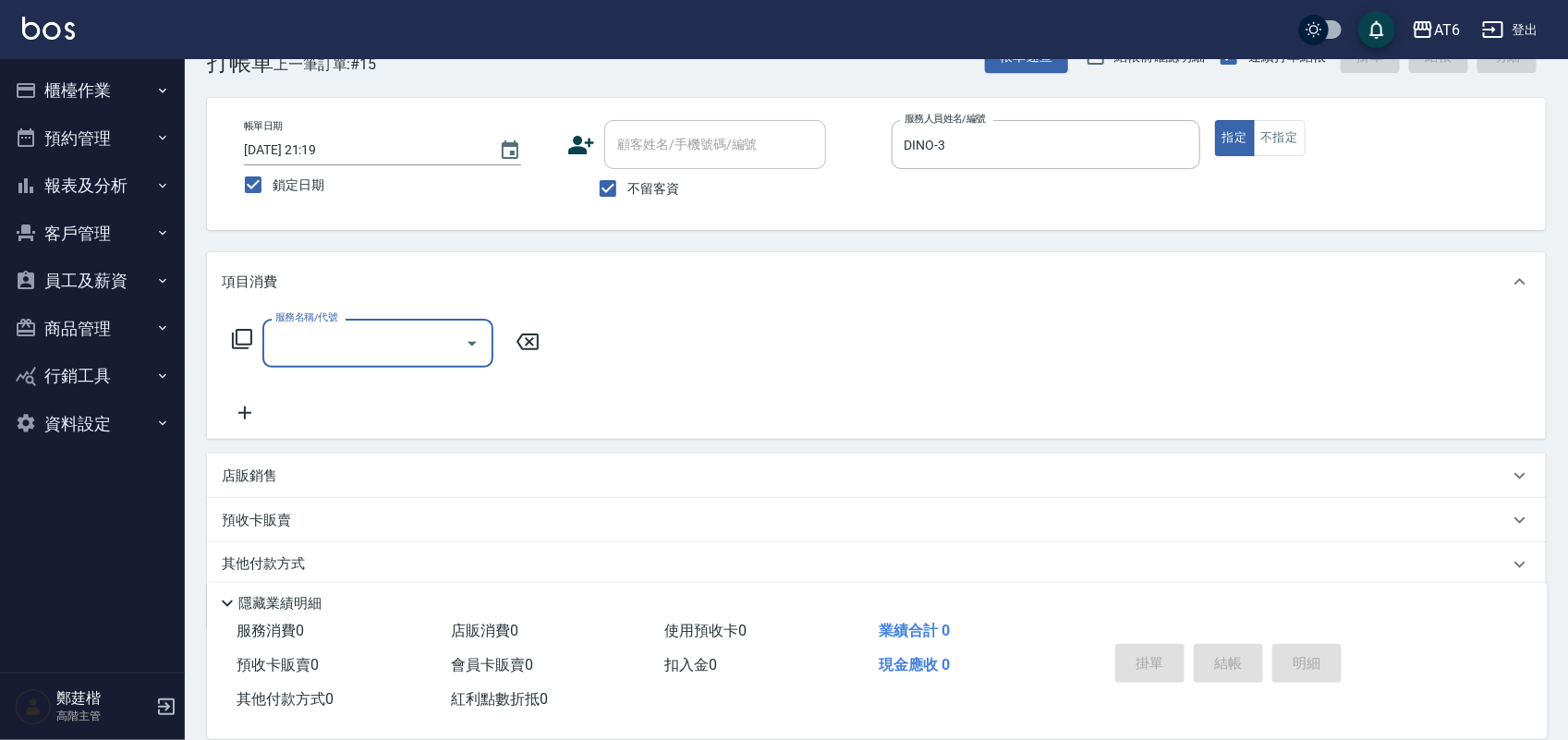
scroll to position [118, 0]
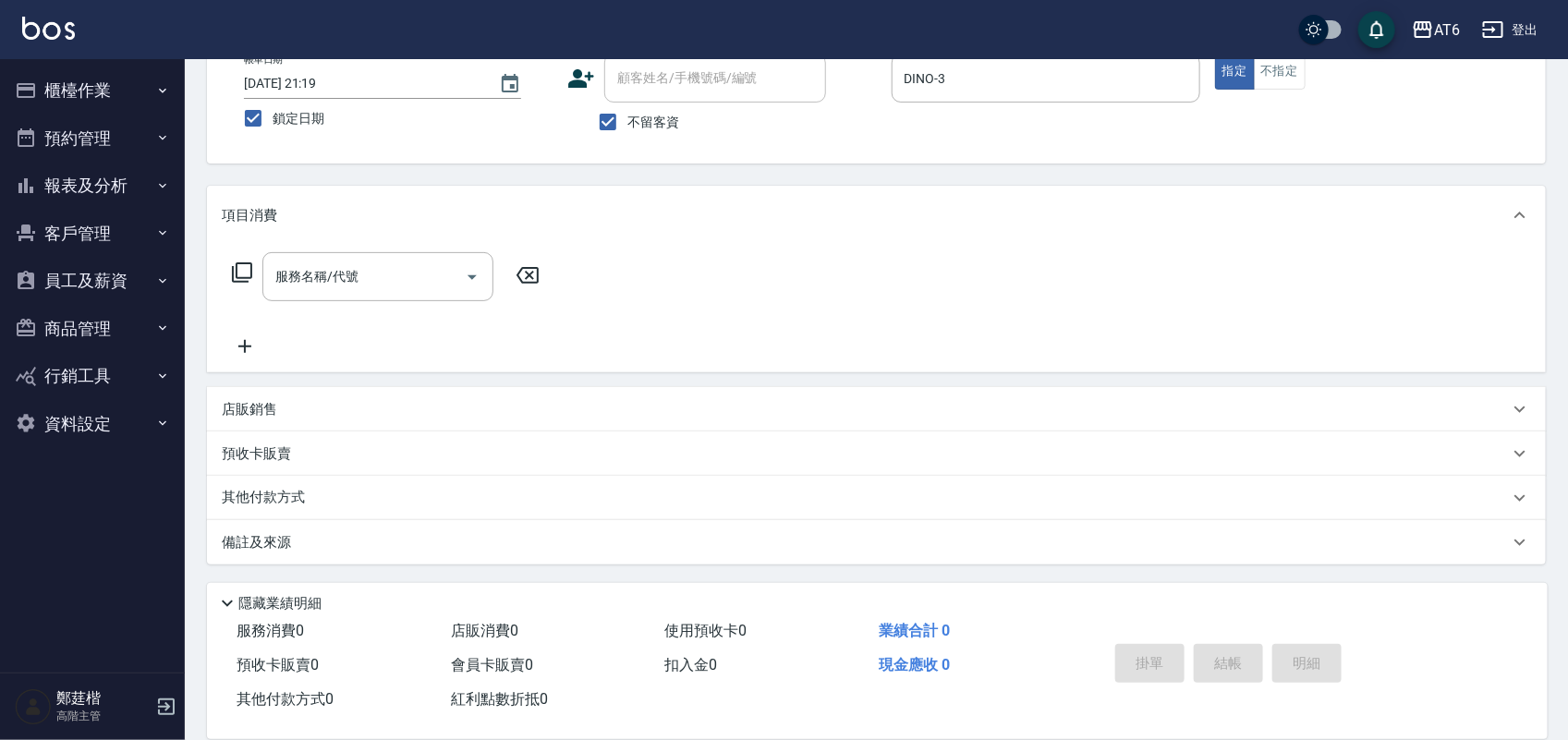
click at [321, 395] on div "店販銷售" at bounding box center [876, 410] width 1338 height 45
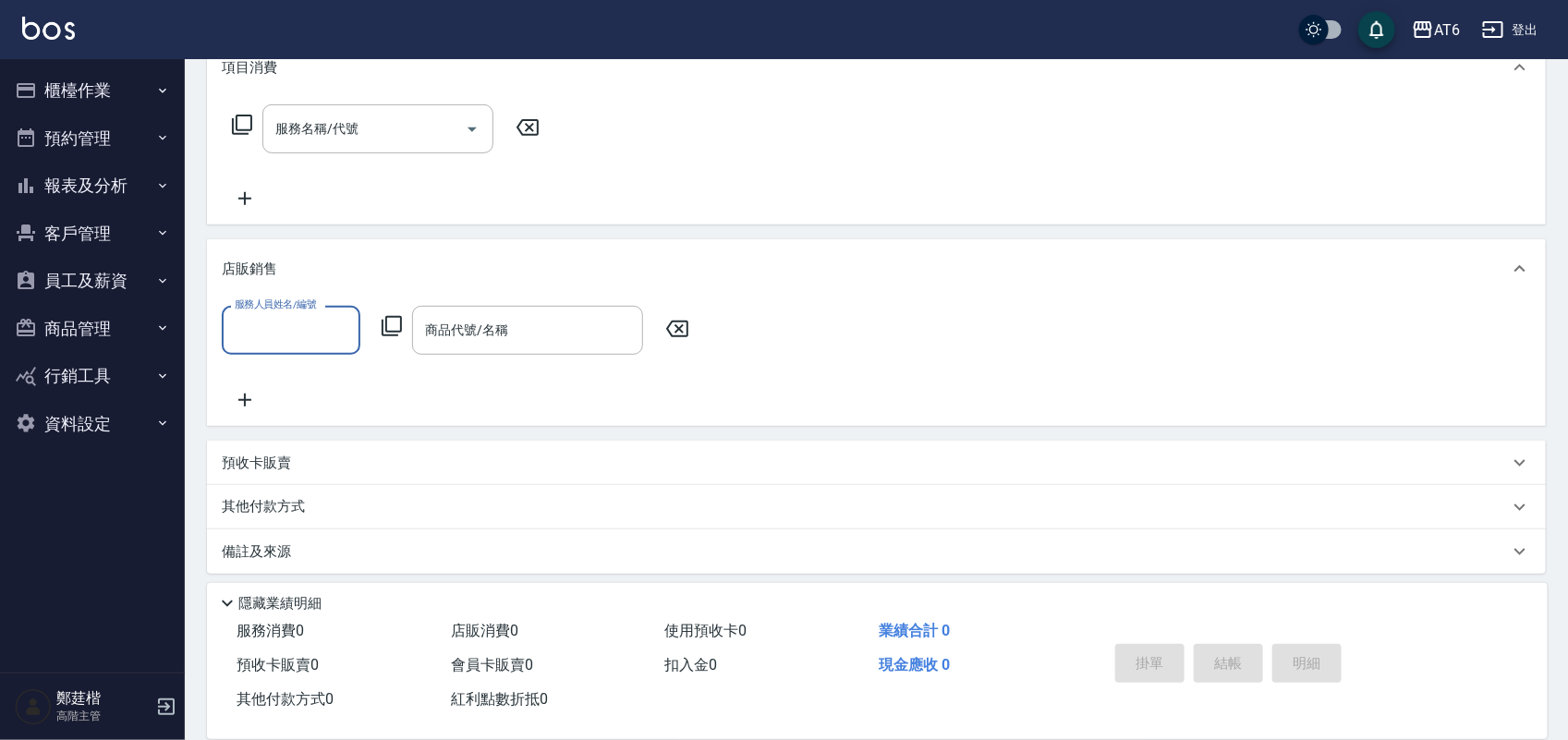
scroll to position [274, 0]
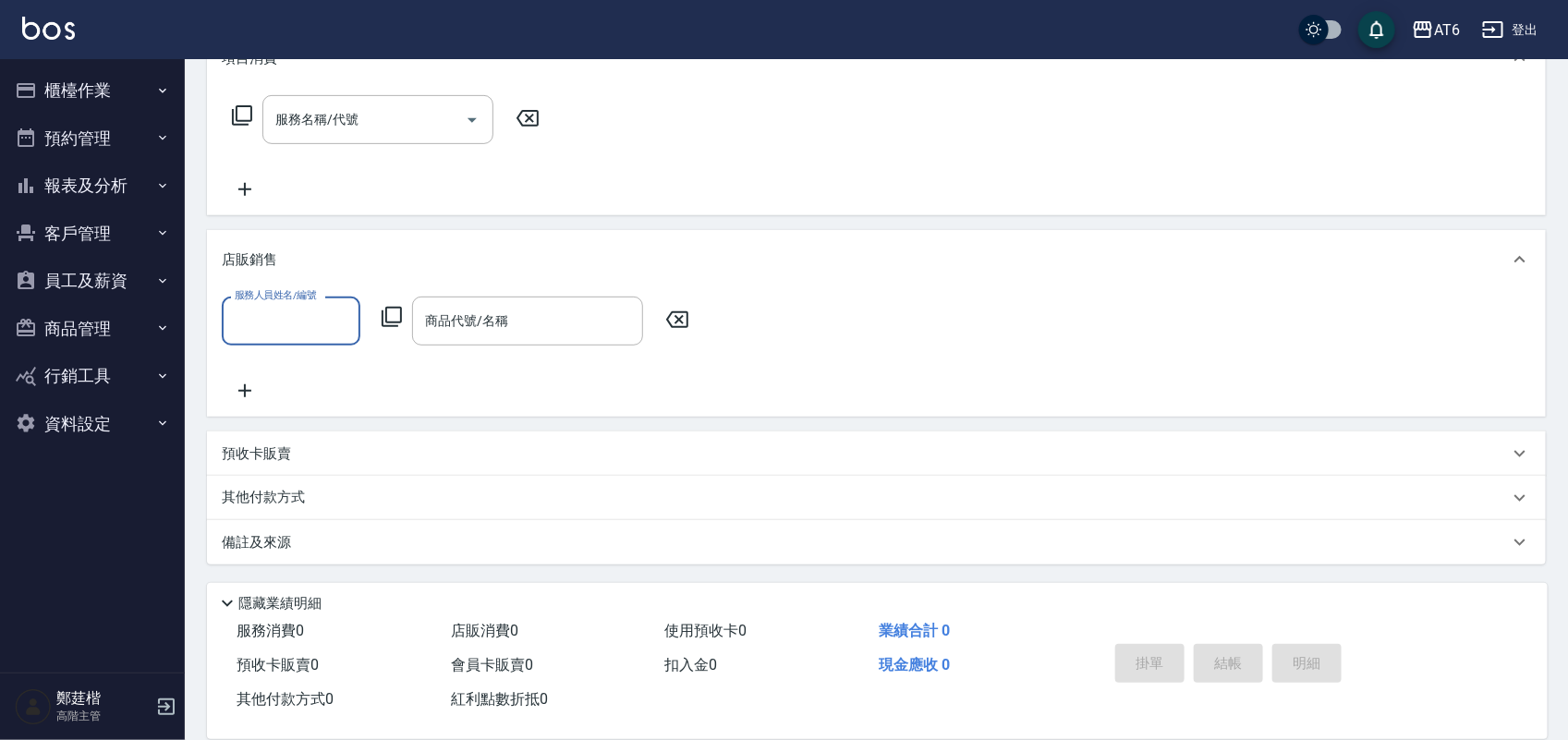
click at [314, 315] on input "服務人員姓名/編號" at bounding box center [290, 321] width 122 height 33
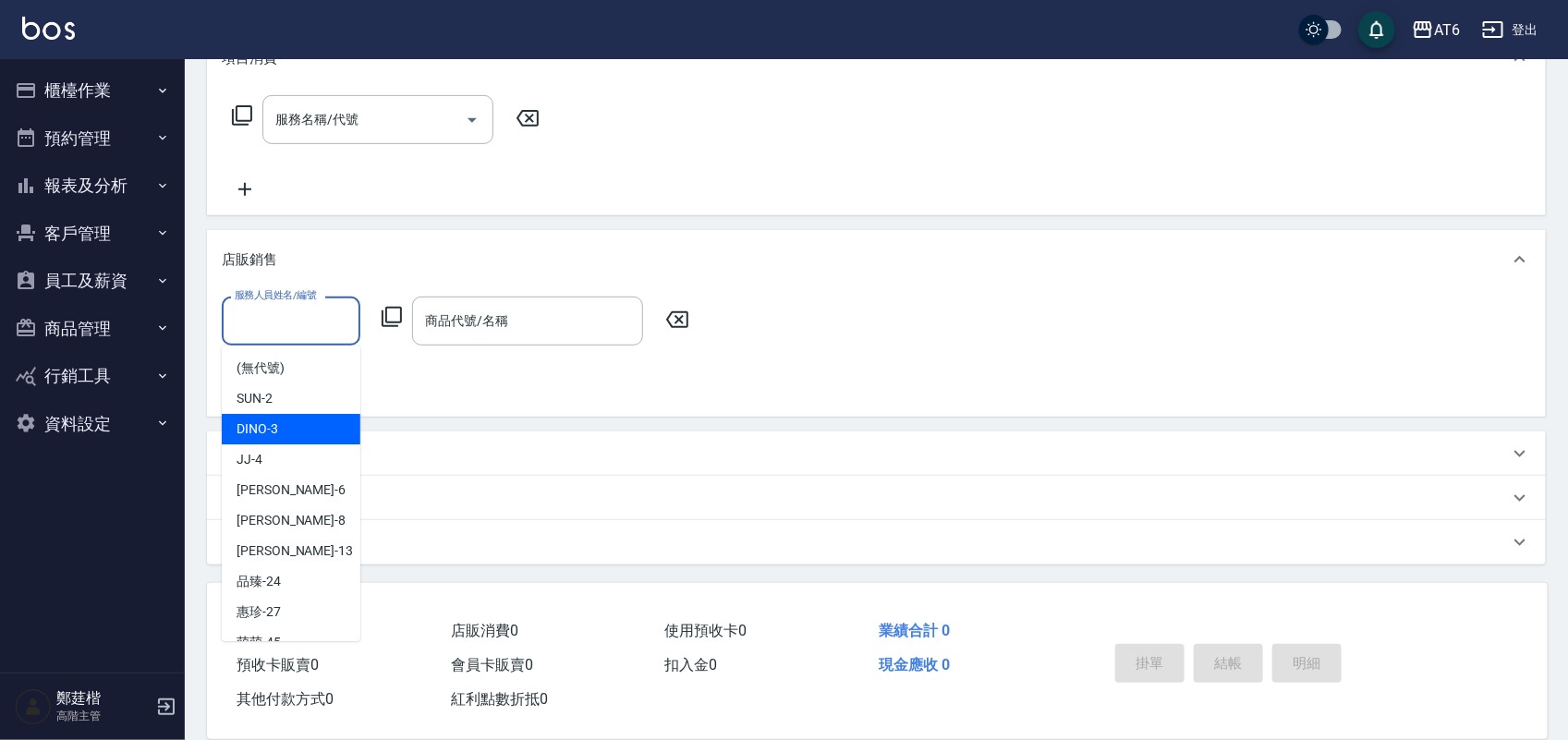
click at [293, 416] on div "DINO -3" at bounding box center [291, 428] width 138 height 31
type input "DINO-3"
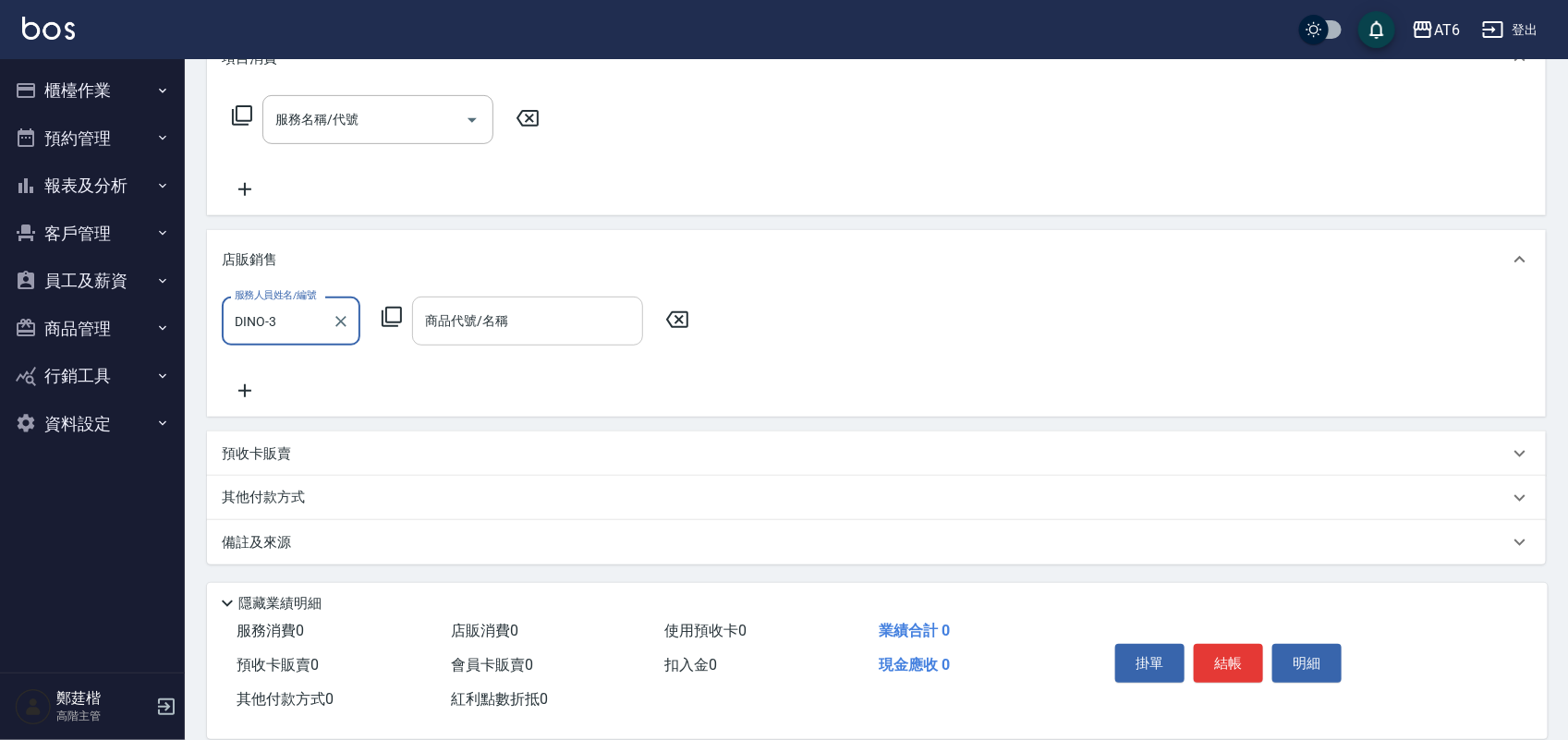
click at [511, 306] on input "商品代號/名稱" at bounding box center [527, 321] width 215 height 33
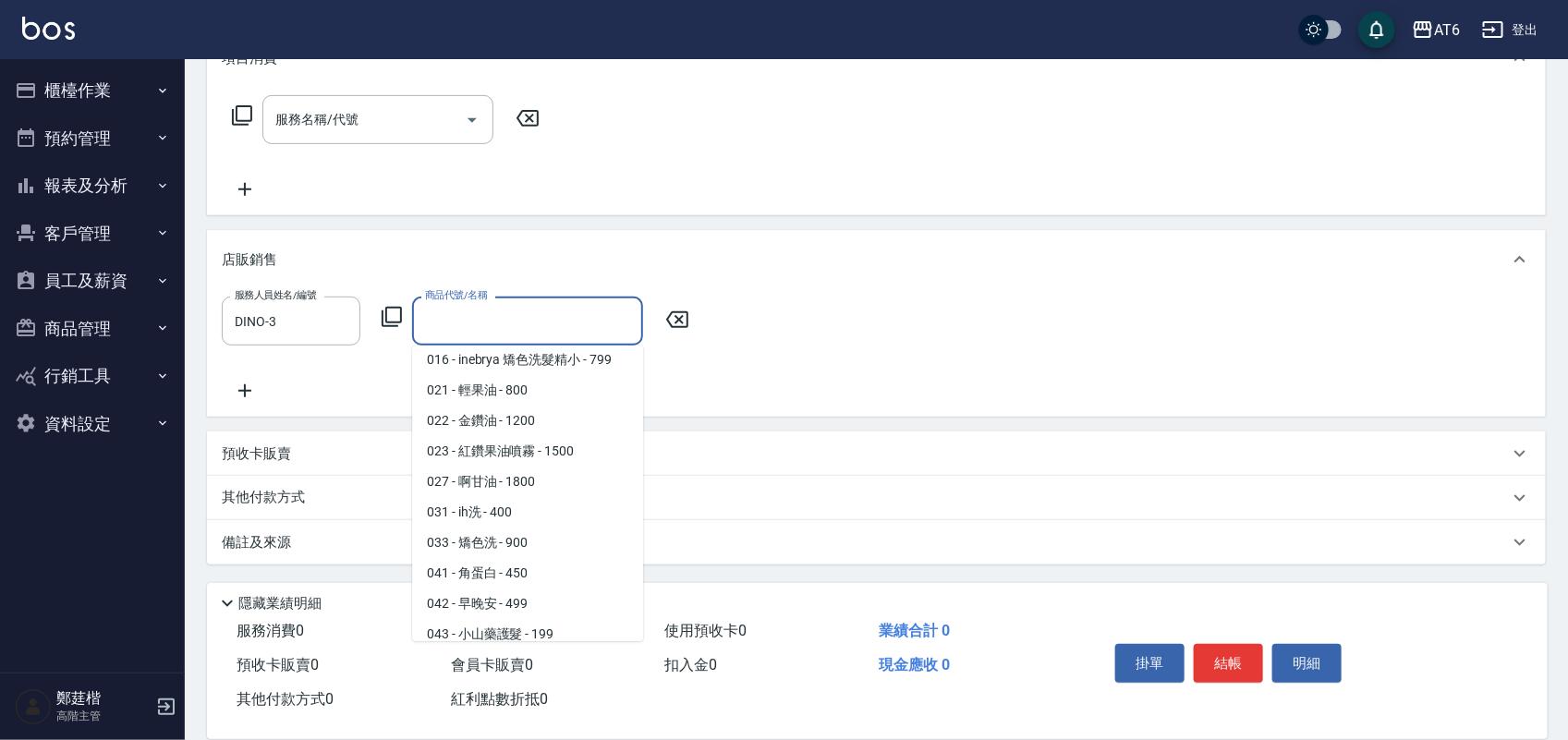
scroll to position [462, 0]
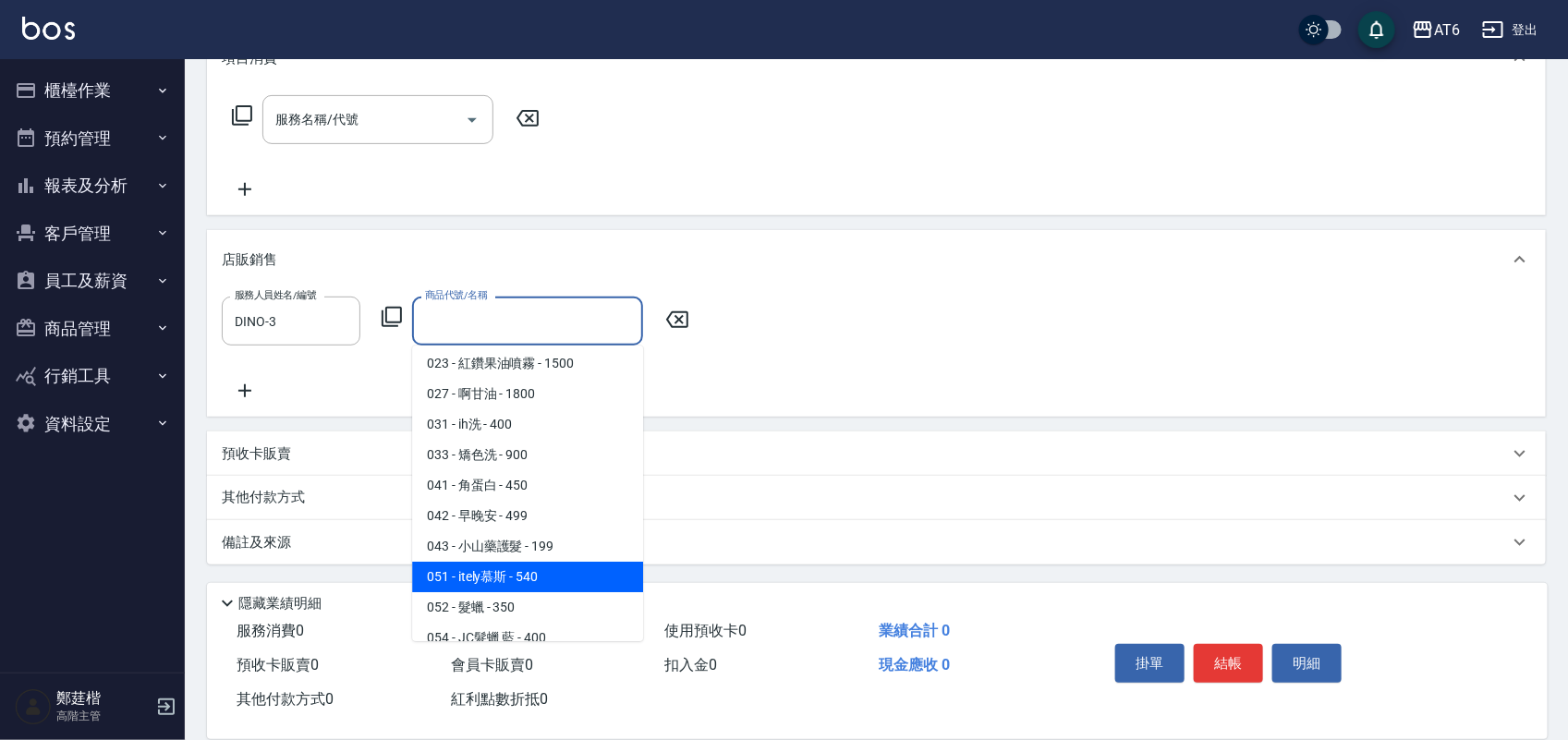
click at [548, 565] on span "051 - itely慕斯 - 540" at bounding box center [526, 577] width 231 height 31
type input "itely慕[PERSON_NAME]"
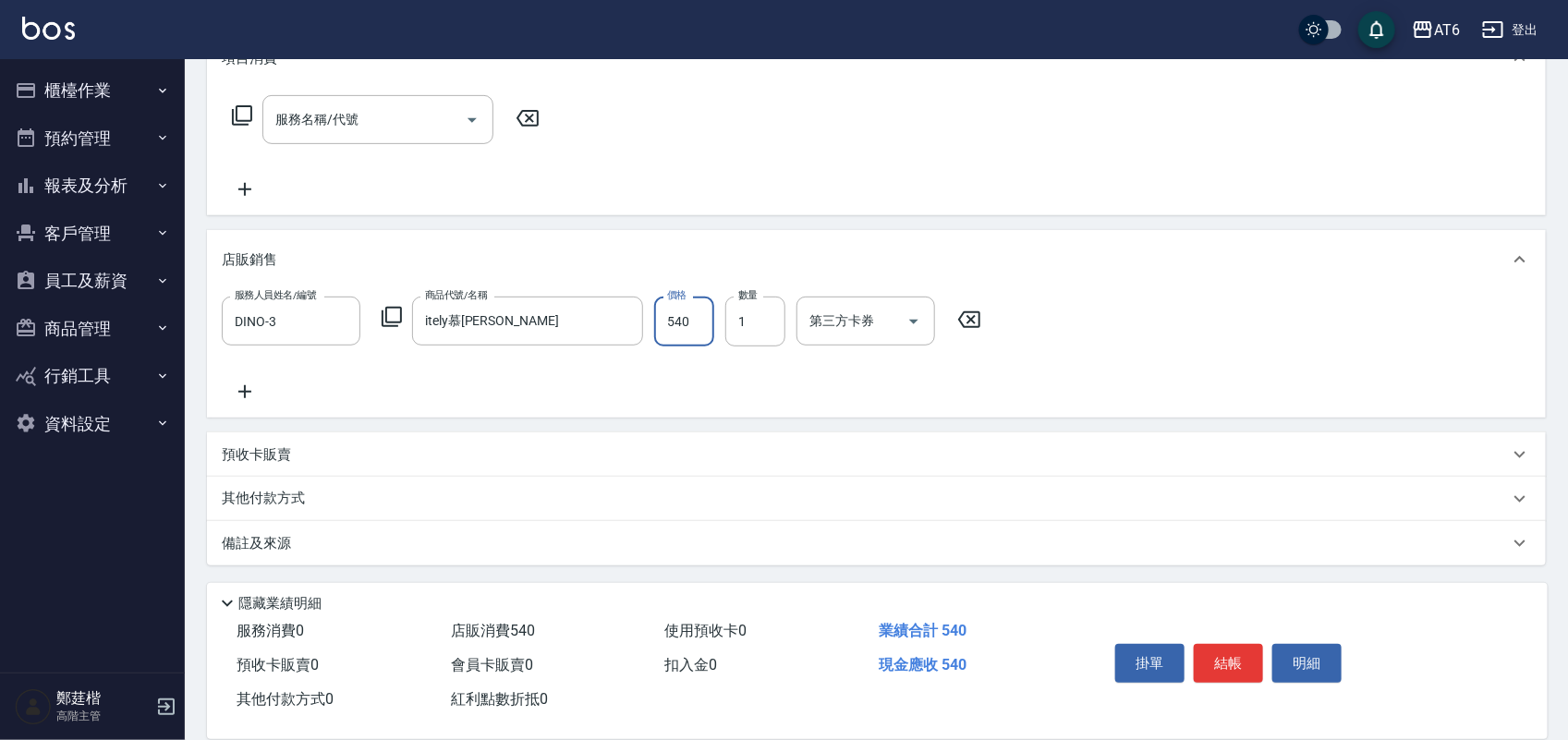
click at [693, 314] on input "540" at bounding box center [684, 321] width 60 height 49
type input "500"
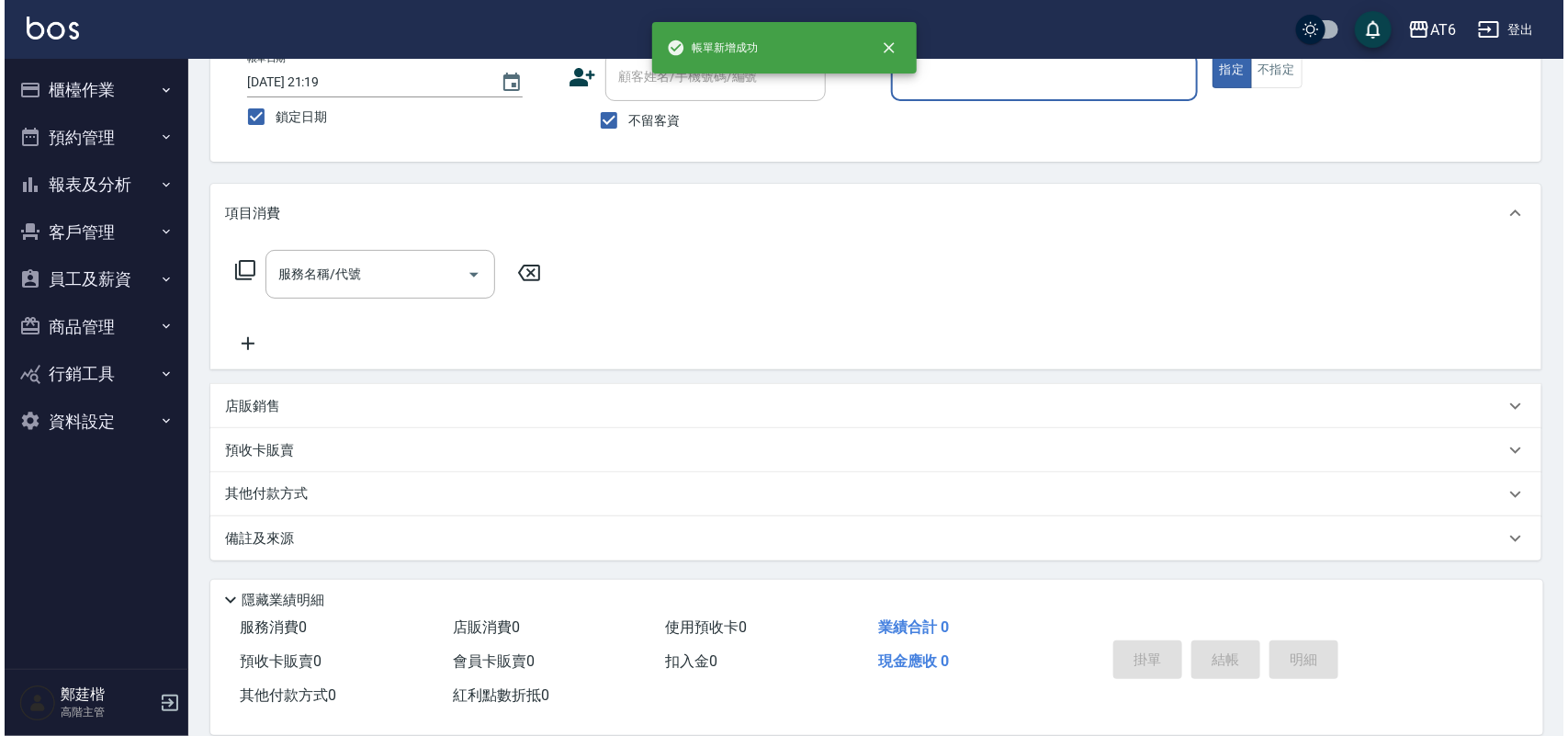
scroll to position [0, 0]
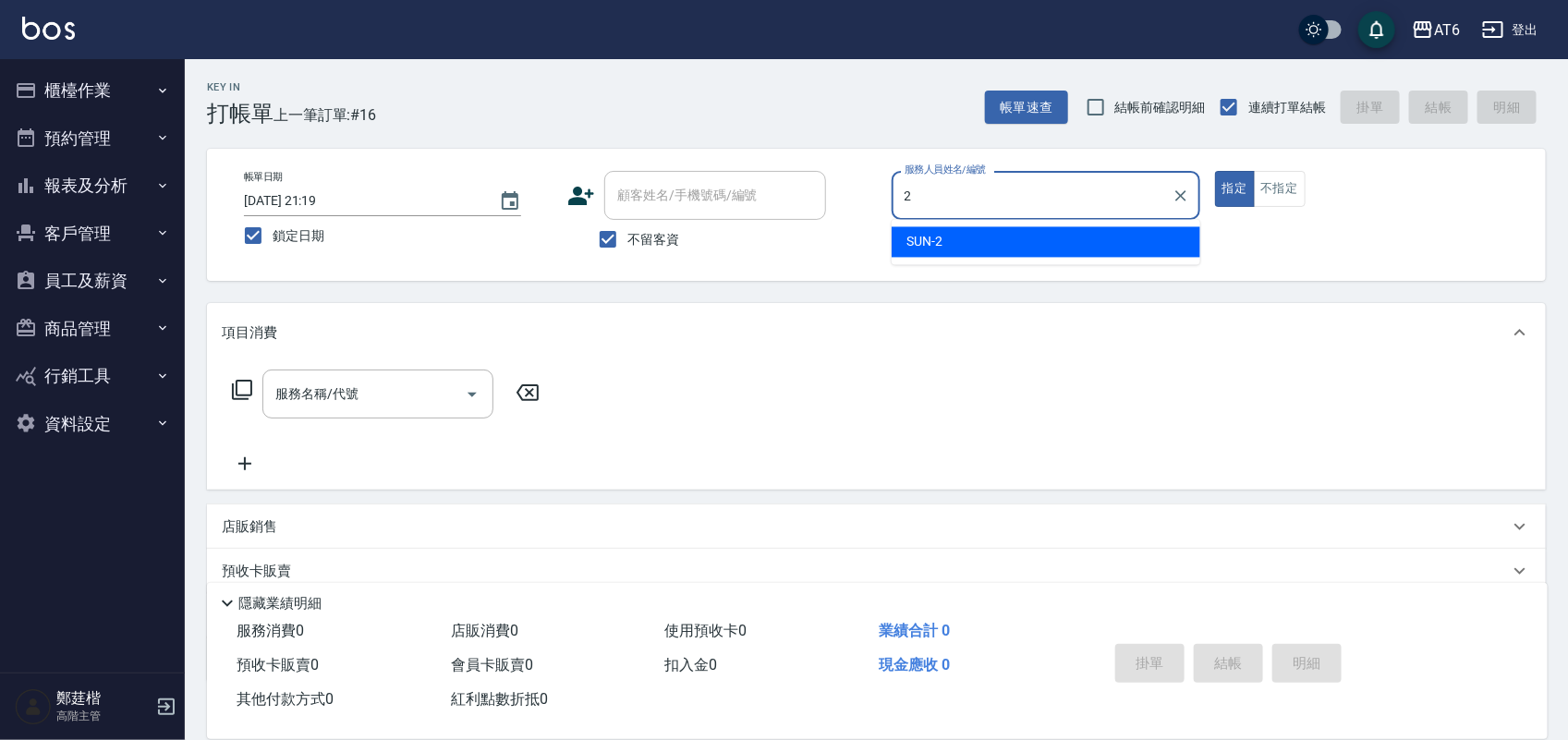
type input "SUN-2"
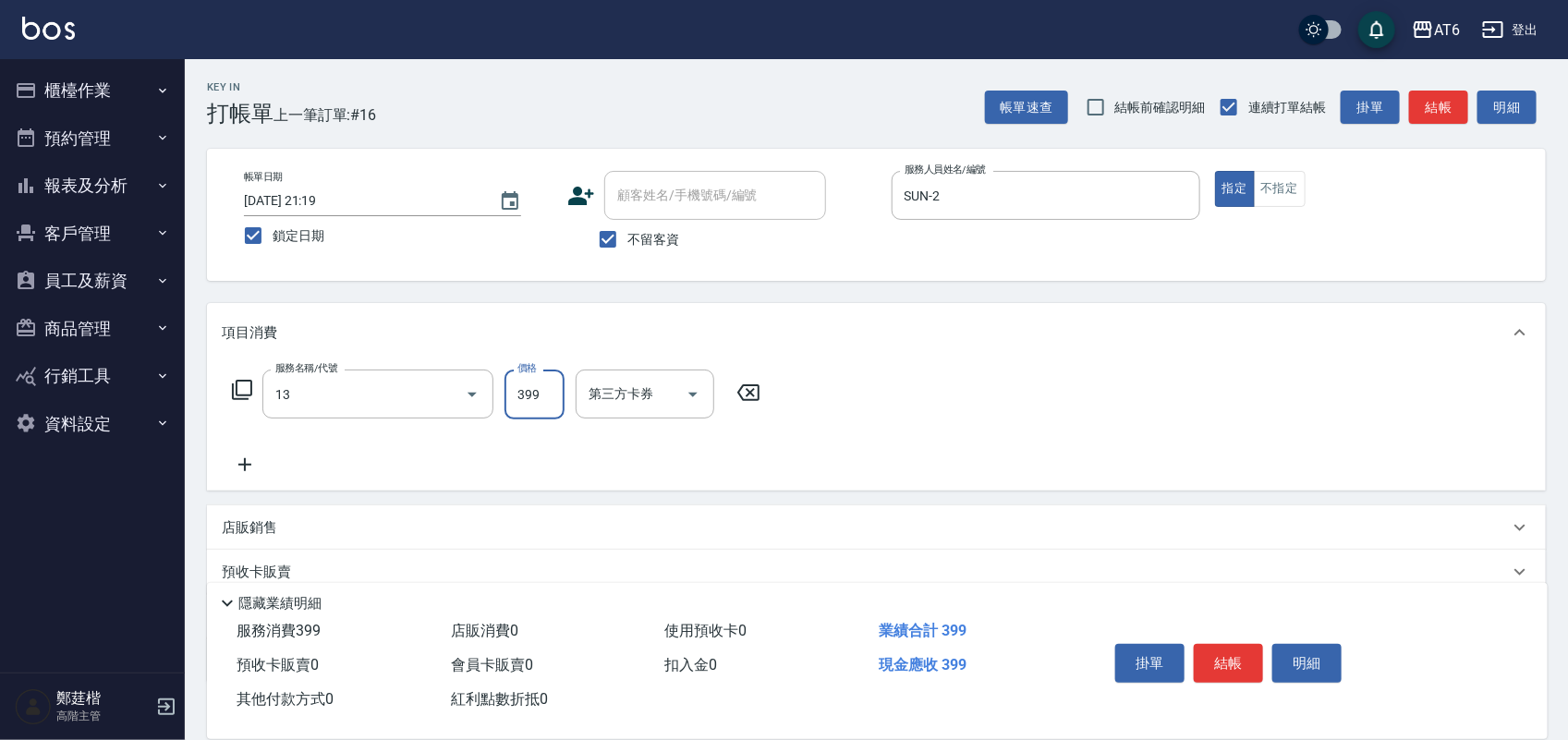
type input "海鹽洗(13)"
type input "400"
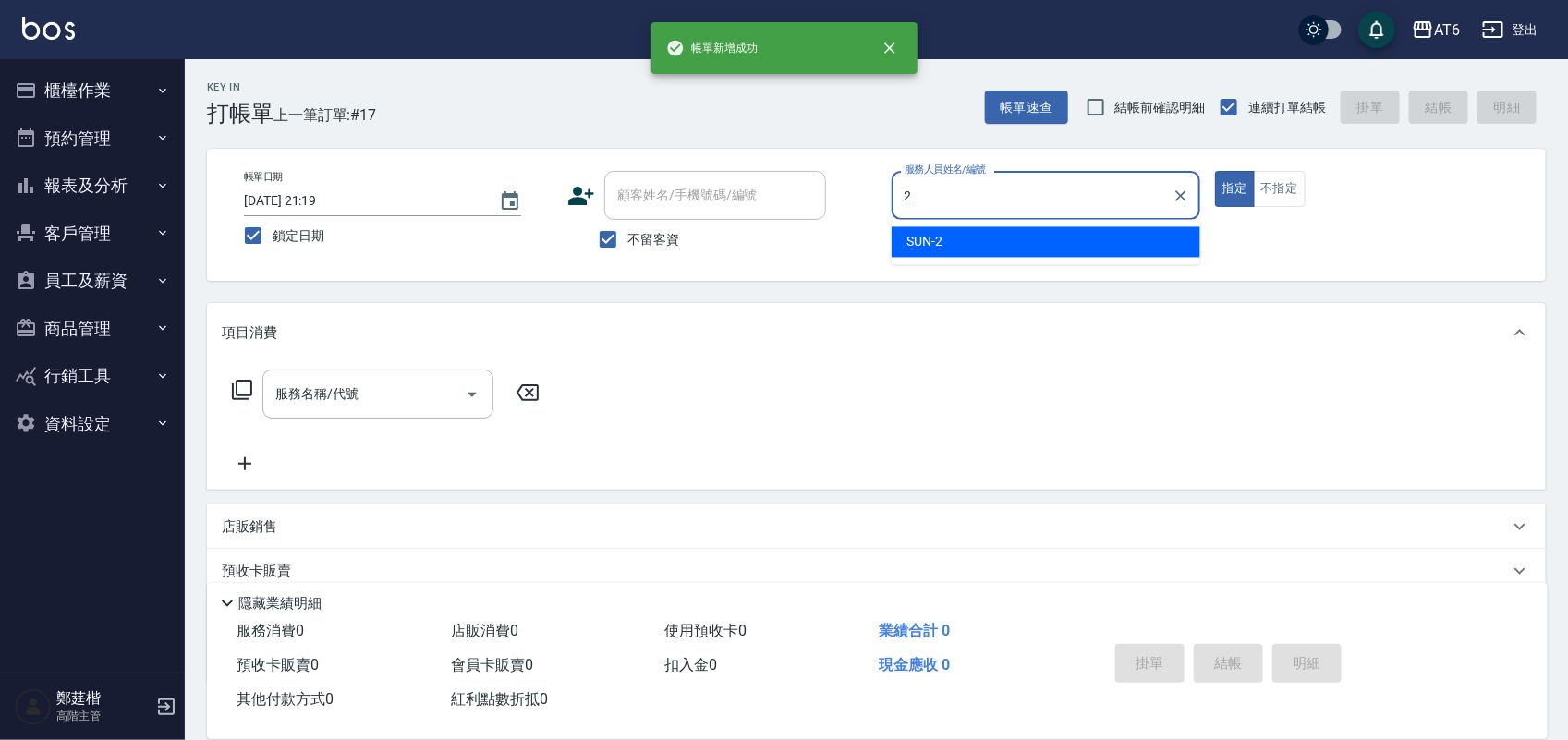
type input "SUN-2"
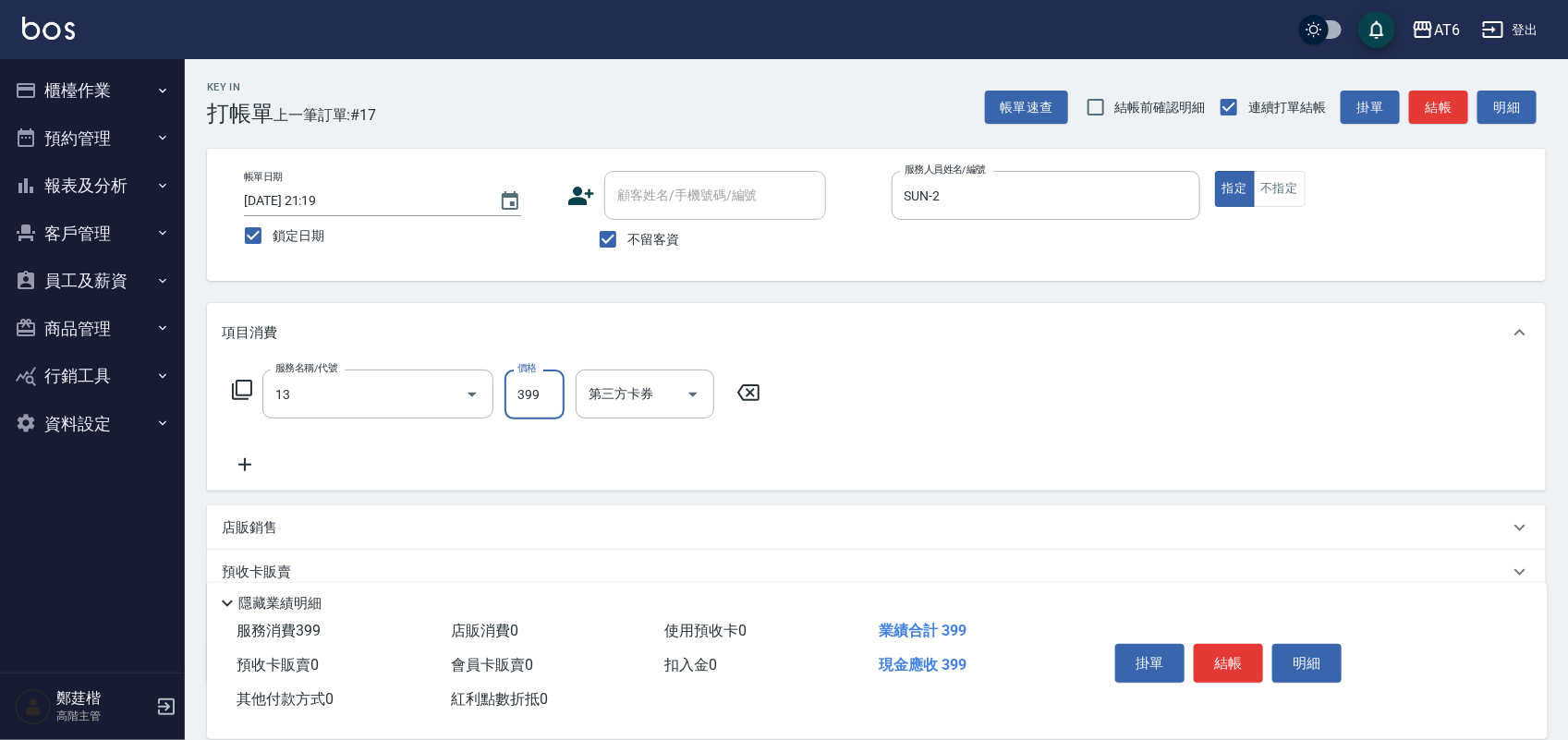
type input "海鹽洗(13)"
type input "400"
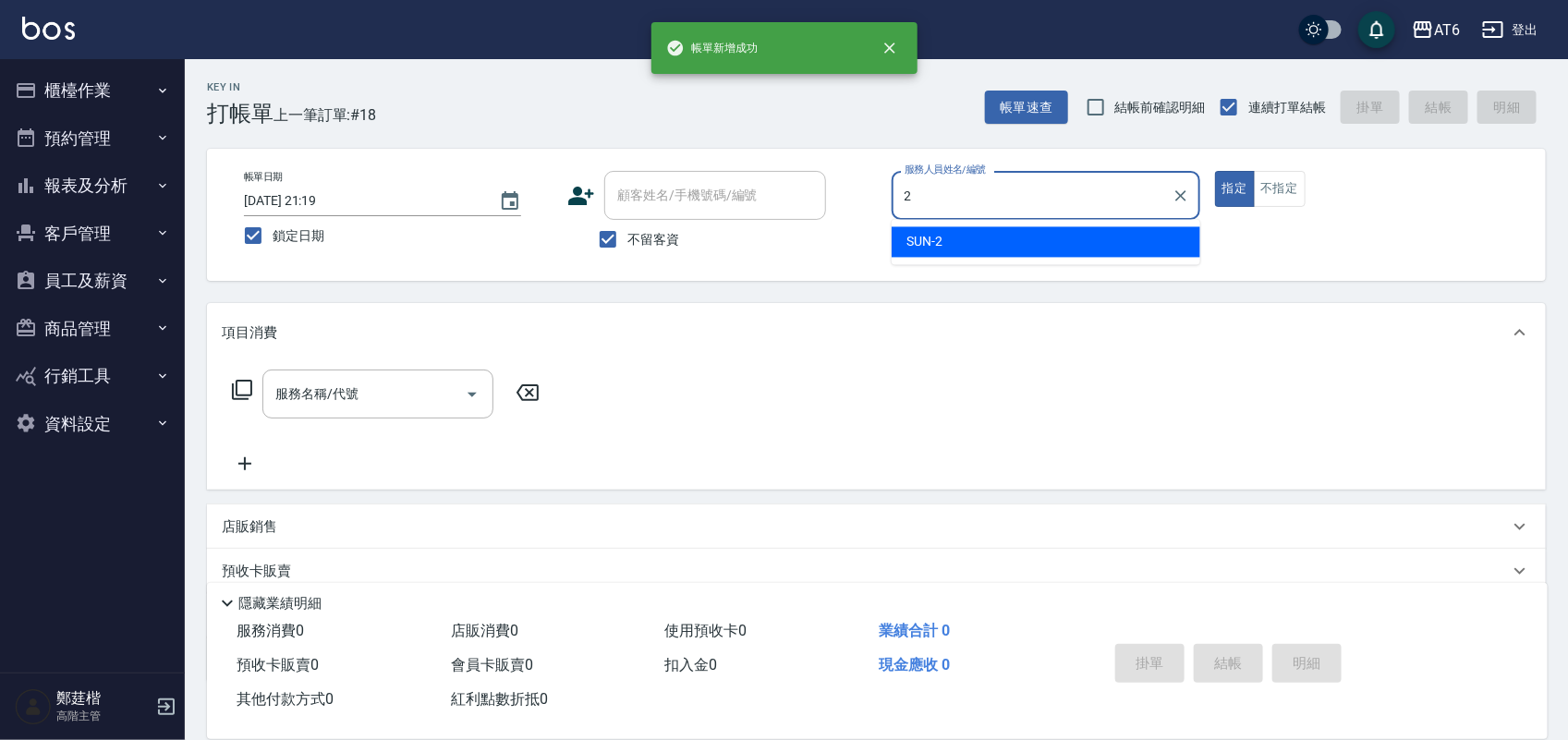
type input "SUN-2"
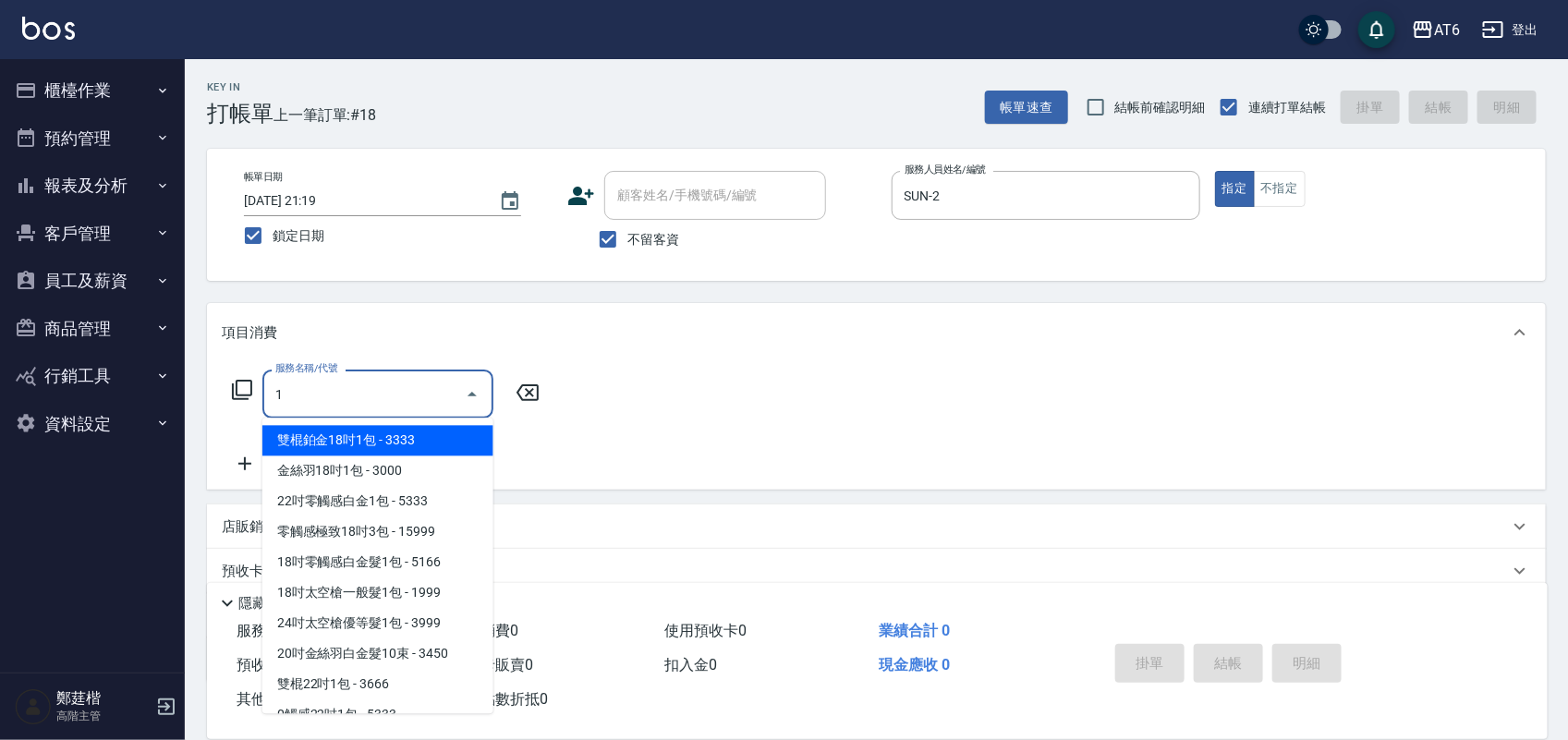
type input "12"
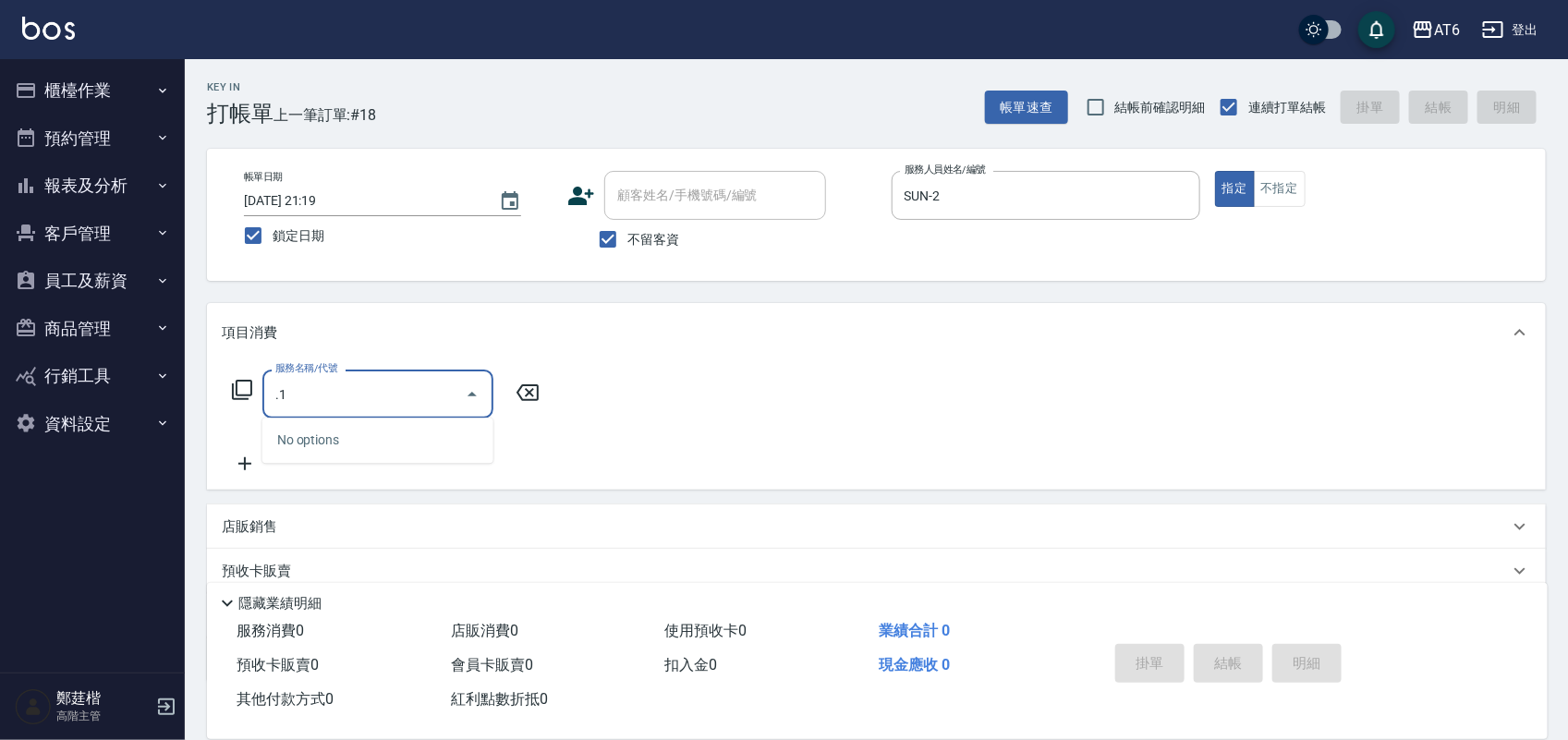
type input "."
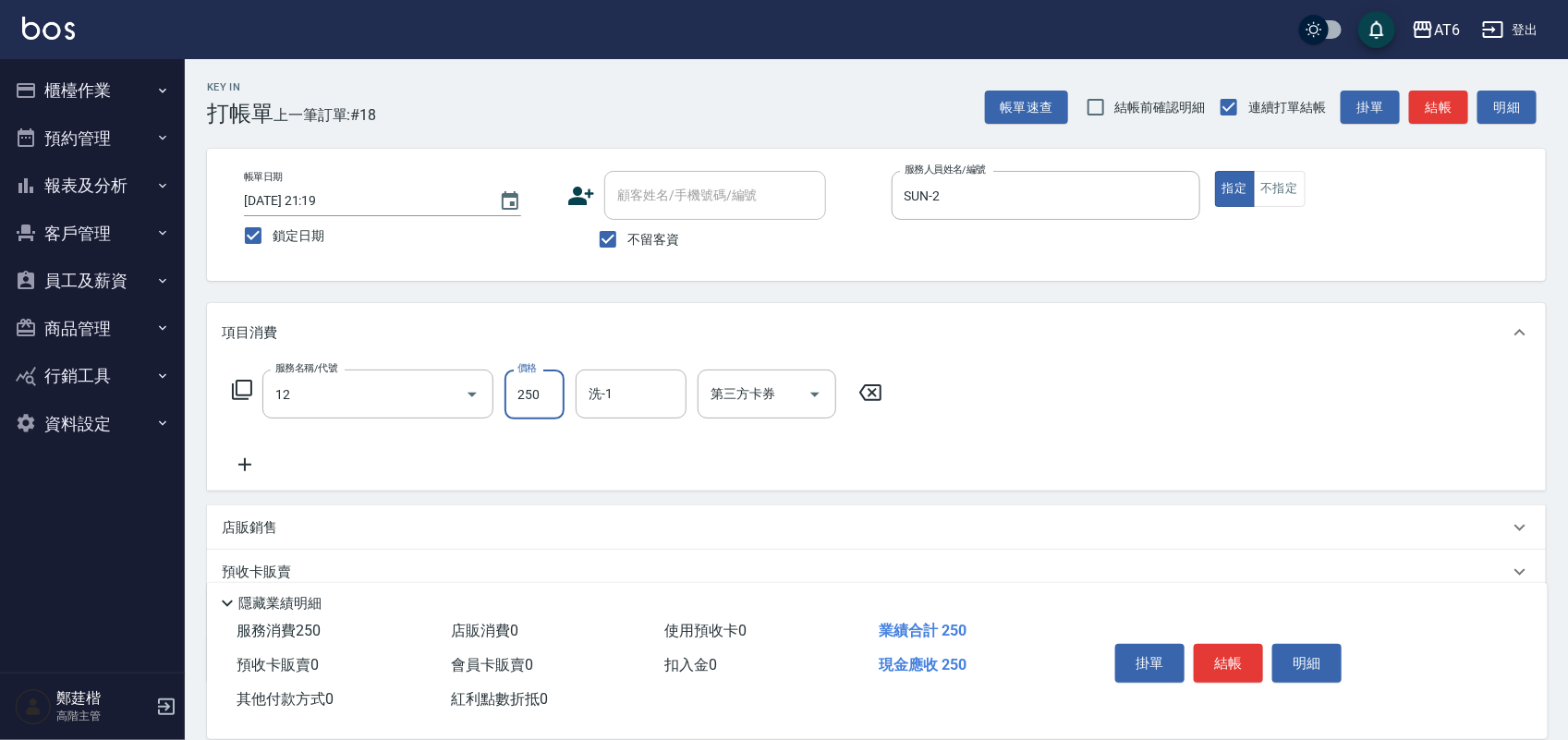
type input "精油洗髮(12)"
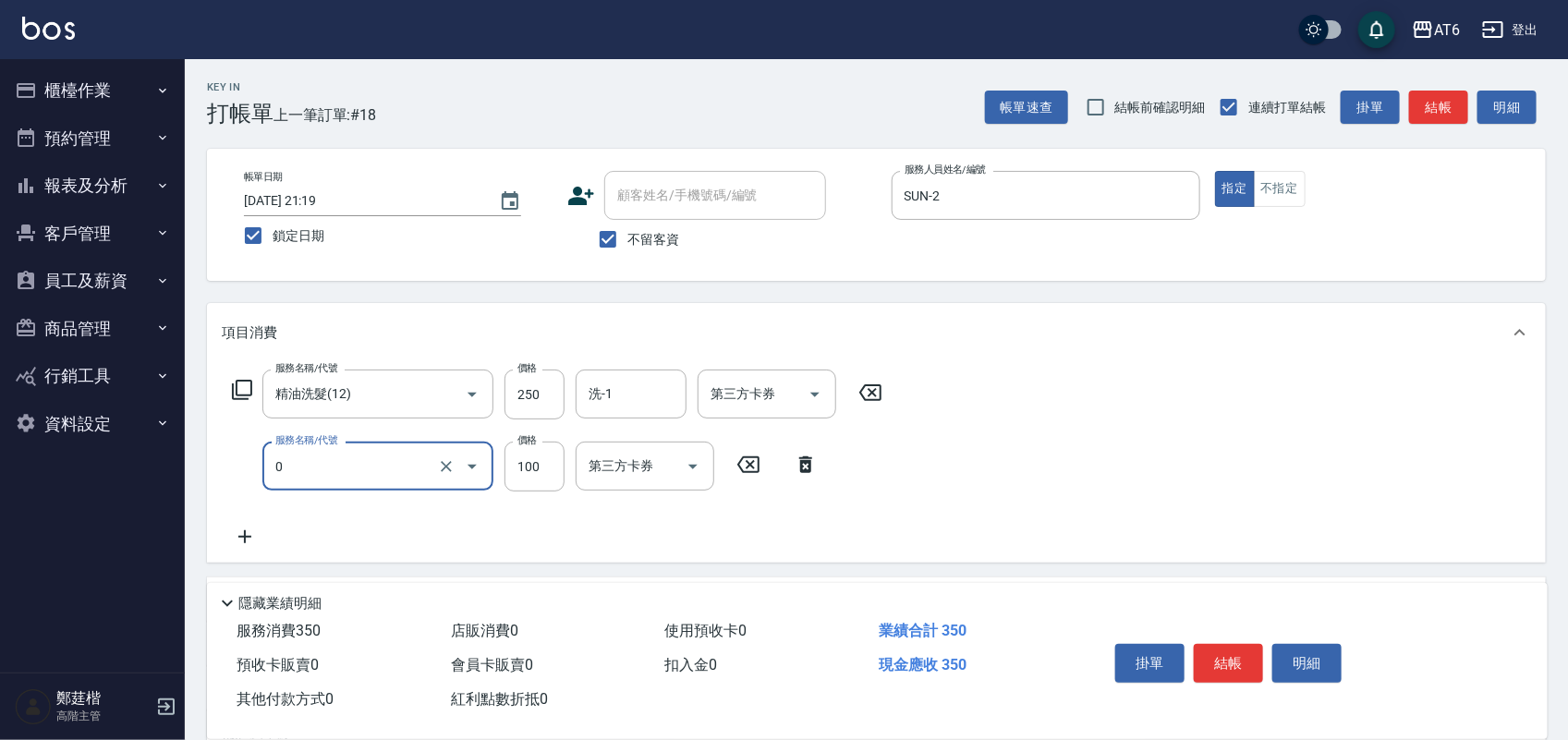
type input "剪髮(0)"
type input "50"
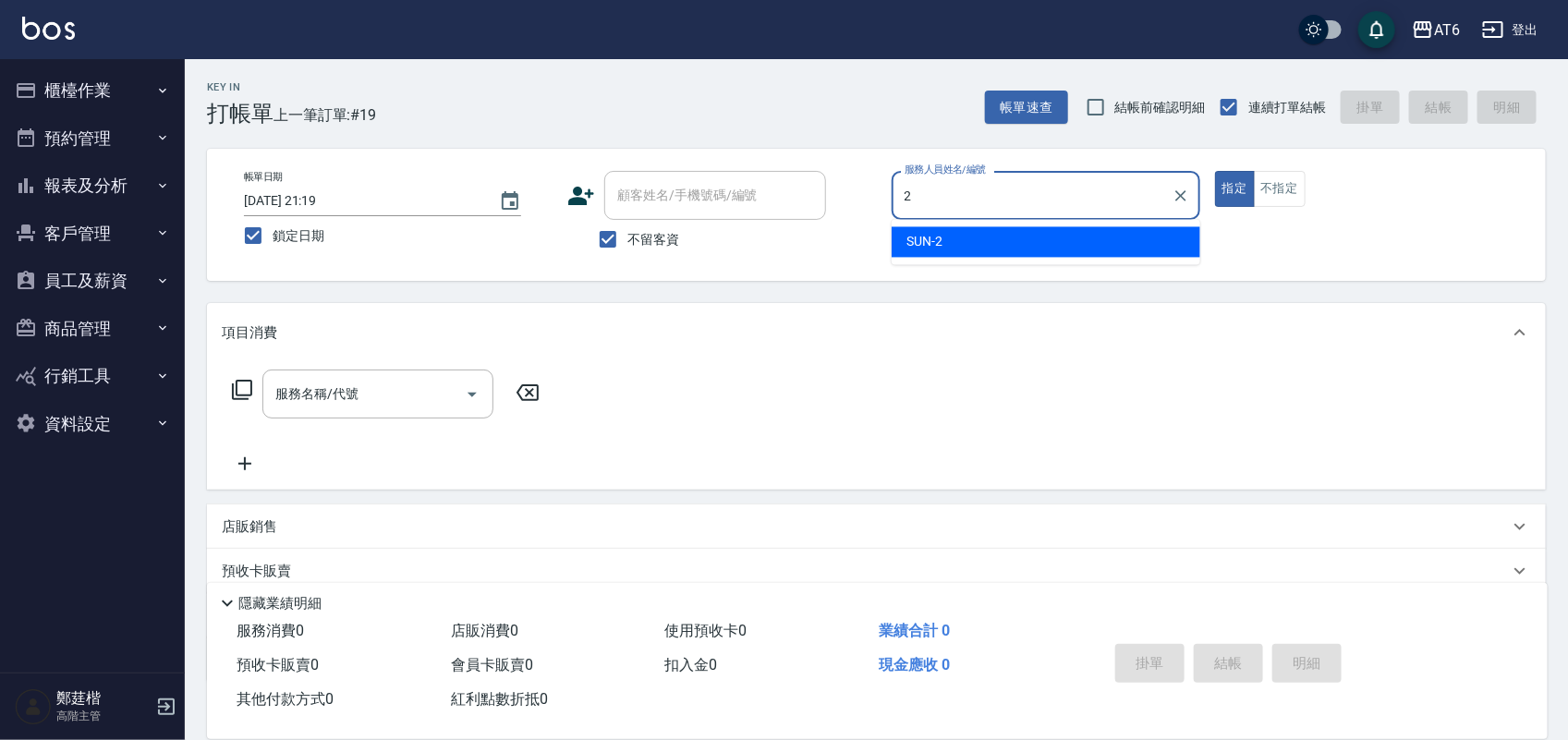
type input "SUN-2"
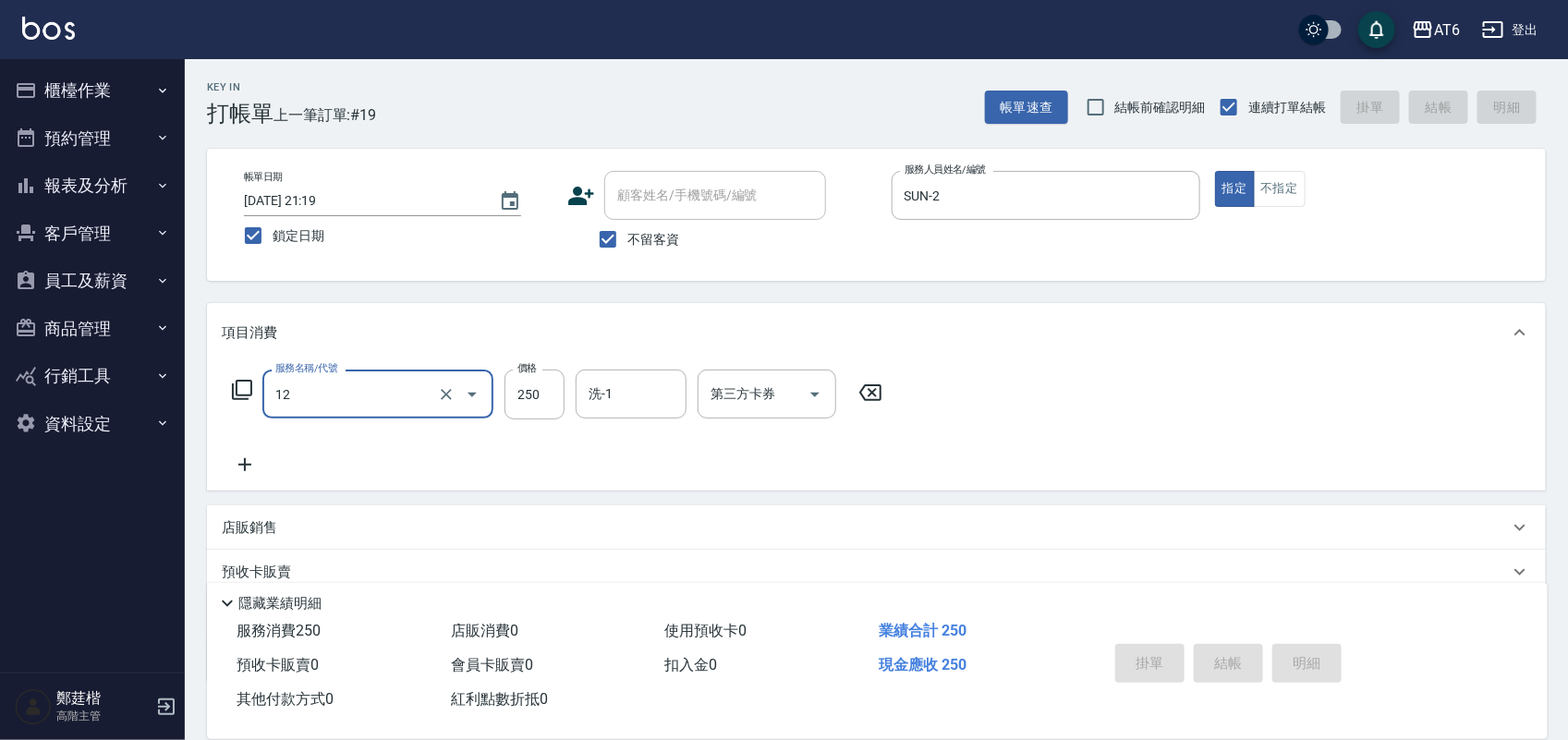
type input "12"
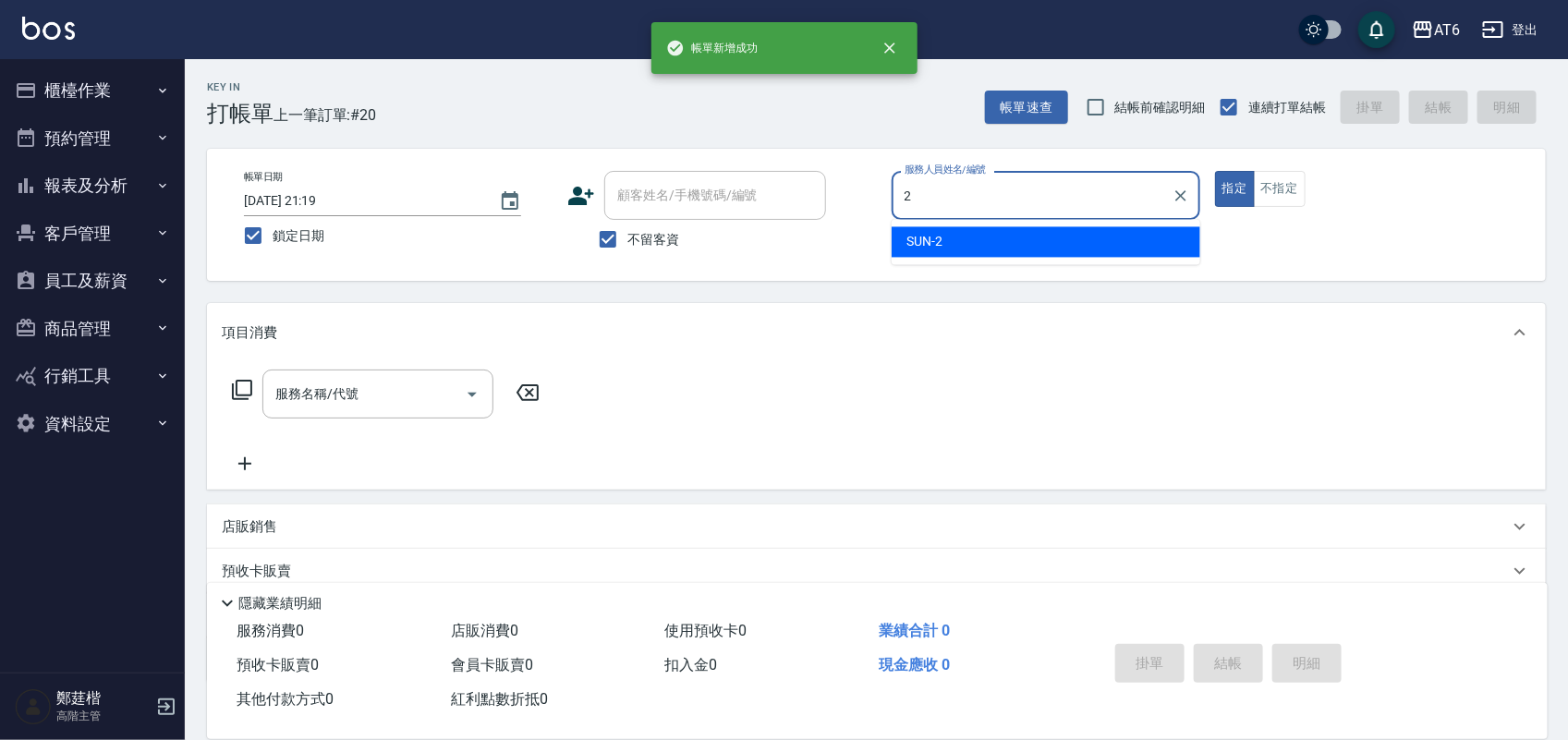
type input "SUN-2"
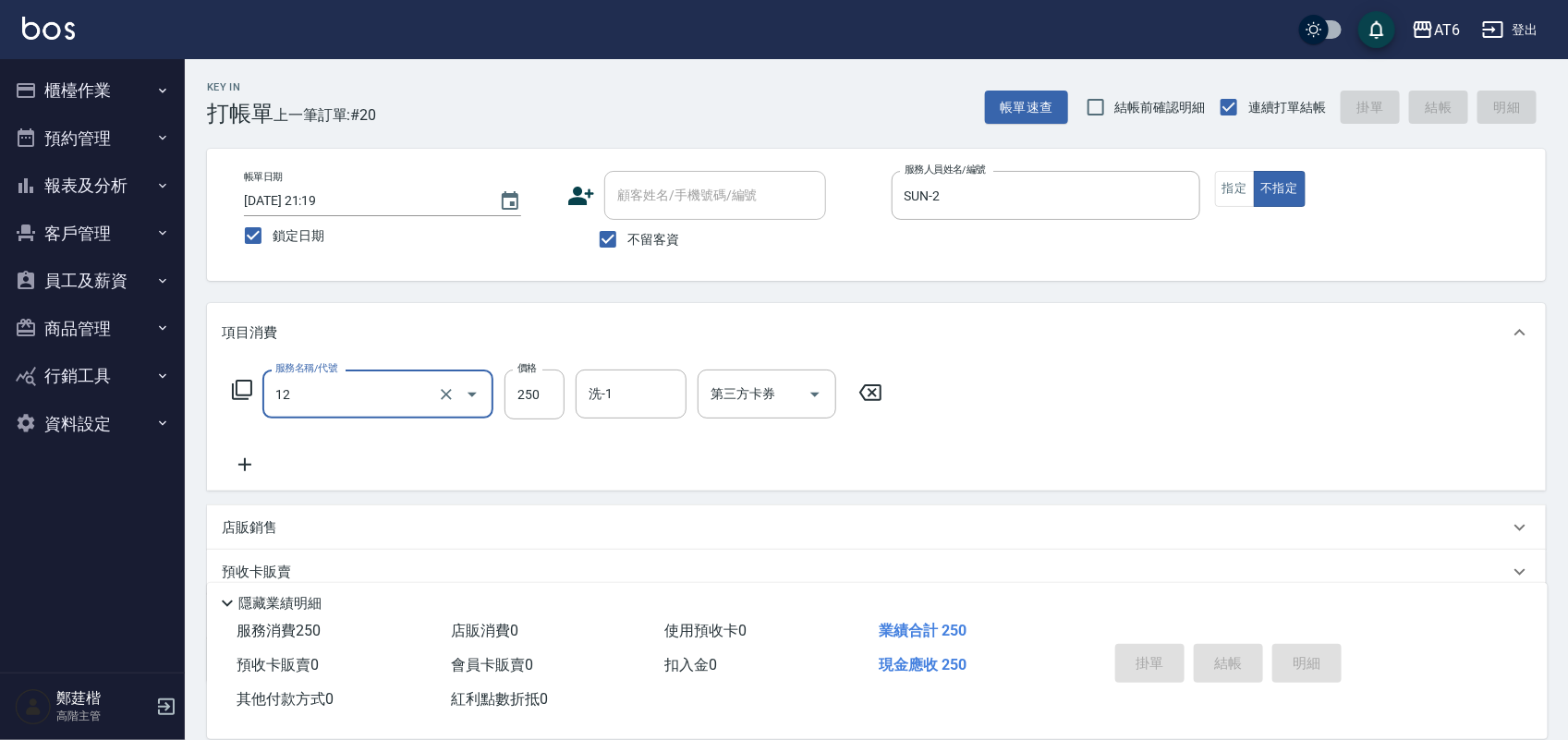
type input "12"
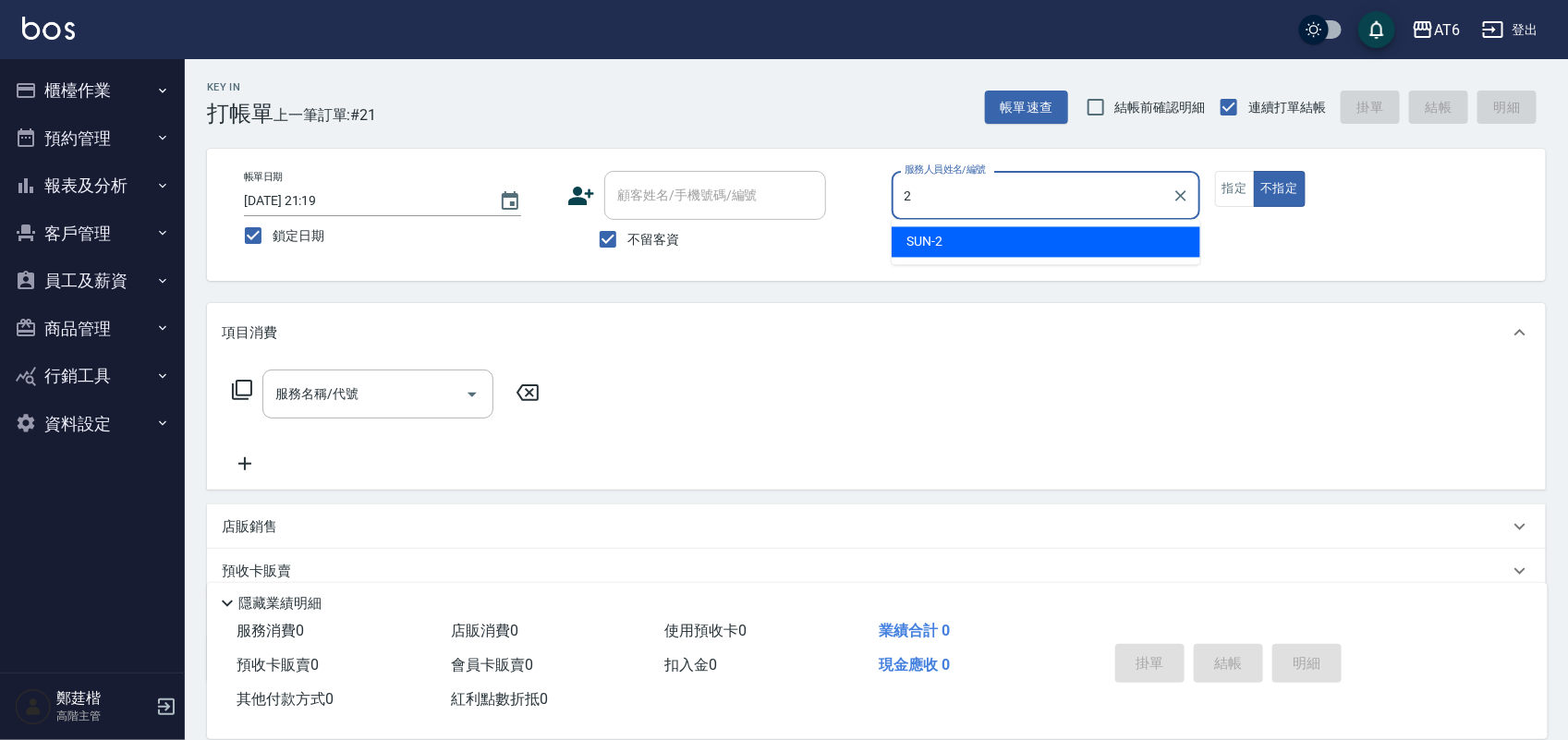
type input "SUN-2"
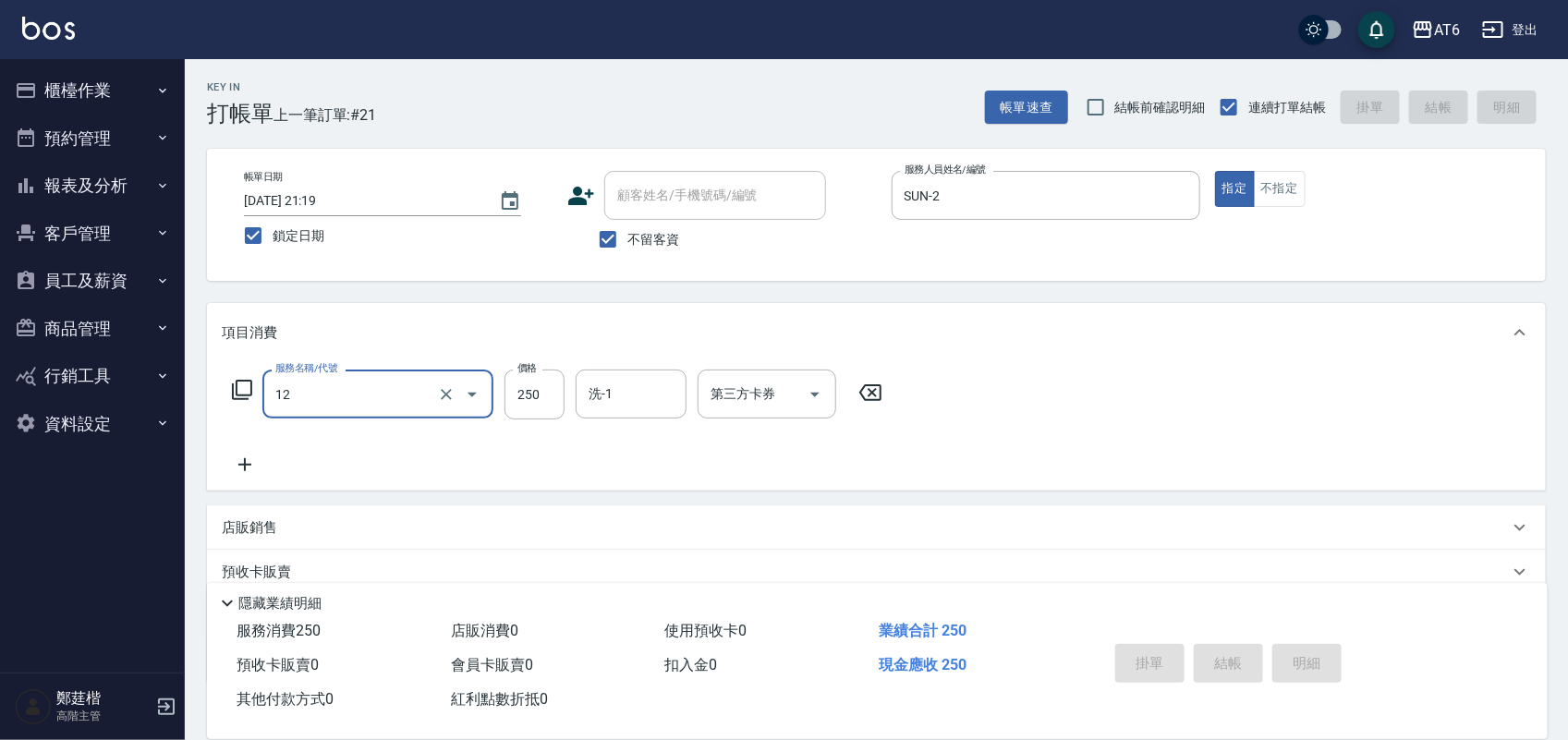
type input "12"
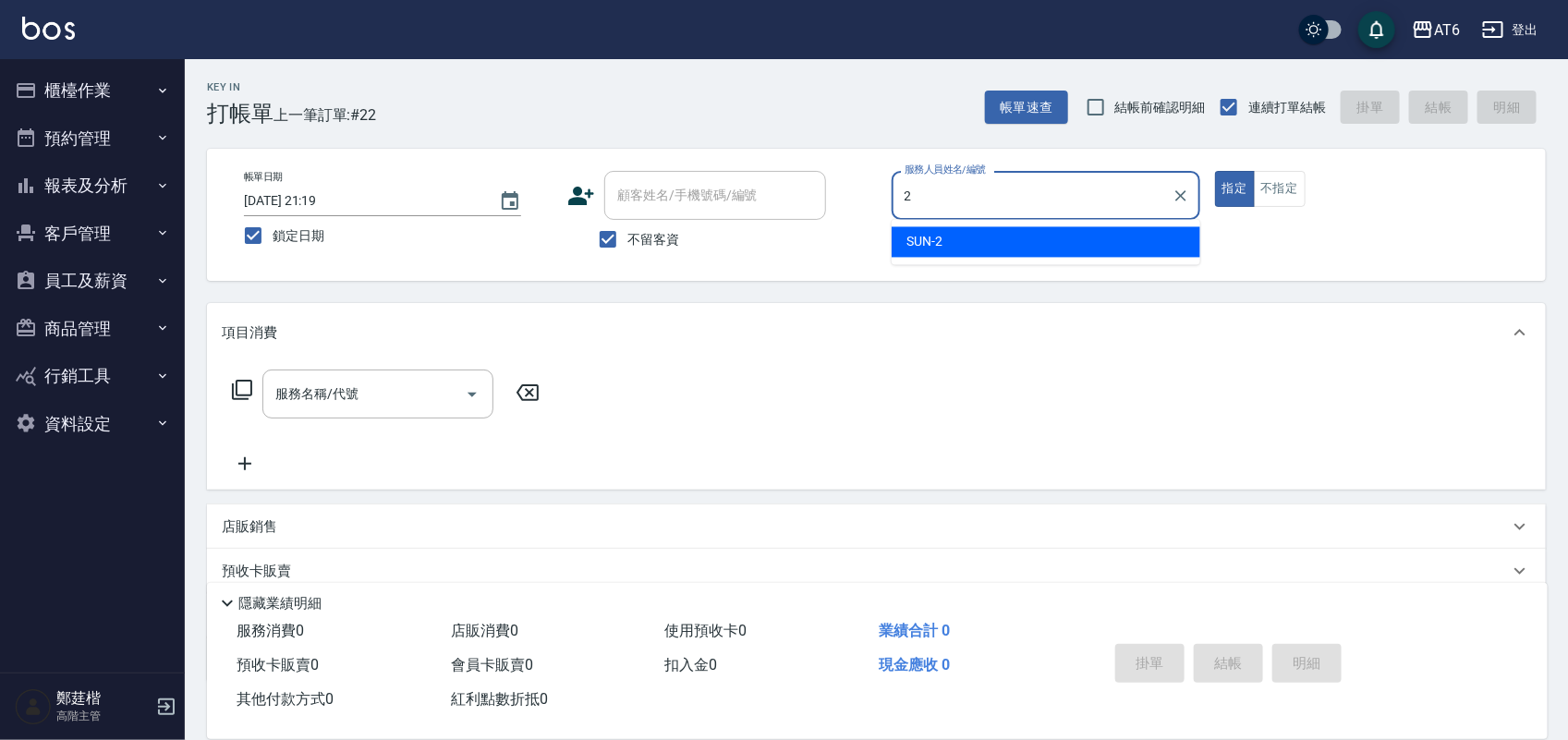
type input "SUN-2"
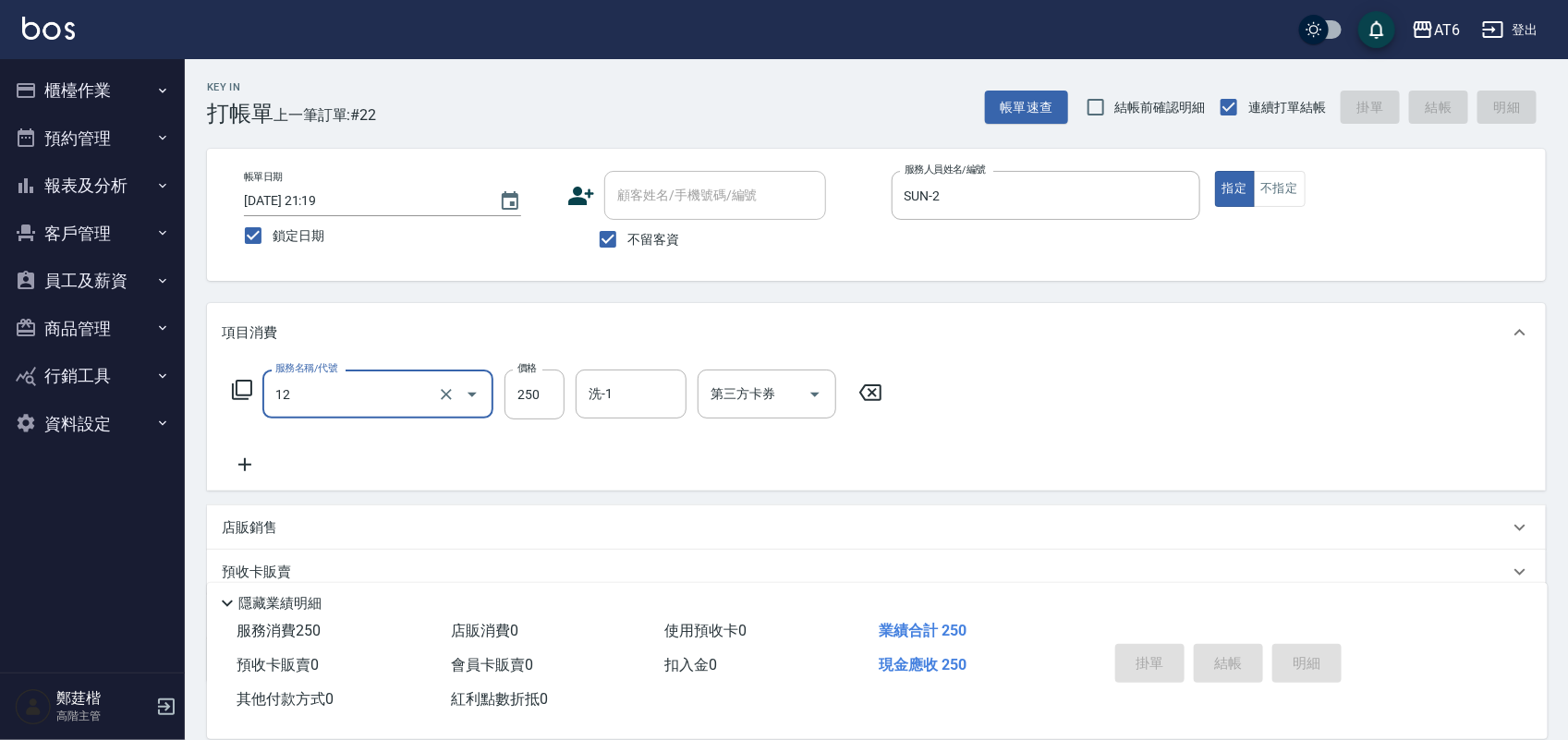
type input "12"
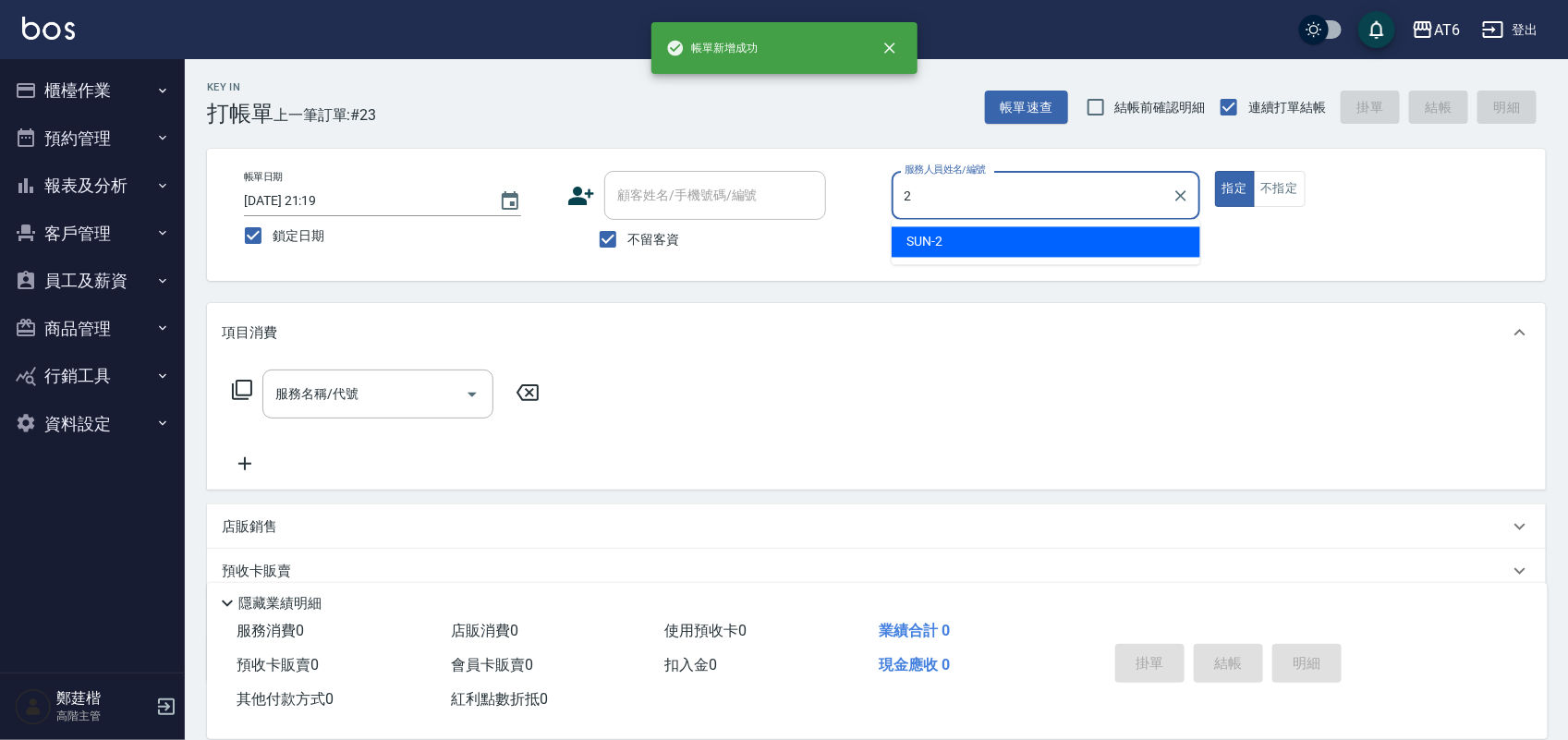
type input "SUN-2"
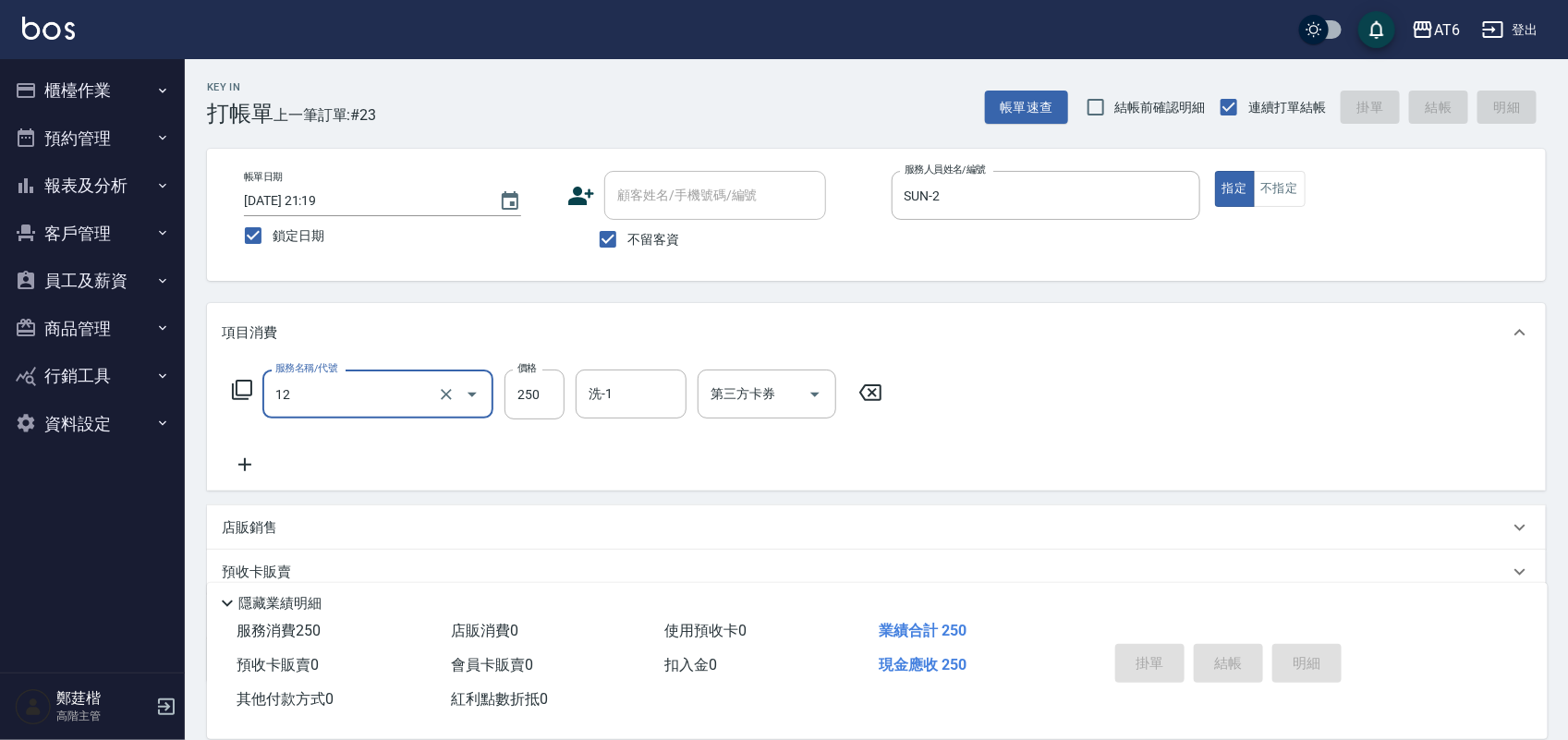
type input "12"
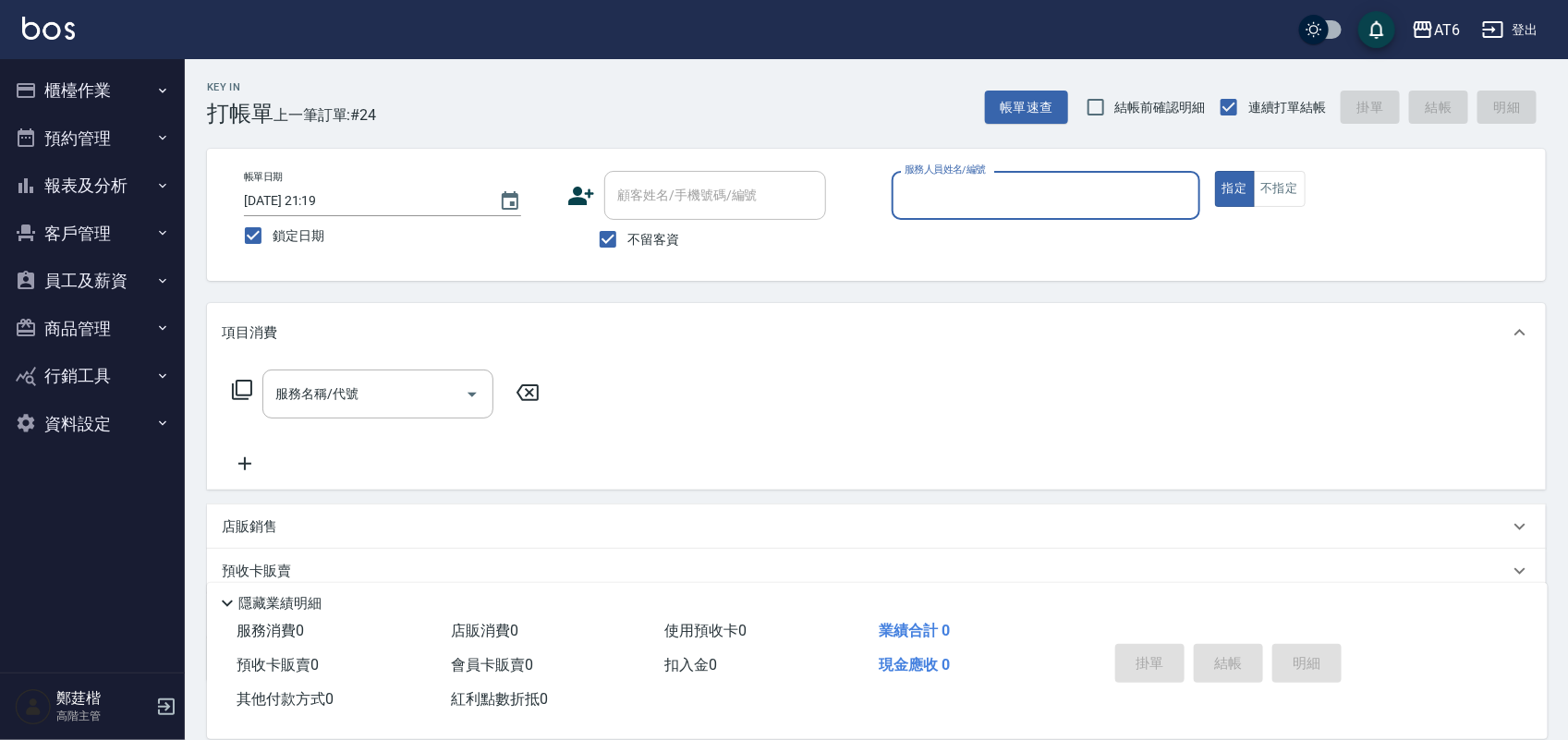
click at [64, 172] on button "報表及分析" at bounding box center [92, 185] width 170 height 48
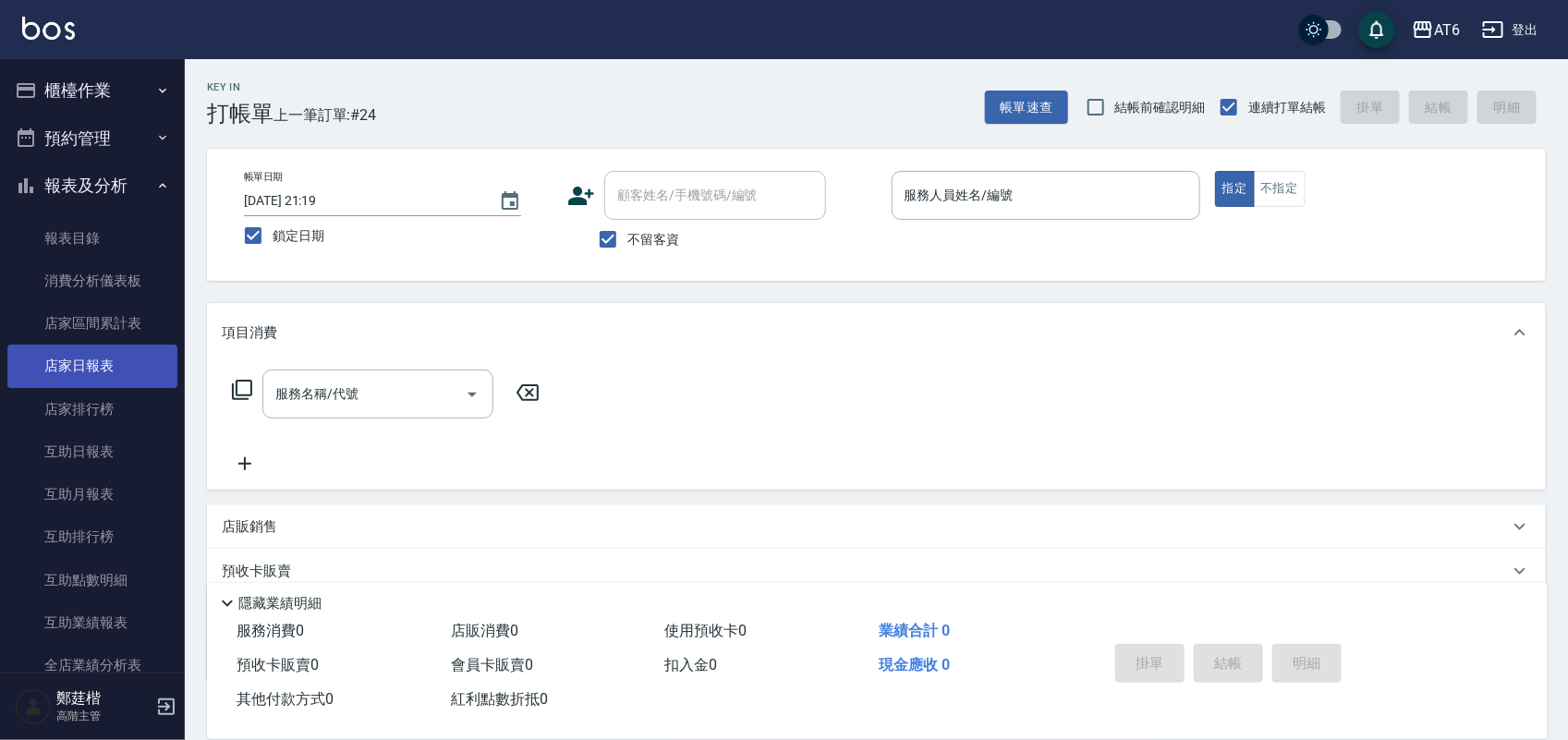
click at [107, 372] on link "店家日報表" at bounding box center [92, 366] width 170 height 43
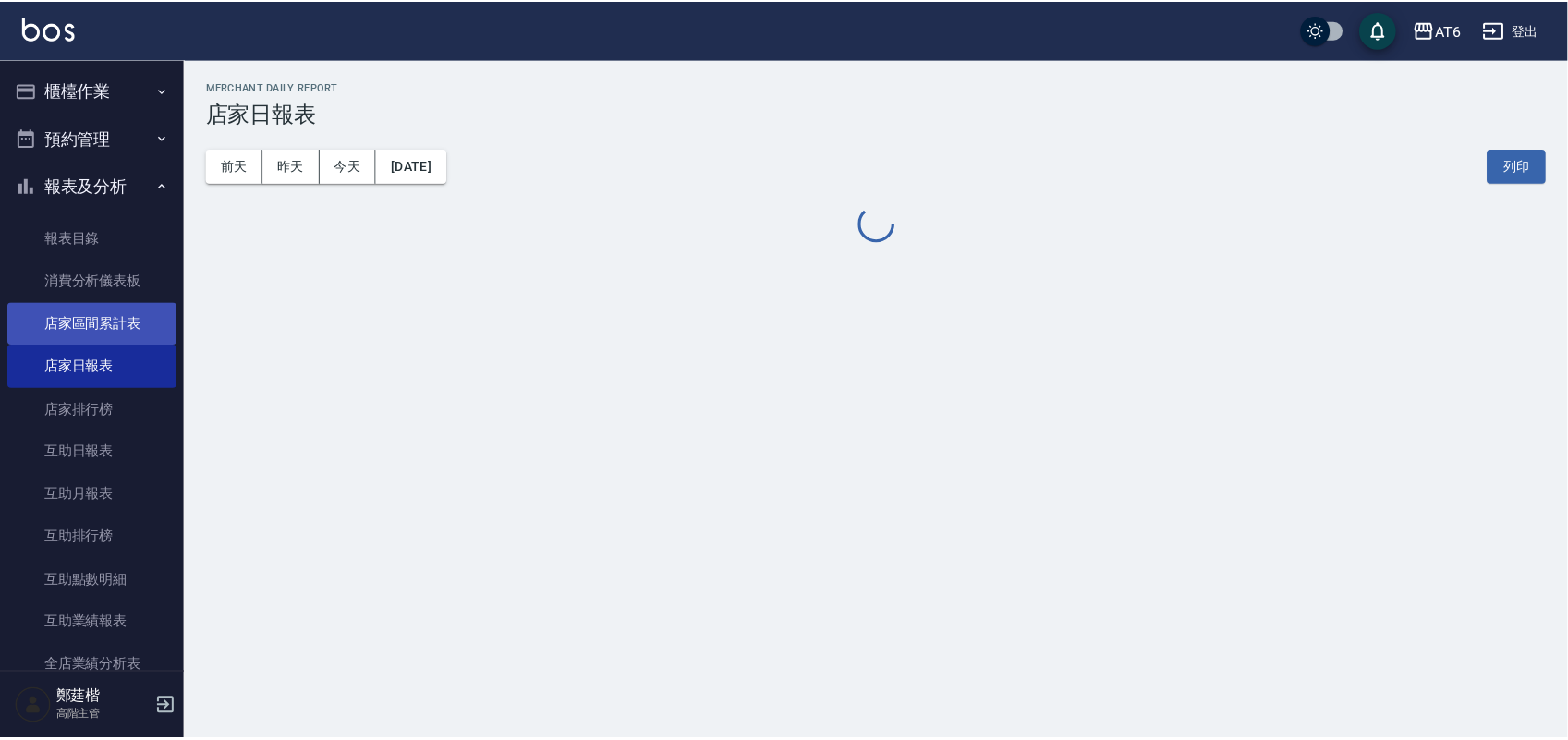
scroll to position [346, 0]
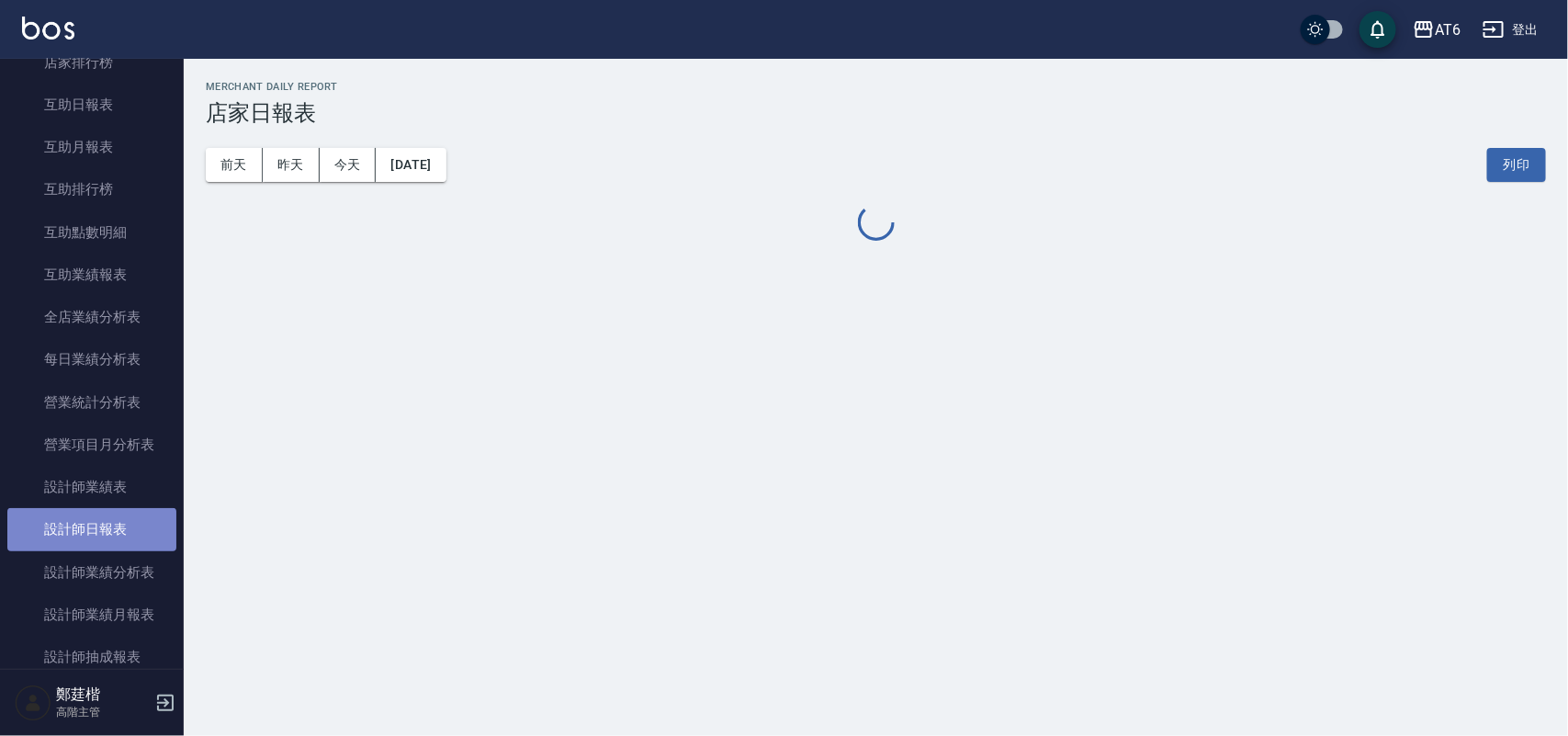
click at [107, 516] on link "設計師日報表" at bounding box center [92, 529] width 169 height 43
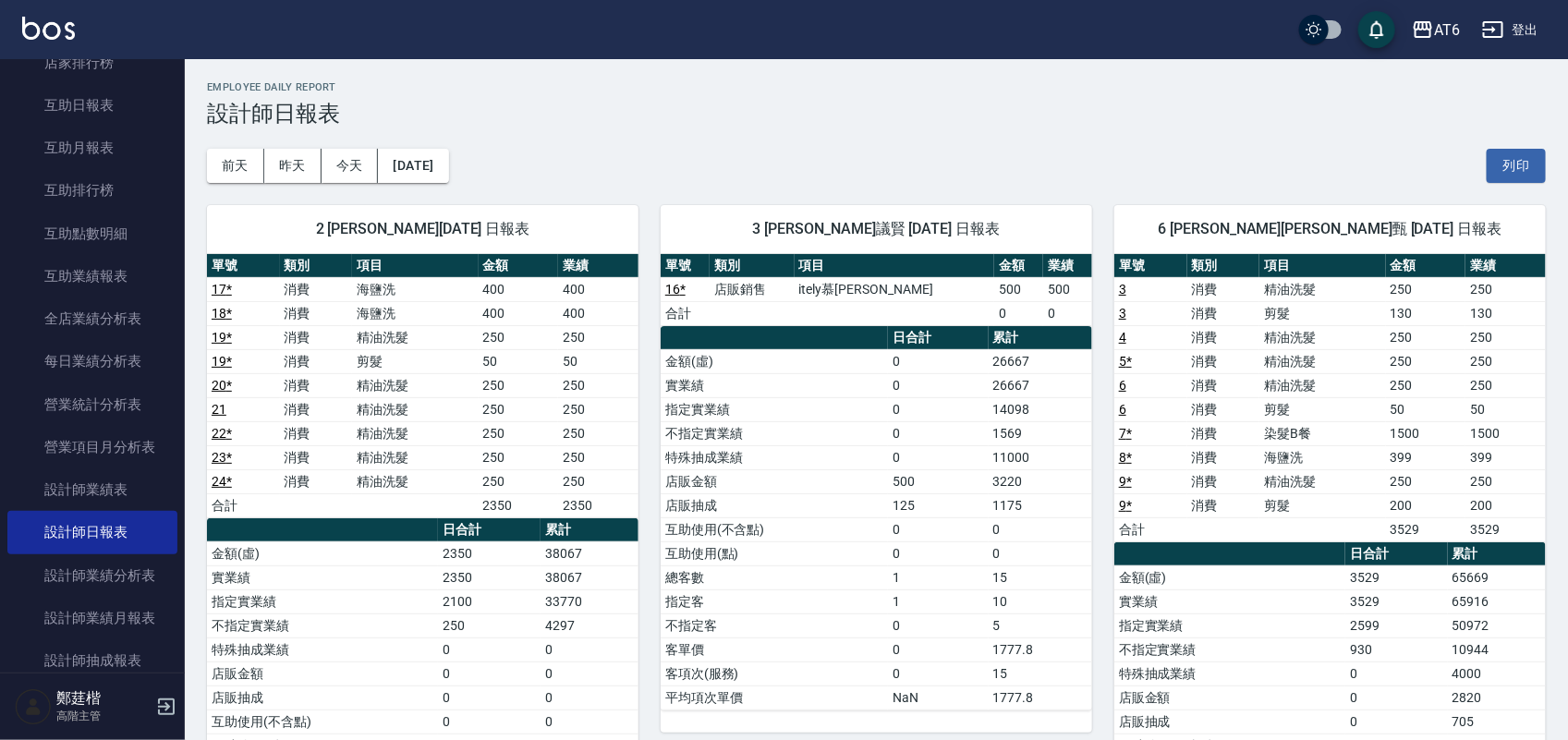
drag, startPoint x: 1173, startPoint y: 107, endPoint x: 1023, endPoint y: 98, distance: 150.3
click at [1023, 98] on div "Employee Daily Report 設計師日報表" at bounding box center [876, 104] width 1338 height 45
drag, startPoint x: 1216, startPoint y: 99, endPoint x: 961, endPoint y: 89, distance: 255.2
click at [824, 89] on h2 "Employee Daily Report" at bounding box center [876, 87] width 1338 height 12
drag, startPoint x: 1164, startPoint y: 89, endPoint x: 963, endPoint y: 126, distance: 204.4
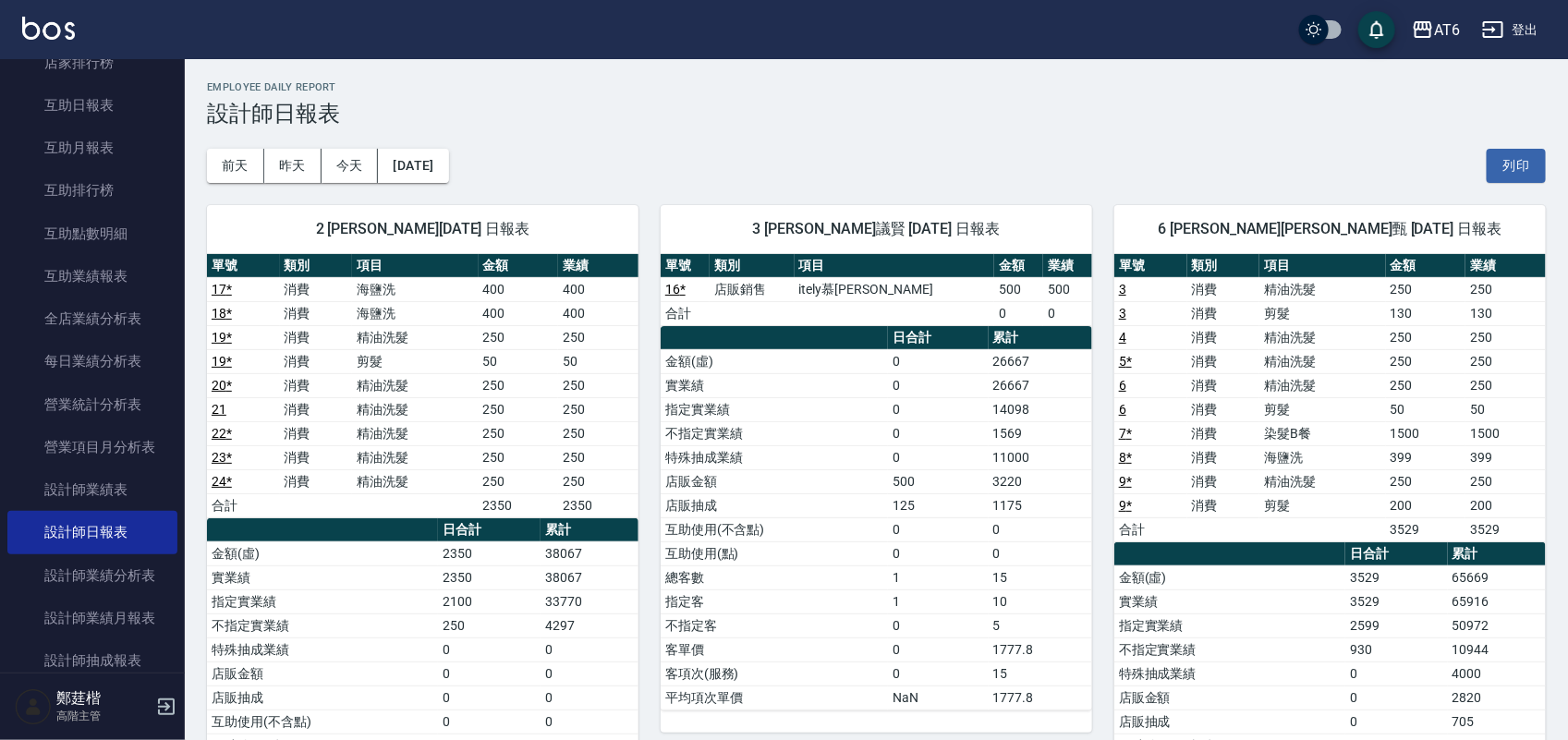
click at [963, 127] on div "[DATE] [DATE] [DATE] [DATE] 列印" at bounding box center [876, 166] width 1338 height 78
click at [280, 163] on button "昨天" at bounding box center [292, 165] width 57 height 35
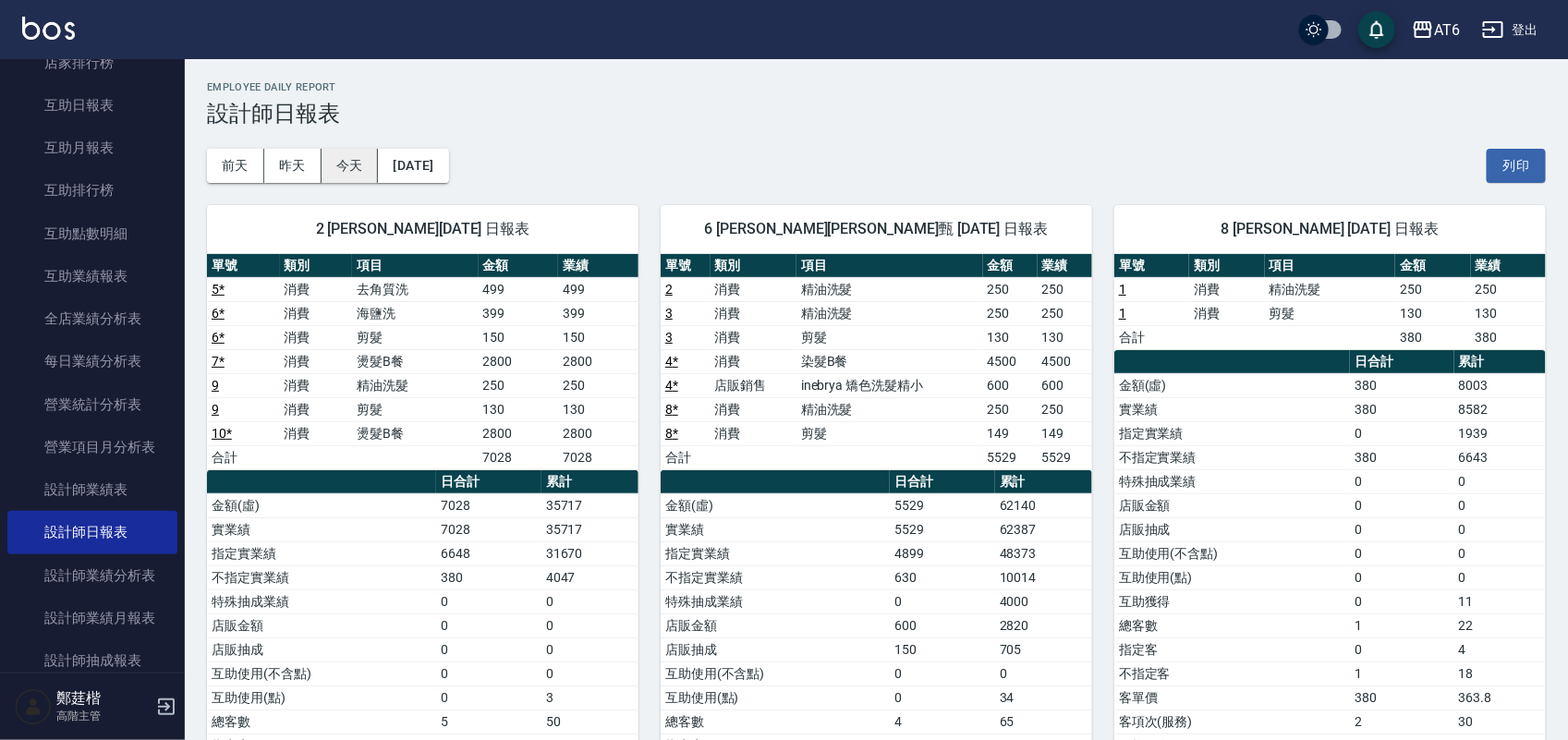
click at [354, 159] on button "今天" at bounding box center [349, 165] width 57 height 35
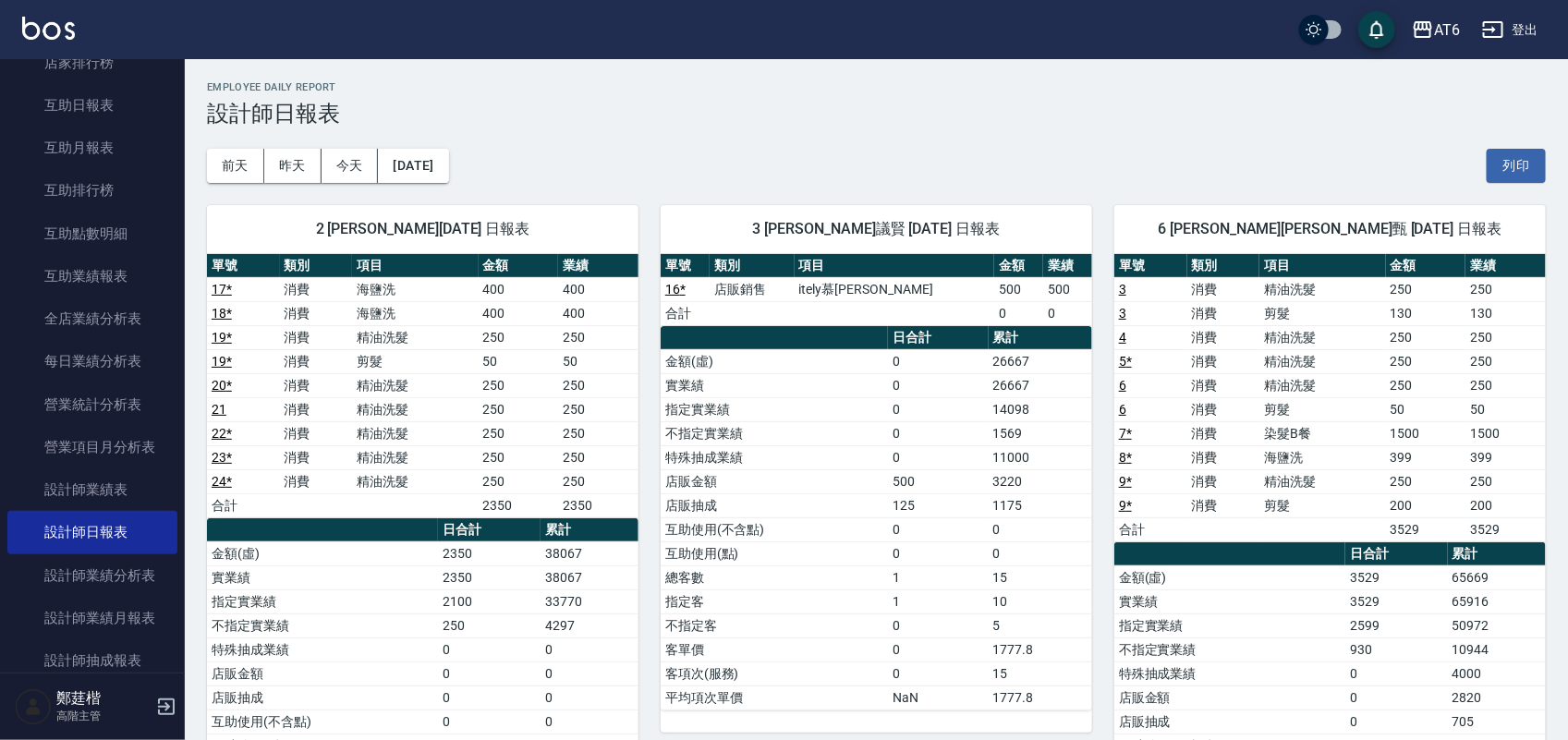
drag, startPoint x: 1171, startPoint y: 134, endPoint x: 901, endPoint y: 134, distance: 270.0
click at [901, 134] on div "[DATE] [DATE] [DATE] [DATE] 列印" at bounding box center [876, 166] width 1338 height 78
drag, startPoint x: 1225, startPoint y: 136, endPoint x: 990, endPoint y: 90, distance: 239.5
click at [990, 90] on h2 "Employee Daily Report" at bounding box center [876, 87] width 1338 height 12
click at [425, 171] on button "[DATE]" at bounding box center [413, 165] width 70 height 35
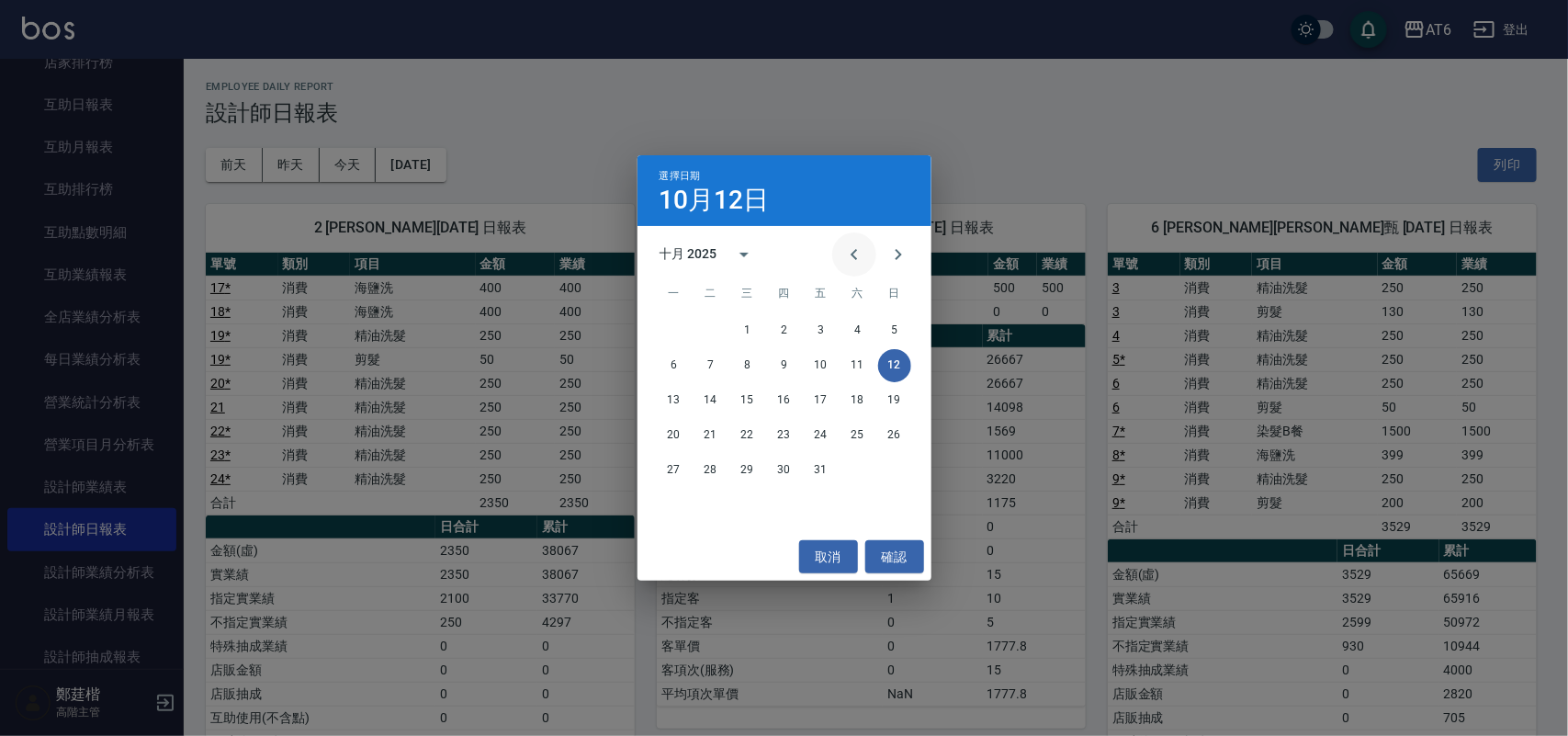
click at [860, 252] on icon "Previous month" at bounding box center [855, 254] width 22 height 22
click at [824, 364] on button "12" at bounding box center [822, 366] width 33 height 33
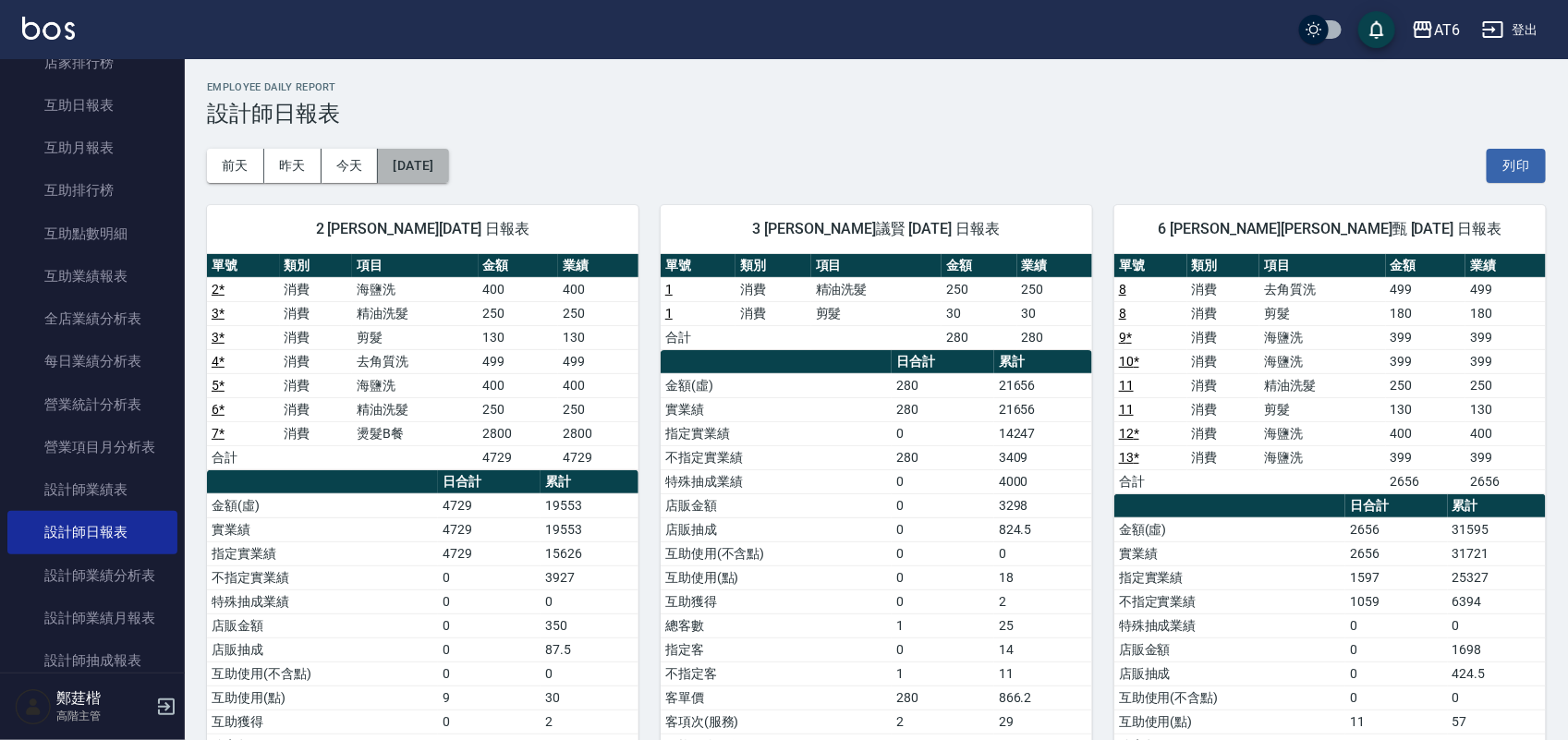
click at [411, 155] on button "[DATE]" at bounding box center [413, 165] width 70 height 35
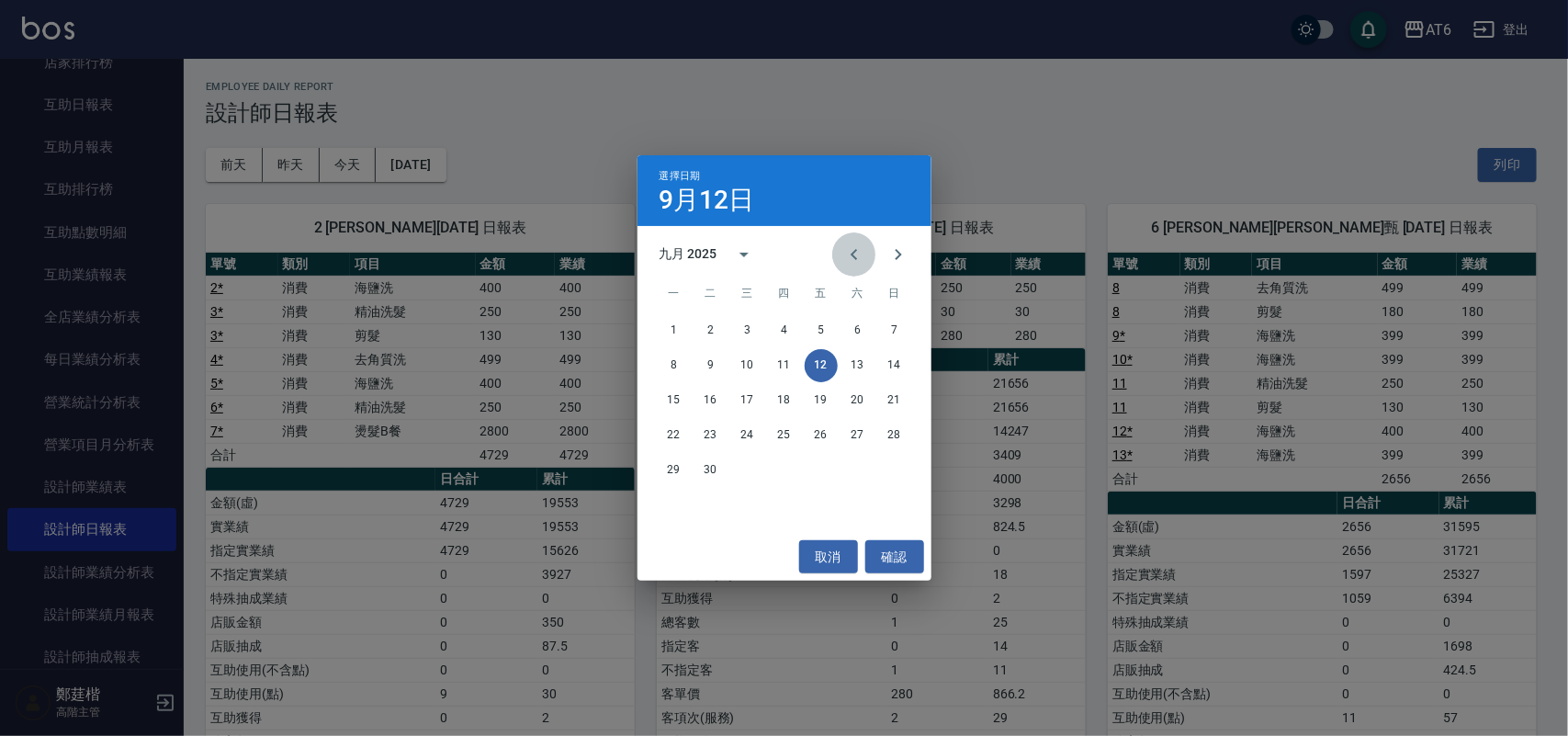
click at [860, 254] on icon "Previous month" at bounding box center [855, 254] width 22 height 22
click at [708, 392] on button "12" at bounding box center [711, 401] width 33 height 33
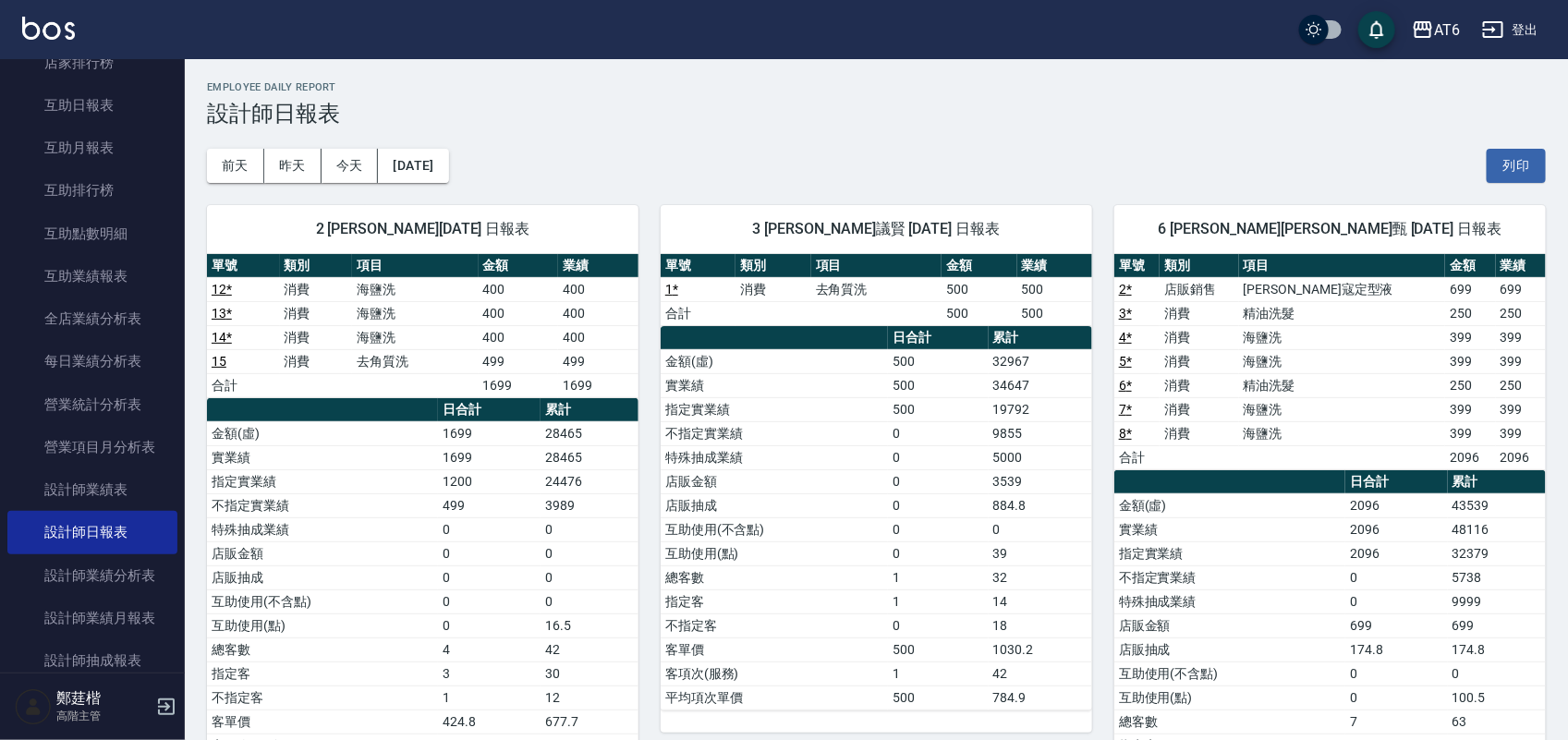
drag, startPoint x: 1093, startPoint y: 91, endPoint x: 931, endPoint y: 116, distance: 163.9
click at [931, 116] on h3 "設計師日報表" at bounding box center [876, 114] width 1338 height 26
click at [423, 160] on button "[DATE]" at bounding box center [413, 165] width 70 height 35
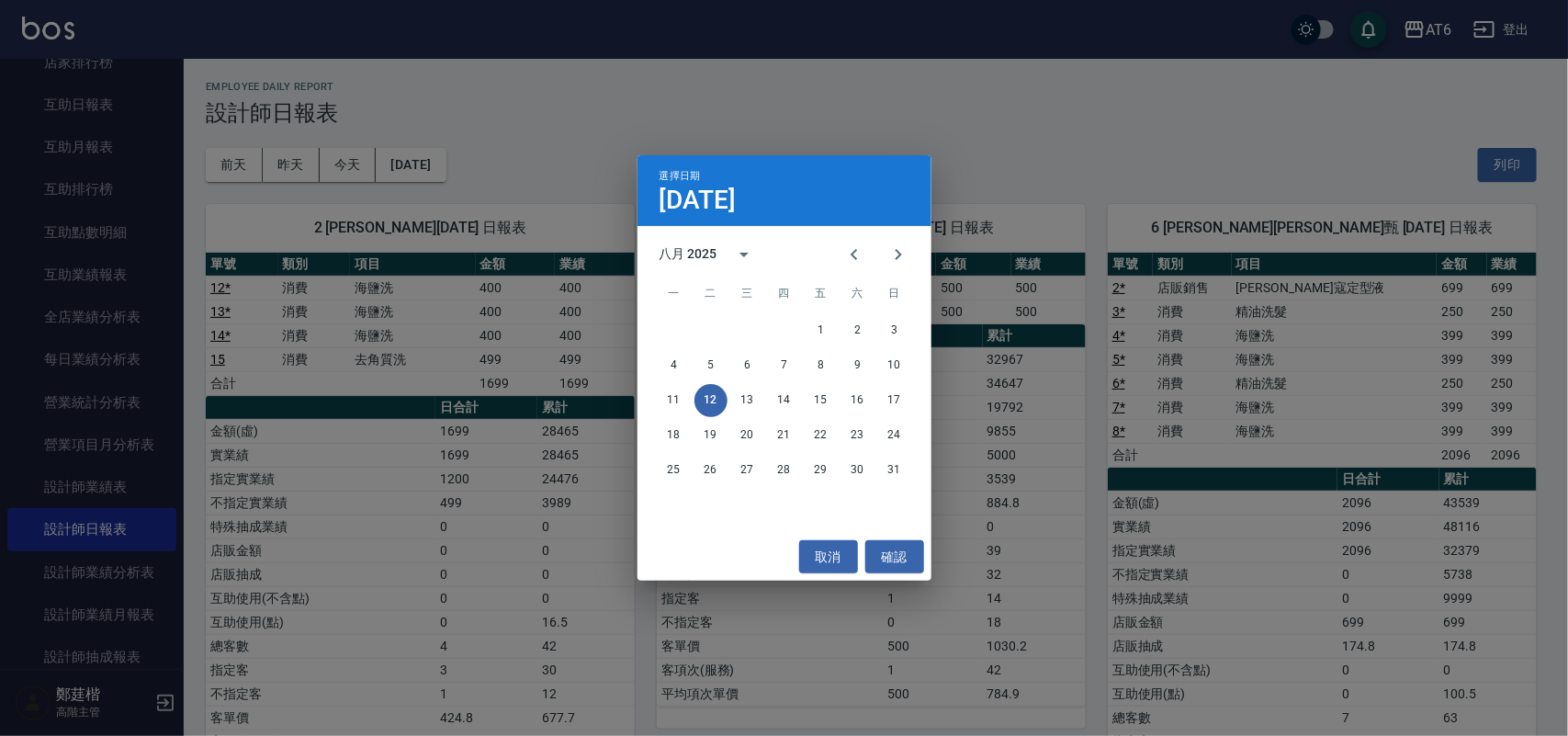
click at [687, 124] on div "選擇日期 [DATE] 八月 2025 一 二 三 四 五 六 日 1 2 3 4 5 6 7 8 9 10 11 12 13 14 15 16 17 18 …" at bounding box center [784, 368] width 1568 height 736
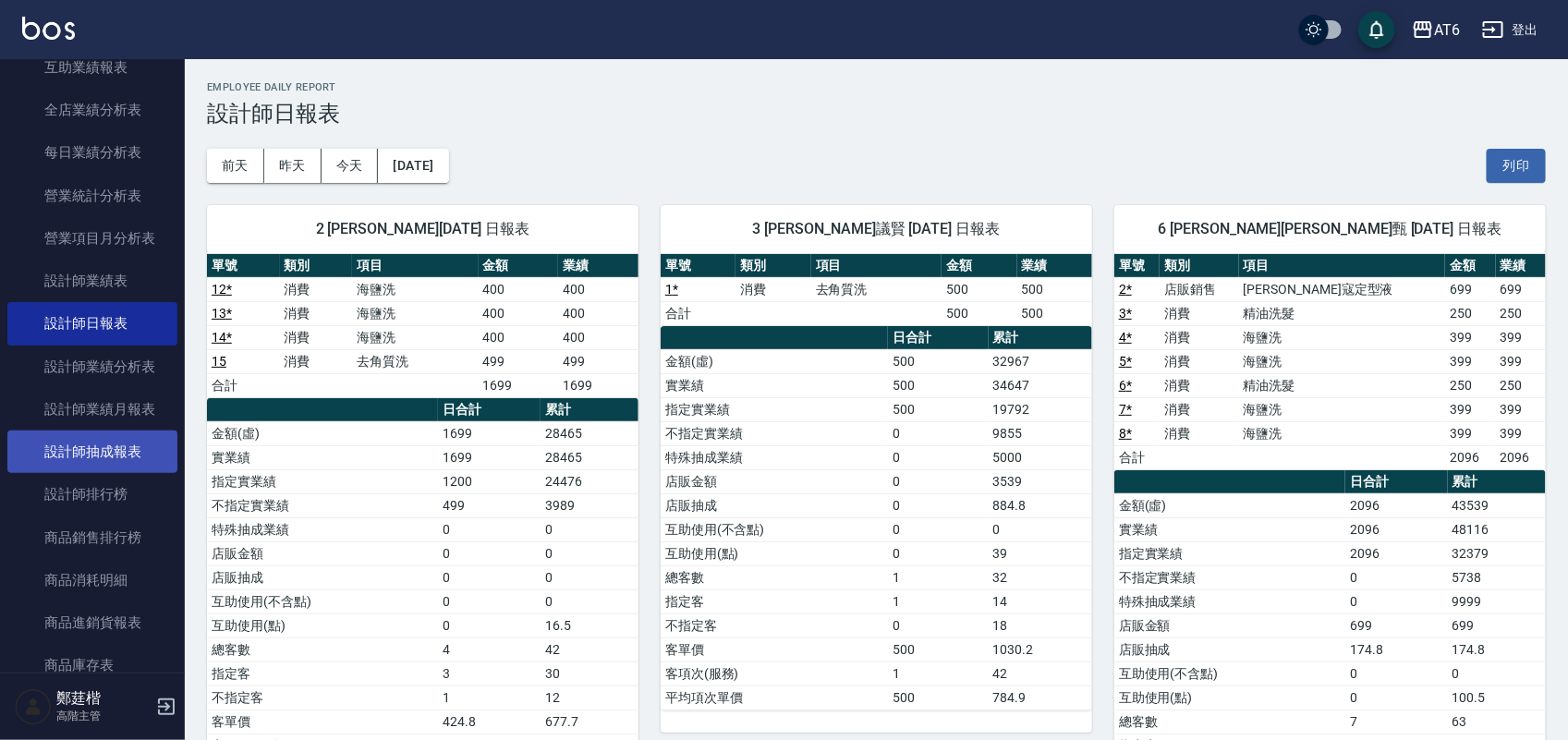
scroll to position [578, 0]
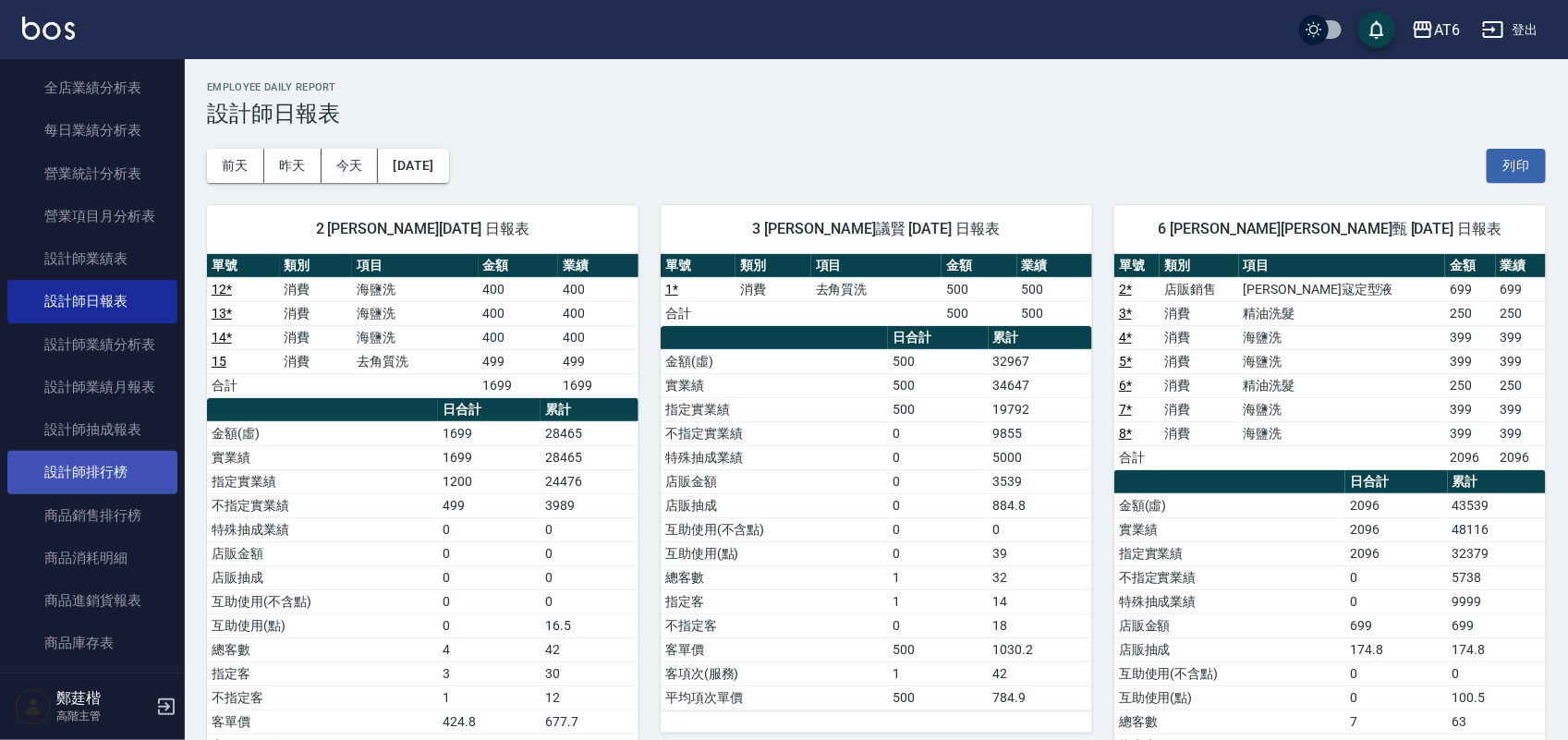
click at [143, 481] on link "設計師排行榜" at bounding box center [92, 472] width 170 height 43
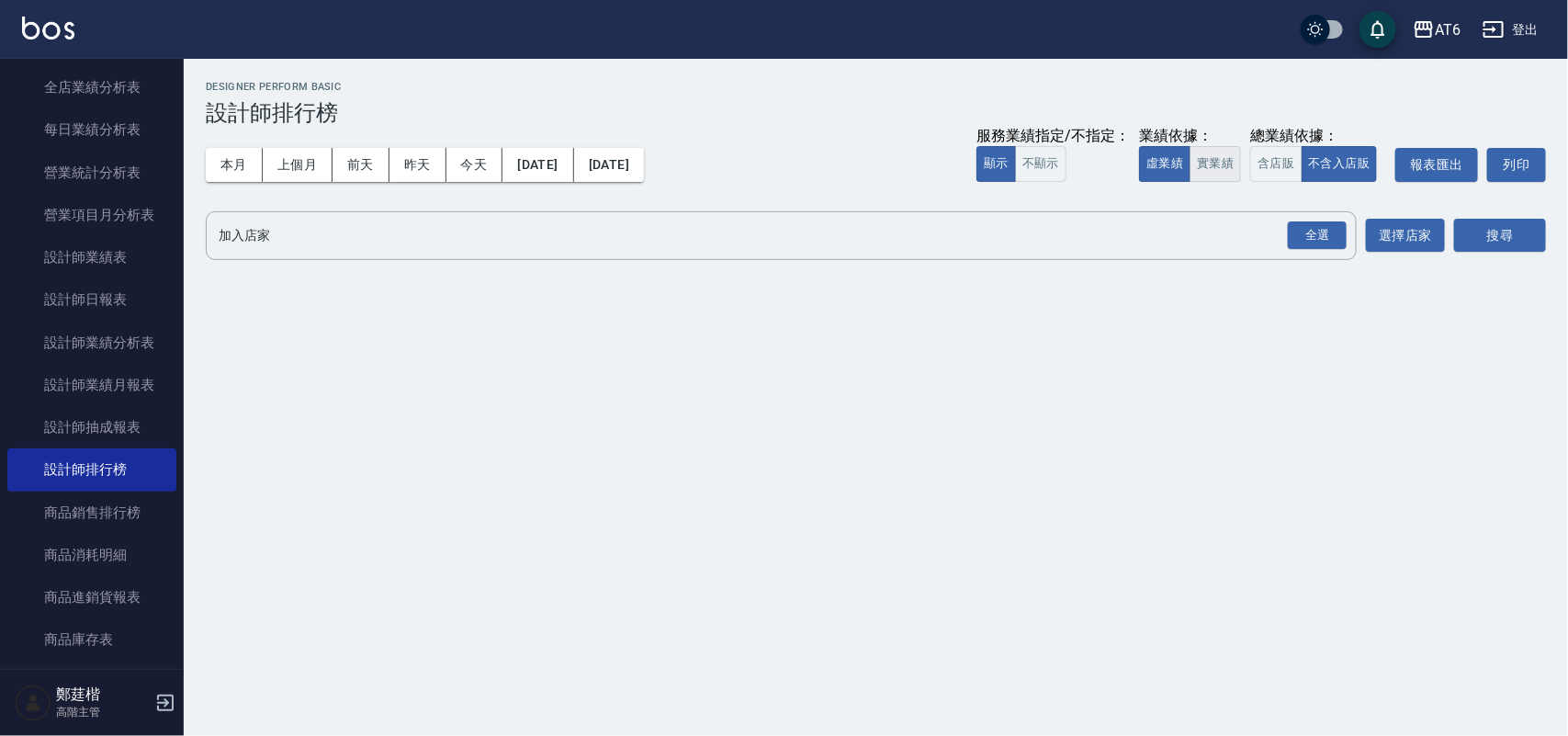
click at [1197, 152] on button "實業績" at bounding box center [1215, 163] width 51 height 36
click at [1328, 243] on div "全選" at bounding box center [1317, 236] width 58 height 29
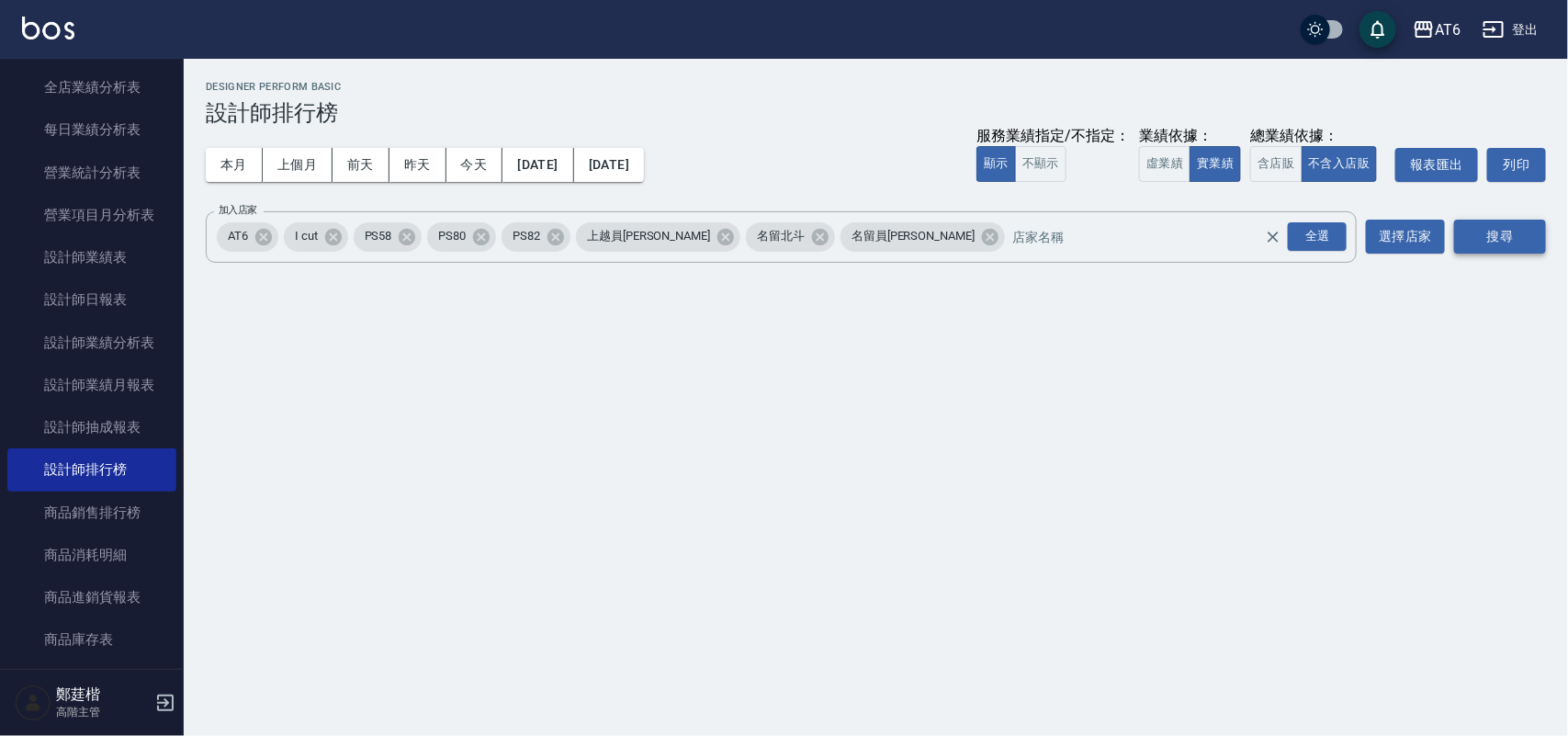
click at [1510, 223] on button "搜尋" at bounding box center [1500, 237] width 92 height 34
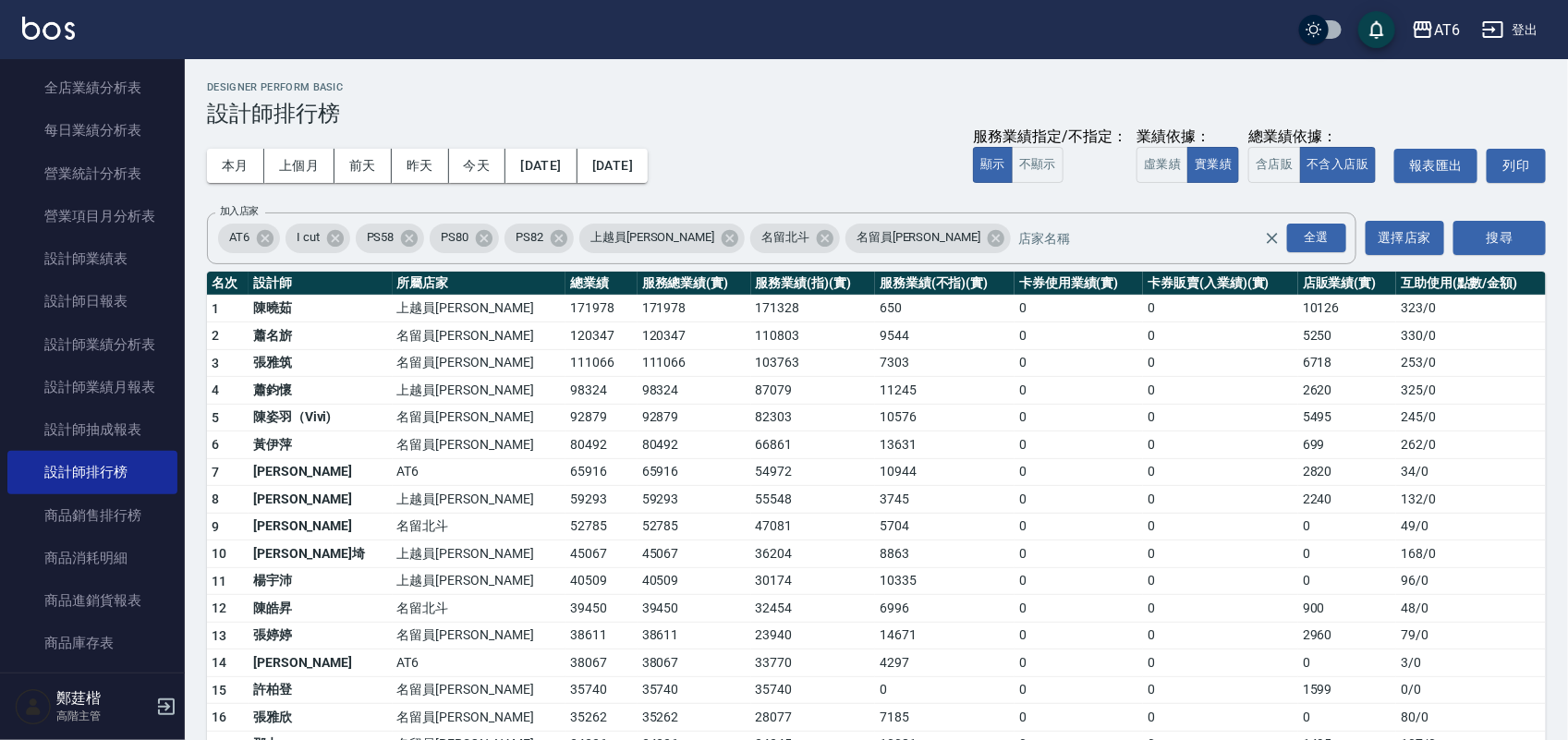
drag, startPoint x: 1379, startPoint y: 90, endPoint x: 1012, endPoint y: 79, distance: 367.2
click at [1012, 79] on div "AT6 [DATE] - [DATE] 設計師排行榜 列印時間： [DATE][PHONE_NUMBER]:26 Designer Perform Basic…" at bounding box center [876, 635] width 1383 height 1154
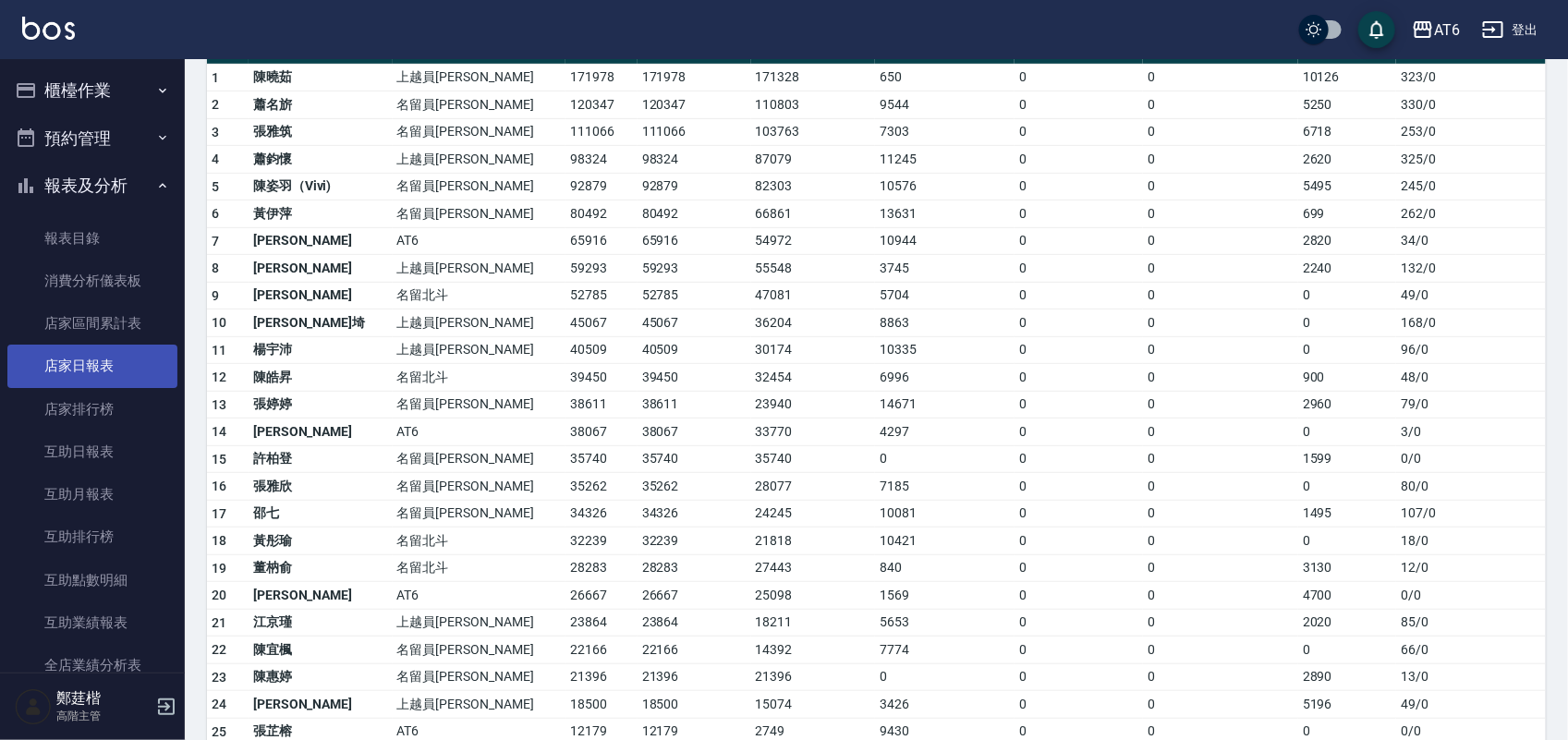
click at [130, 349] on link "店家日報表" at bounding box center [92, 366] width 170 height 43
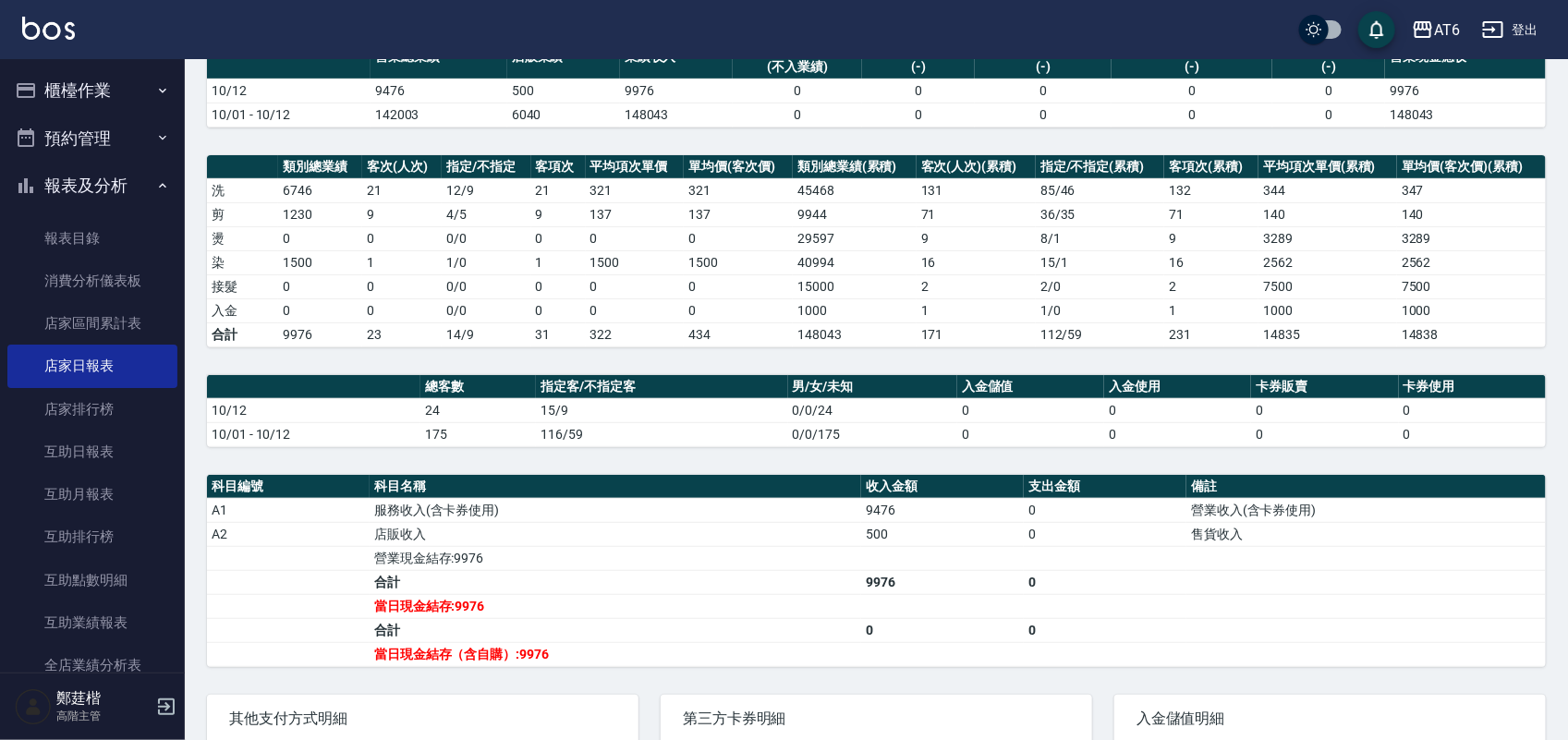
scroll to position [230, 0]
